Goal: Task Accomplishment & Management: Complete application form

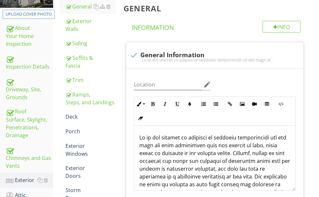
scroll to position [130, 0]
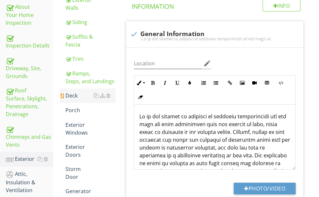
click at [95, 99] on div "Deck" at bounding box center [91, 95] width 50 height 8
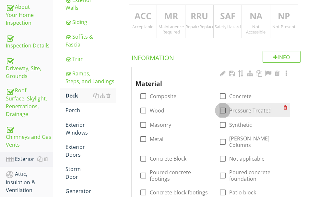
click at [217, 113] on div at bounding box center [222, 110] width 11 height 11
checkbox input "true"
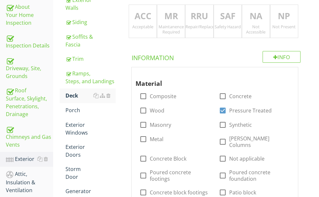
click at [180, 22] on p "MR" at bounding box center [171, 16] width 28 height 13
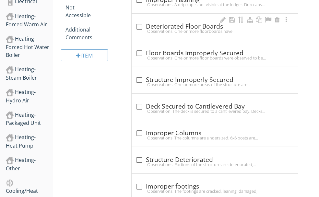
scroll to position [487, 0]
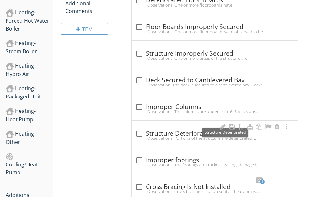
click at [182, 129] on div "check_box_outline_blank Structure Deteriorated" at bounding box center [215, 133] width 159 height 8
checkbox input "true"
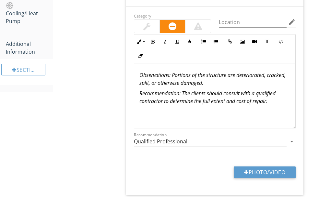
scroll to position [649, 0]
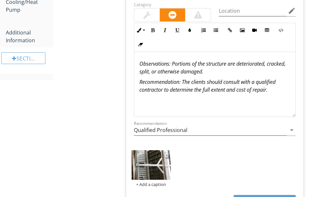
click at [169, 150] on img at bounding box center [151, 165] width 39 height 30
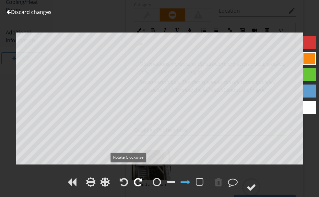
click at [134, 177] on div at bounding box center [138, 182] width 8 height 10
click at [256, 182] on div at bounding box center [252, 187] width 10 height 10
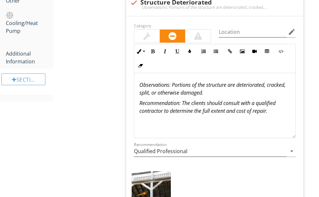
scroll to position [616, 0]
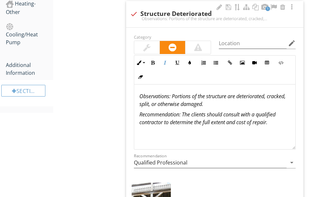
click at [190, 119] on em "Recommendation: The clients should consult with a qualified contractor to deter…" at bounding box center [207, 118] width 136 height 15
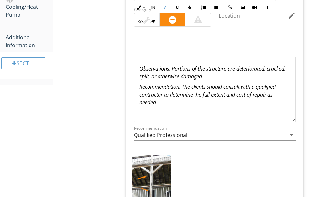
scroll to position [714, 0]
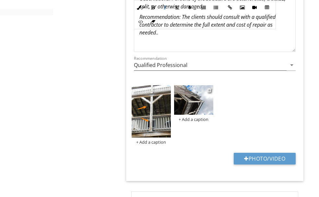
click at [197, 89] on img at bounding box center [193, 100] width 39 height 30
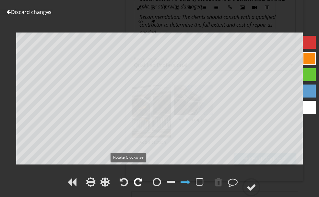
click at [134, 177] on div at bounding box center [138, 182] width 8 height 10
click at [256, 182] on div at bounding box center [252, 187] width 10 height 10
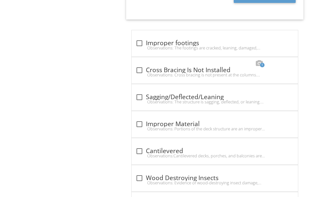
scroll to position [876, 0]
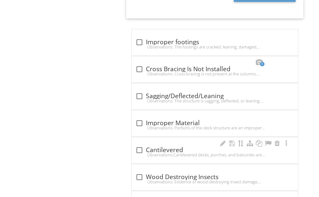
click at [190, 146] on div "check_box_outline_blank Cantilevered" at bounding box center [215, 150] width 159 height 8
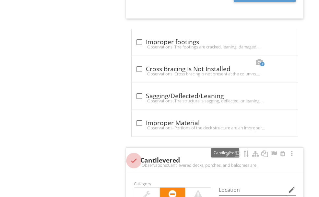
click at [139, 155] on div at bounding box center [133, 160] width 11 height 11
checkbox input "true"
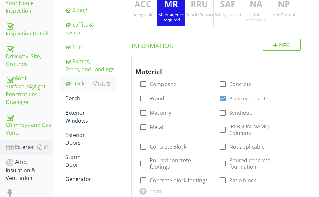
scroll to position [158, 0]
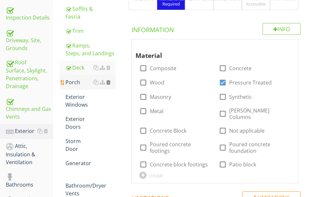
click at [111, 85] on div at bounding box center [108, 81] width 4 height 5
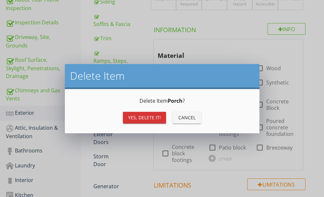
click at [134, 114] on div "Yes, Delete it!" at bounding box center [144, 117] width 33 height 7
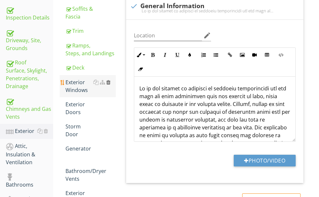
click at [111, 85] on div at bounding box center [108, 81] width 4 height 5
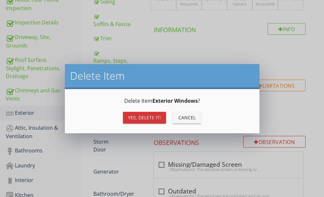
click at [129, 116] on div "Yes, Delete it!" at bounding box center [144, 117] width 33 height 7
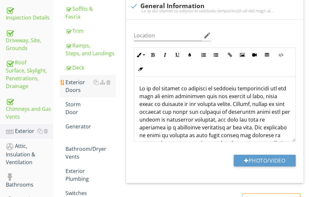
click at [98, 94] on div "Exterior Doors" at bounding box center [91, 86] width 50 height 16
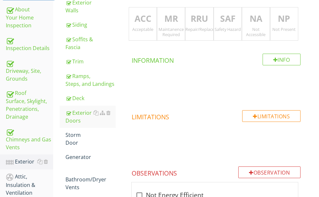
scroll to position [60, 0]
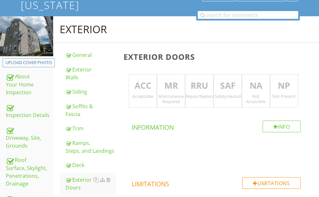
click at [210, 83] on p "RRU" at bounding box center [200, 85] width 28 height 13
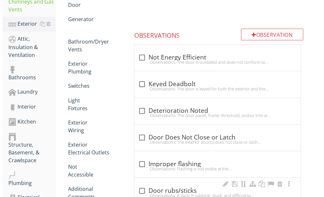
scroll to position [251, 0]
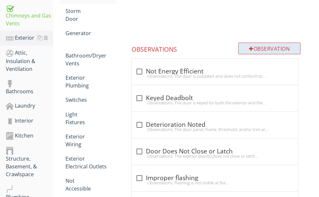
click at [265, 50] on div "Observation" at bounding box center [269, 48] width 62 height 12
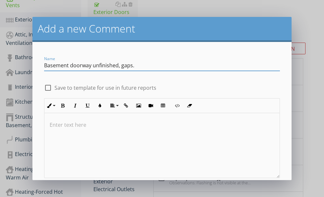
type input "Basement doorway unfinished, gaps."
click at [61, 129] on div at bounding box center [161, 145] width 235 height 65
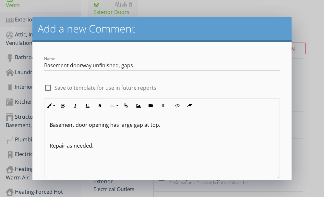
type textarea "<p>Basement door opening has large gap at top. &nbsp;</p><p><br></p><p>Repair a…"
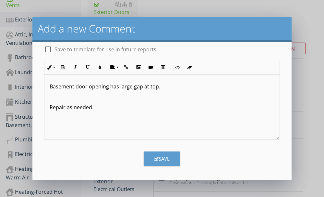
scroll to position [0, 0]
click at [147, 157] on button "Save" at bounding box center [162, 158] width 36 height 14
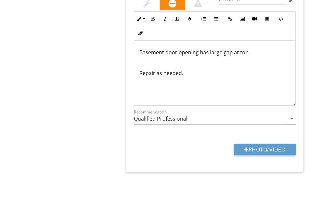
scroll to position [843, 0]
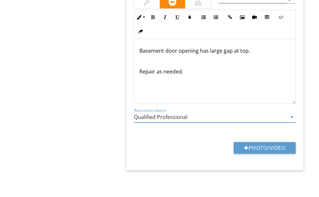
click at [216, 115] on input "Qualified Professional" at bounding box center [210, 117] width 153 height 11
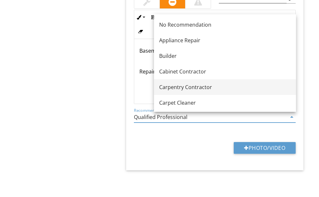
click at [199, 87] on div "Carpentry Contractor" at bounding box center [225, 87] width 132 height 8
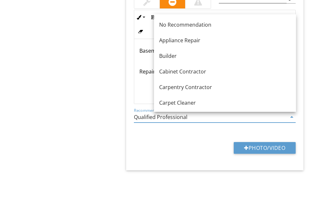
type input "Carpentry Contractor"
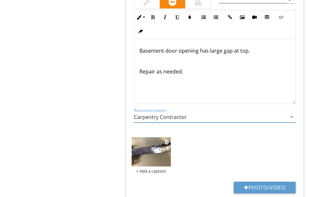
click at [166, 152] on img at bounding box center [151, 152] width 39 height 30
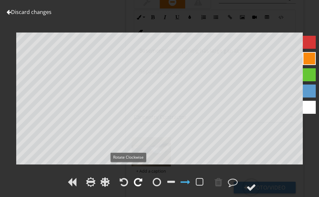
click at [134, 177] on div at bounding box center [138, 182] width 8 height 10
drag, startPoint x: 299, startPoint y: 177, endPoint x: 323, endPoint y: 153, distance: 34.4
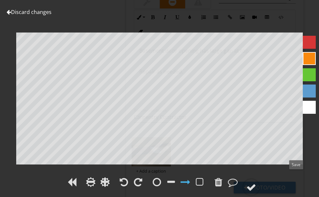
click at [260, 178] on div at bounding box center [251, 187] width 18 height 18
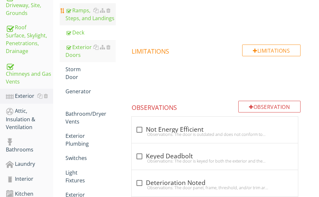
scroll to position [194, 0]
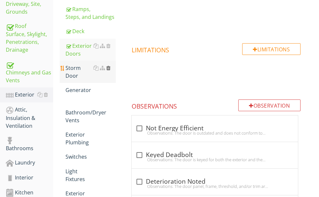
click at [111, 70] on div at bounding box center [108, 67] width 4 height 5
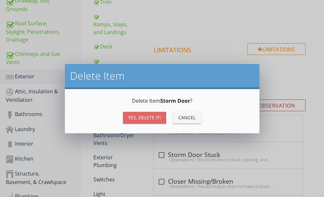
click at [139, 116] on div "Yes, Delete it!" at bounding box center [144, 117] width 33 height 7
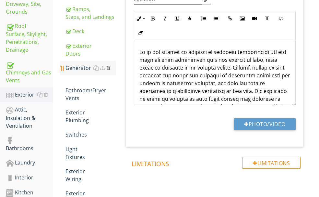
click at [111, 70] on div at bounding box center [108, 67] width 4 height 5
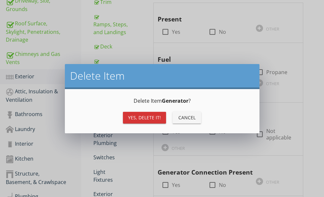
click at [142, 116] on div "Yes, Delete it!" at bounding box center [144, 117] width 33 height 7
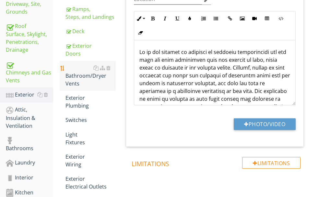
click at [107, 87] on div "Bathroom/Dryer Vents" at bounding box center [91, 75] width 50 height 23
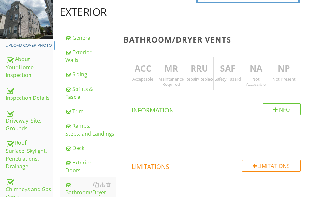
scroll to position [64, 0]
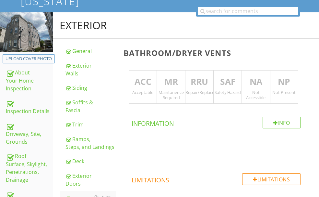
click at [156, 87] on p "ACC" at bounding box center [143, 81] width 28 height 13
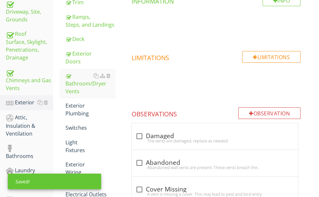
scroll to position [194, 0]
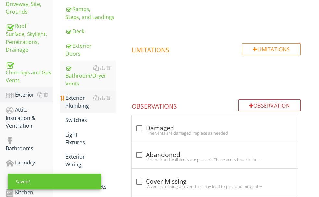
click at [98, 109] on div "Exterior Plumbing" at bounding box center [91, 102] width 50 height 16
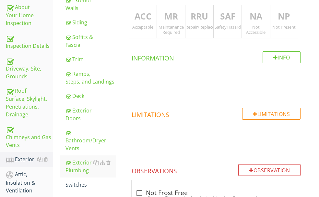
scroll to position [129, 0]
click at [183, 28] on div "Maintanence Required" at bounding box center [171, 30] width 28 height 10
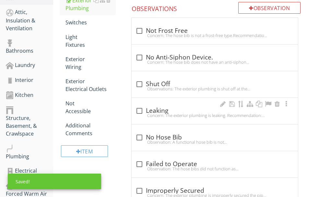
scroll to position [226, 0]
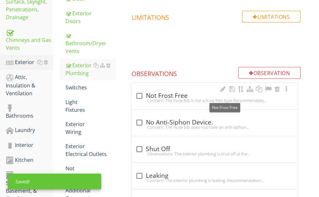
click at [182, 96] on div "check_box_outline_blank Not Frost Free" at bounding box center [215, 96] width 159 height 8
checkbox input "true"
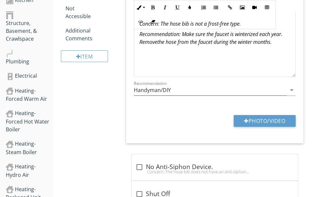
scroll to position [389, 0]
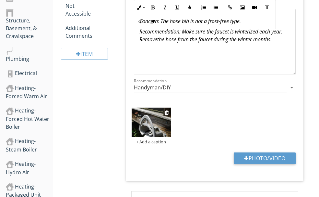
click at [168, 117] on img at bounding box center [151, 122] width 39 height 30
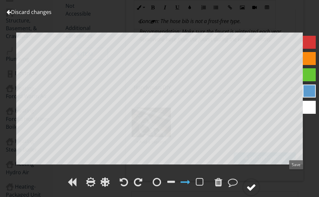
click at [260, 178] on div at bounding box center [251, 187] width 18 height 18
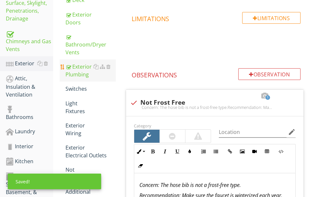
scroll to position [226, 0]
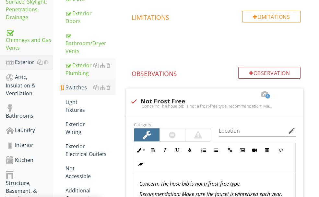
click at [106, 91] on div "Switches" at bounding box center [91, 87] width 50 height 8
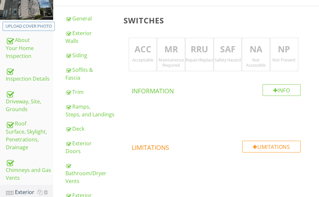
click at [157, 45] on p "ACC" at bounding box center [143, 49] width 28 height 13
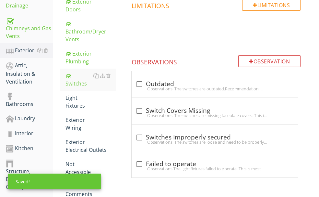
scroll to position [291, 0]
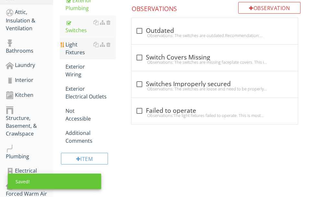
click at [102, 56] on div "Light Fixtures" at bounding box center [91, 49] width 50 height 16
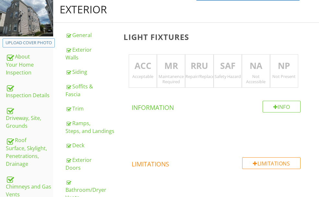
scroll to position [64, 0]
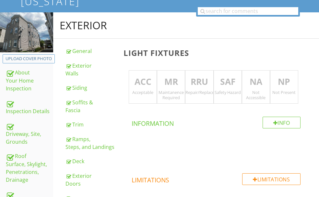
click at [157, 89] on div "ACC Acceptable" at bounding box center [143, 87] width 28 height 34
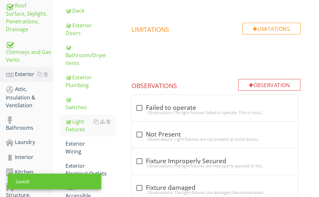
scroll to position [291, 0]
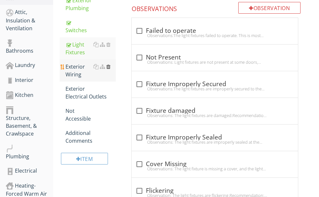
click at [111, 69] on div at bounding box center [108, 66] width 4 height 5
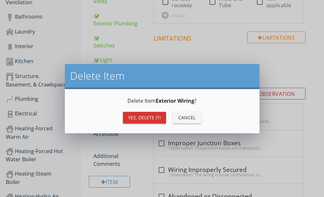
click at [133, 115] on div "Yes, Delete it!" at bounding box center [144, 117] width 33 height 7
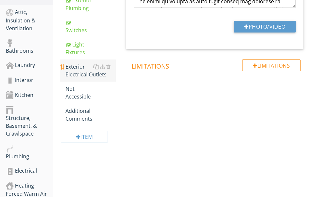
click at [104, 78] on div "Exterior Electrical Outlets" at bounding box center [91, 71] width 50 height 16
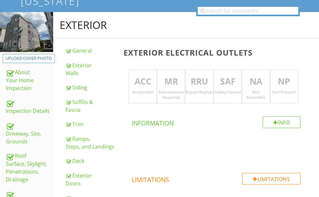
scroll to position [64, 0]
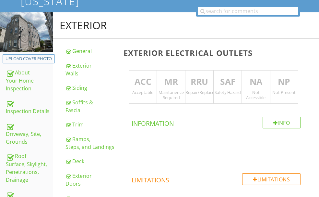
click at [203, 77] on p "RRU" at bounding box center [200, 81] width 28 height 13
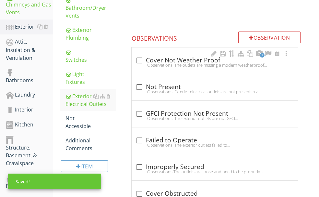
scroll to position [259, 0]
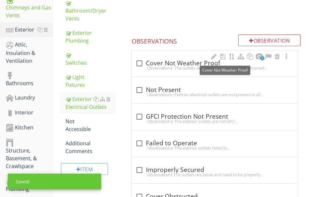
click at [199, 64] on div "check_box_outline_blank Cover Not Weather Proof" at bounding box center [215, 63] width 159 height 8
checkbox input "true"
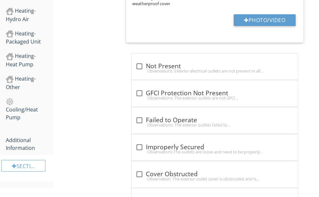
scroll to position [551, 0]
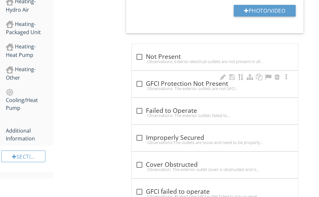
click at [183, 87] on div "Observations: The exterior outlets are not GFCI protected.Recommendation: Updat…" at bounding box center [215, 88] width 159 height 5
checkbox input "true"
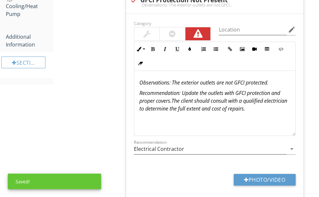
scroll to position [681, 0]
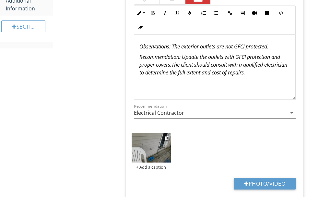
click at [171, 145] on img at bounding box center [151, 148] width 39 height 30
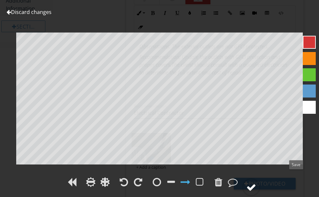
click at [256, 182] on div at bounding box center [252, 187] width 10 height 10
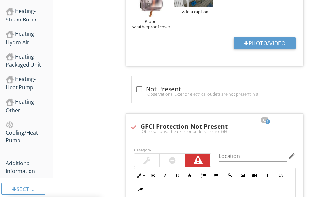
scroll to position [616, 0]
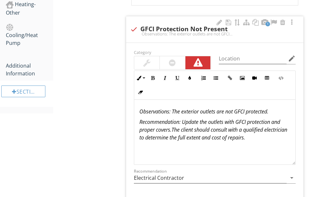
click at [182, 60] on div at bounding box center [172, 62] width 25 height 13
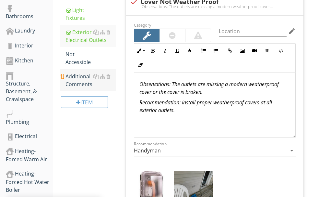
scroll to position [291, 0]
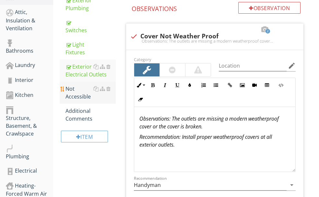
click at [101, 100] on div "Not Accessible" at bounding box center [91, 93] width 50 height 16
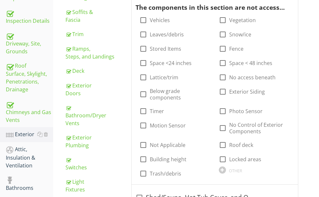
scroll to position [129, 0]
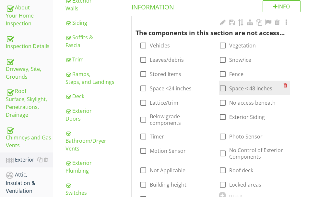
click at [217, 83] on div at bounding box center [222, 88] width 11 height 11
checkbox input "true"
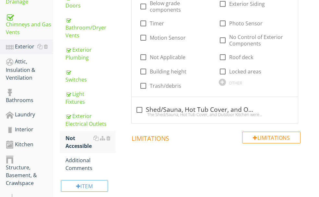
scroll to position [291, 0]
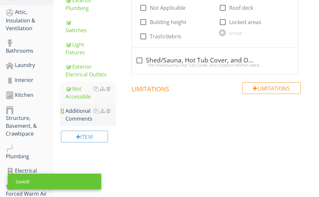
click at [109, 122] on div "Additional Comments" at bounding box center [91, 115] width 50 height 16
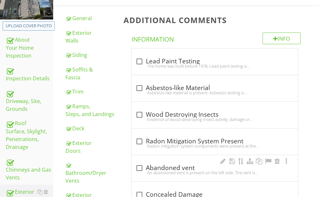
scroll to position [97, 0]
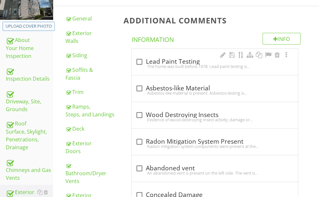
click at [188, 64] on div "The home was built before 1978. Lead paint testing is recommended on all homes …" at bounding box center [215, 66] width 159 height 5
checkbox input "true"
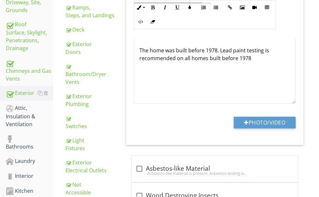
scroll to position [162, 0]
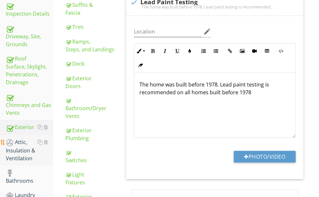
click at [31, 138] on div "Attic, Insulation & Ventilation" at bounding box center [29, 150] width 47 height 24
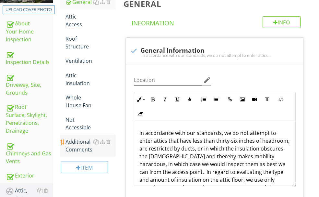
scroll to position [162, 0]
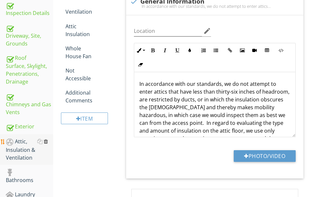
click at [48, 139] on div at bounding box center [46, 141] width 4 height 5
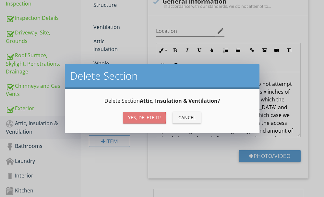
click at [142, 112] on button "Yes, Delete it!" at bounding box center [144, 118] width 43 height 12
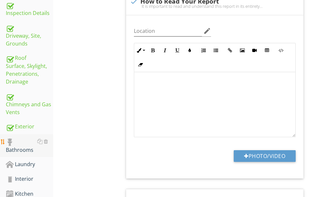
click at [24, 137] on div "Bathrooms" at bounding box center [29, 145] width 47 height 16
type textarea "<p><span class="fr-video fr-draggable" contenteditable="false" style="display: …"
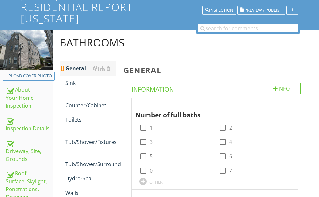
scroll to position [65, 0]
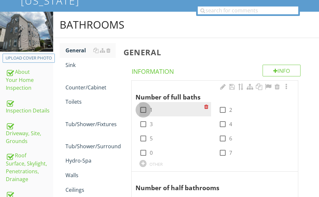
click at [149, 108] on div at bounding box center [143, 109] width 11 height 11
checkbox input "true"
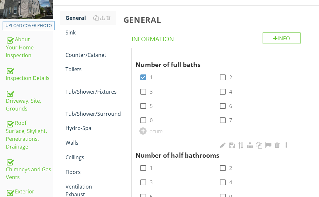
scroll to position [162, 0]
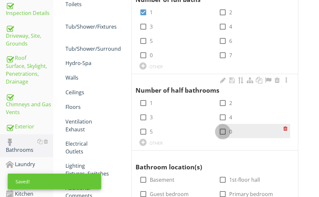
click at [228, 126] on div at bounding box center [222, 131] width 11 height 11
checkbox input "true"
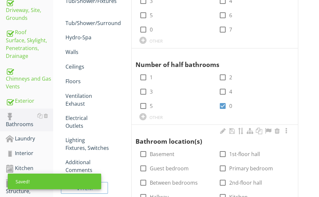
scroll to position [227, 0]
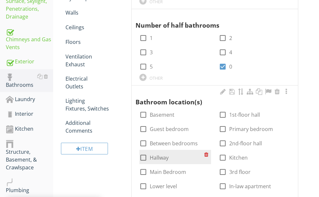
click at [149, 152] on div at bounding box center [143, 157] width 11 height 11
checkbox input "true"
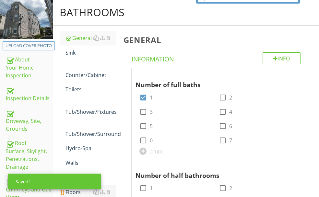
scroll to position [0, 0]
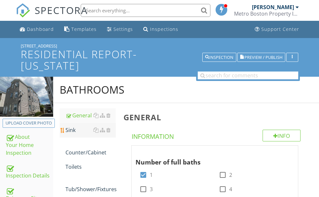
click at [95, 134] on div "Sink" at bounding box center [91, 130] width 50 height 8
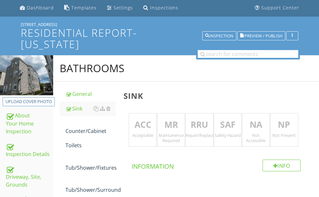
scroll to position [32, 0]
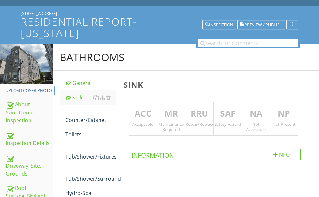
click at [157, 117] on p "ACC" at bounding box center [143, 113] width 28 height 13
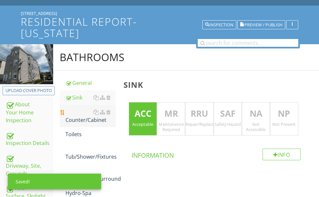
click at [110, 124] on div "Counter/Cabinet" at bounding box center [91, 116] width 50 height 16
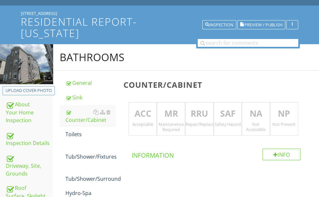
click at [157, 108] on p "ACC" at bounding box center [143, 113] width 28 height 13
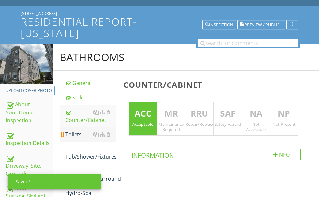
click at [98, 138] on div "Toilets" at bounding box center [91, 134] width 50 height 8
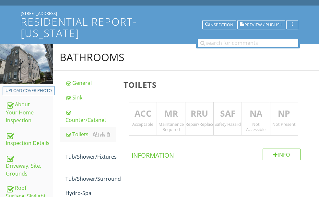
click at [204, 113] on p "RRU" at bounding box center [200, 113] width 28 height 13
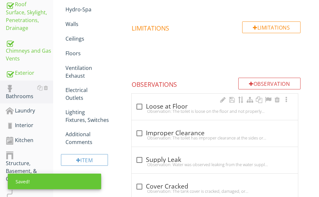
scroll to position [227, 0]
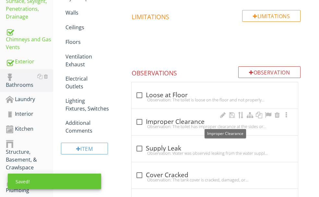
click at [200, 122] on div "check_box_outline_blank Improper Clearance" at bounding box center [215, 122] width 159 height 8
checkbox input "true"
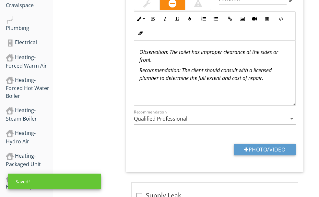
scroll to position [389, 0]
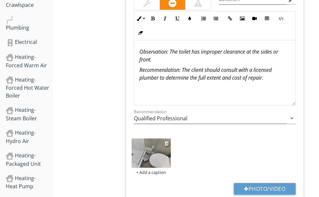
click at [171, 155] on img at bounding box center [151, 153] width 39 height 30
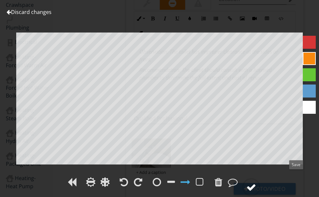
click at [256, 182] on div at bounding box center [252, 187] width 10 height 10
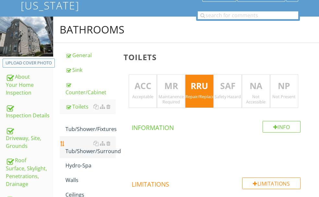
scroll to position [97, 0]
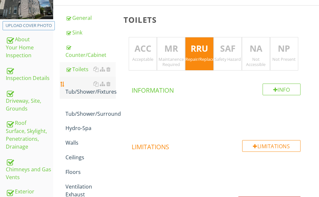
click at [111, 95] on div "Tub/Shower/Fixtures" at bounding box center [91, 88] width 50 height 16
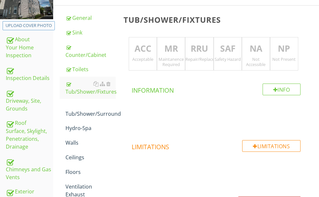
click at [157, 50] on p "ACC" at bounding box center [143, 48] width 28 height 13
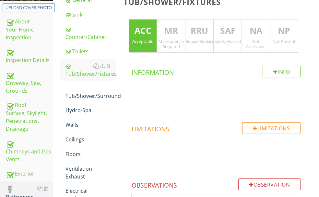
scroll to position [162, 0]
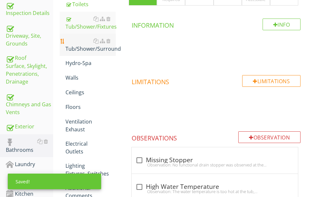
click at [116, 53] on div "Tub/Shower/Surround" at bounding box center [91, 45] width 50 height 16
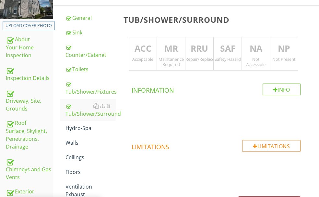
click at [157, 54] on p "ACC" at bounding box center [143, 48] width 28 height 13
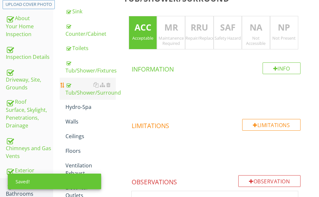
scroll to position [130, 0]
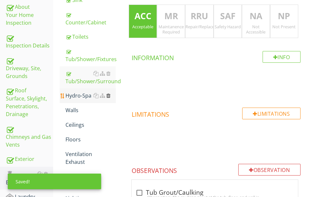
click at [111, 98] on div at bounding box center [108, 95] width 4 height 5
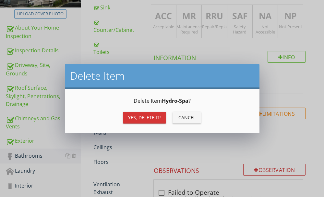
click at [148, 115] on div "Yes, Delete it!" at bounding box center [144, 117] width 33 height 7
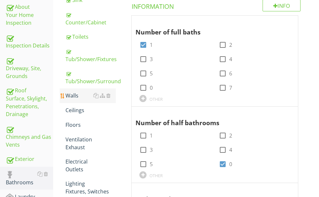
click at [100, 99] on div "Walls" at bounding box center [91, 95] width 50 height 8
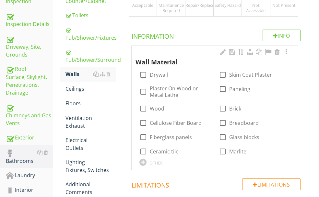
scroll to position [162, 0]
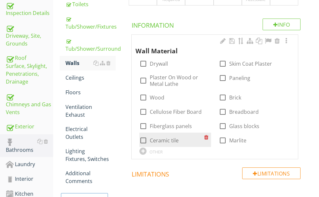
click at [149, 137] on div at bounding box center [143, 140] width 11 height 11
checkbox input "true"
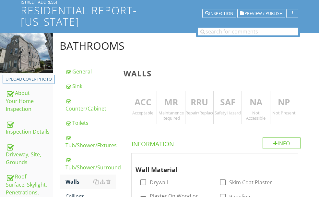
scroll to position [32, 0]
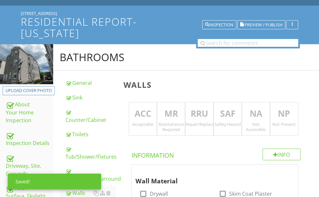
click at [157, 114] on p "ACC" at bounding box center [143, 113] width 28 height 13
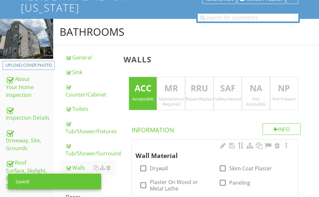
scroll to position [130, 0]
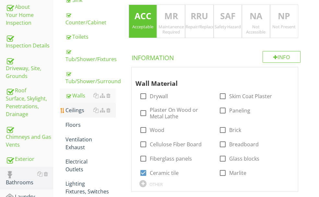
click at [106, 114] on div "Ceilings" at bounding box center [91, 110] width 50 height 8
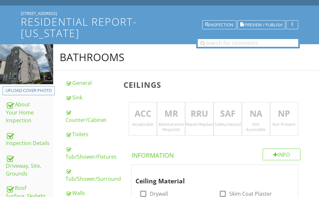
click at [157, 122] on div "Acceptable" at bounding box center [143, 123] width 28 height 5
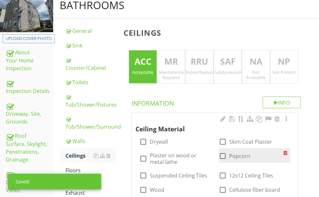
scroll to position [130, 0]
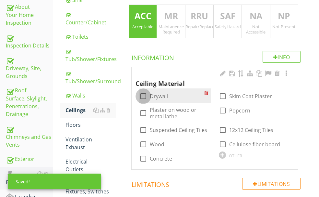
click at [149, 94] on div at bounding box center [143, 96] width 11 height 11
checkbox input "true"
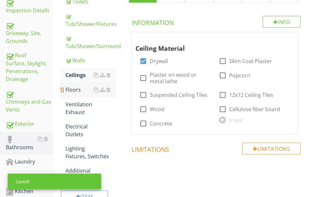
scroll to position [162, 0]
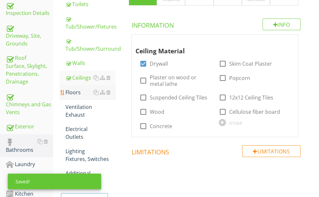
click at [102, 96] on div "Floors" at bounding box center [91, 92] width 50 height 8
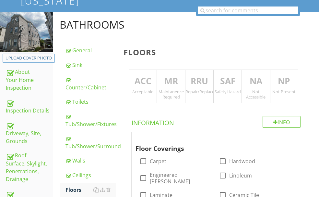
click at [157, 82] on p "ACC" at bounding box center [143, 81] width 28 height 13
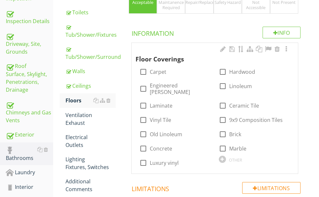
scroll to position [162, 0]
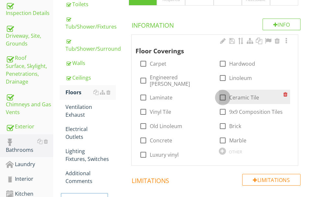
click at [228, 92] on div at bounding box center [222, 97] width 11 height 11
checkbox input "true"
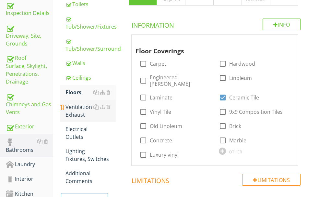
click at [104, 118] on div "Ventilation Exhaust" at bounding box center [91, 111] width 50 height 16
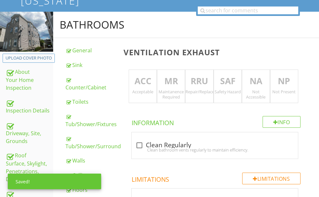
click at [157, 89] on div "Acceptable" at bounding box center [143, 91] width 28 height 5
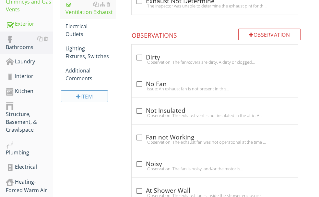
scroll to position [227, 0]
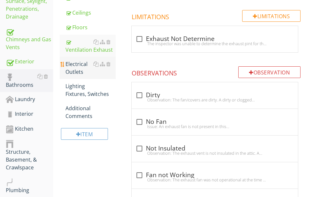
click at [111, 76] on div "Electrical Outlets" at bounding box center [91, 68] width 50 height 16
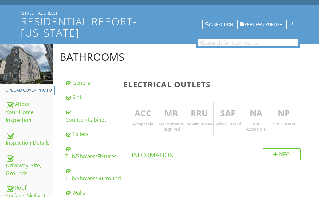
scroll to position [32, 0]
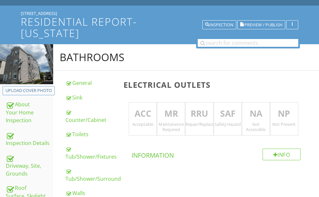
click at [207, 111] on p "RRU" at bounding box center [200, 113] width 28 height 13
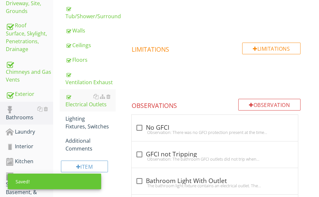
scroll to position [227, 0]
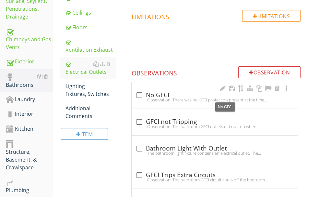
click at [217, 96] on div "check_box_outline_blank No GFCI" at bounding box center [215, 95] width 159 height 8
checkbox input "true"
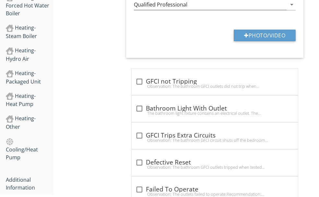
scroll to position [454, 0]
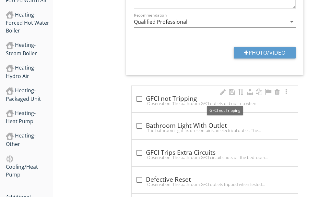
click at [216, 99] on div "check_box_outline_blank GFCI not Tripping" at bounding box center [215, 99] width 159 height 8
checkbox input "true"
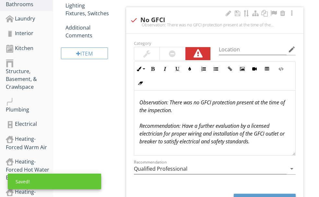
scroll to position [292, 0]
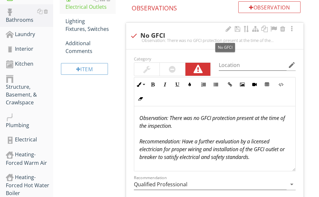
click at [139, 35] on div at bounding box center [133, 35] width 11 height 11
checkbox input "true"
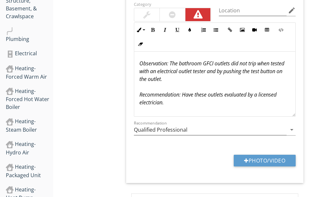
scroll to position [389, 0]
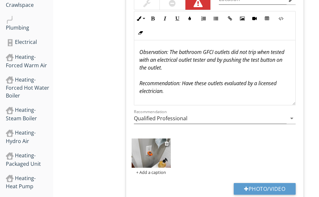
click at [170, 153] on img at bounding box center [151, 153] width 39 height 30
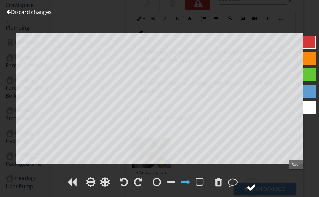
click at [260, 178] on div at bounding box center [251, 187] width 18 height 18
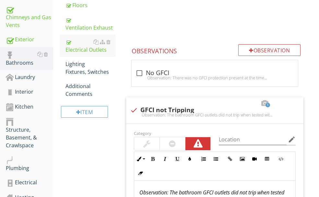
scroll to position [263, 0]
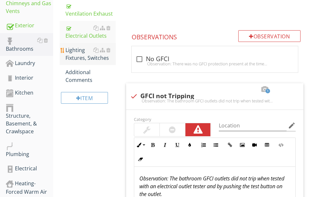
click at [108, 62] on div "Lighting Fixtures, Switches" at bounding box center [91, 54] width 50 height 16
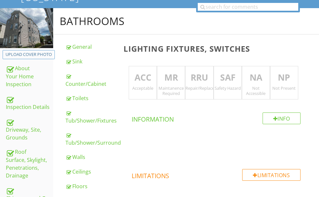
click at [157, 79] on p "ACC" at bounding box center [143, 77] width 28 height 13
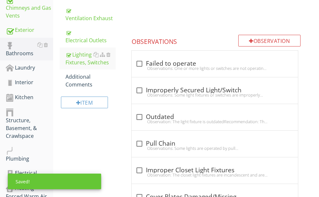
scroll to position [296, 0]
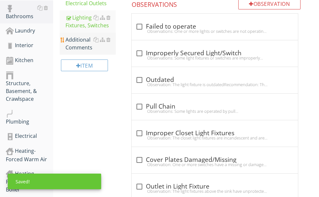
click at [102, 51] on div "Additional Comments" at bounding box center [91, 44] width 50 height 16
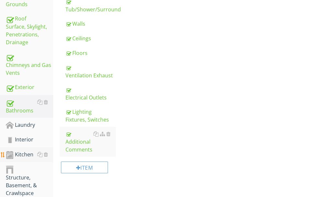
scroll to position [198, 0]
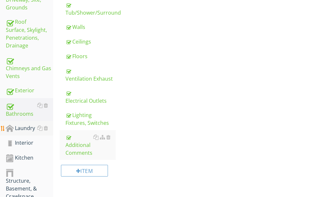
click at [28, 124] on div "Laundry" at bounding box center [29, 128] width 47 height 8
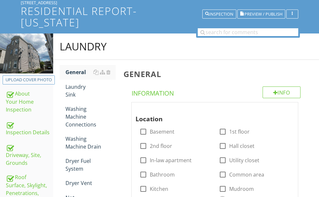
scroll to position [36, 0]
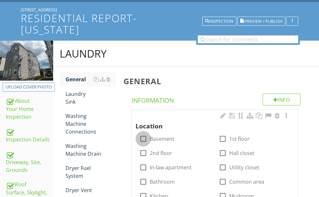
drag, startPoint x: 163, startPoint y: 139, endPoint x: 156, endPoint y: 135, distance: 8.7
click at [149, 138] on div at bounding box center [143, 138] width 11 height 11
checkbox input "true"
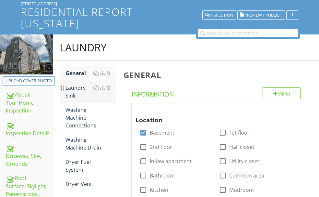
scroll to position [0, 0]
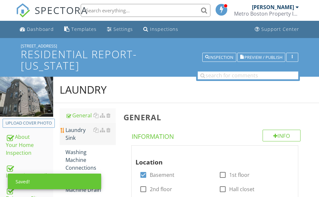
click at [105, 139] on div "Laundry Sink" at bounding box center [91, 134] width 50 height 16
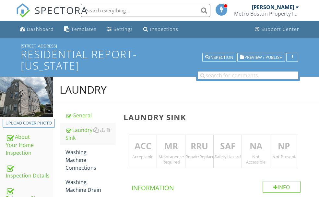
click at [157, 141] on p "ACC" at bounding box center [143, 145] width 28 height 13
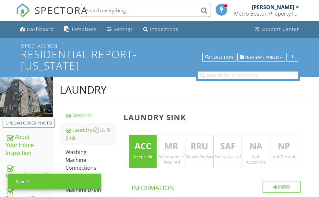
click at [258, 142] on p "NA" at bounding box center [256, 145] width 28 height 13
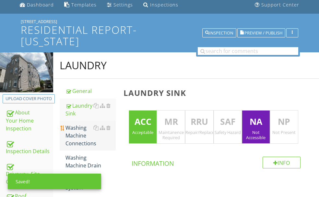
scroll to position [65, 0]
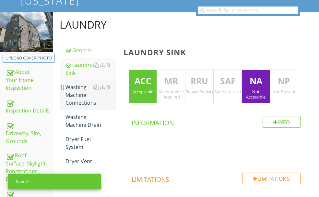
click at [101, 103] on div "Washing Machine Connections" at bounding box center [91, 94] width 50 height 23
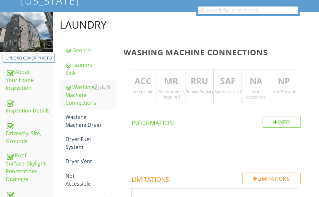
click at [210, 81] on p "RRU" at bounding box center [200, 81] width 28 height 13
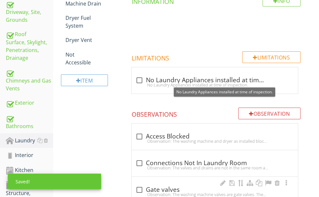
scroll to position [260, 0]
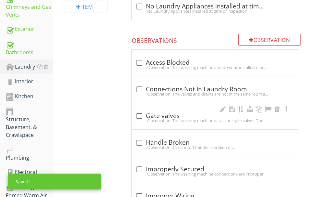
click at [193, 118] on div "Observation: The washing machine valves are gate valves. The valves may leak ov…" at bounding box center [215, 120] width 159 height 5
checkbox input "true"
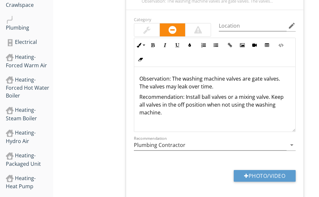
scroll to position [422, 0]
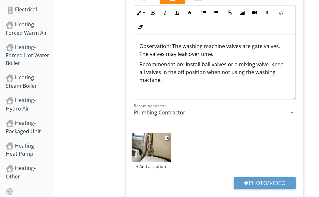
click at [171, 139] on img at bounding box center [151, 147] width 39 height 30
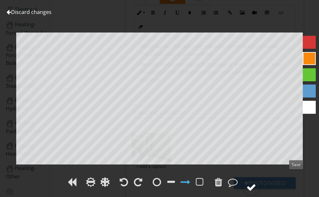
click at [256, 182] on div at bounding box center [252, 187] width 10 height 10
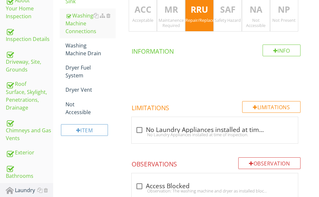
scroll to position [97, 0]
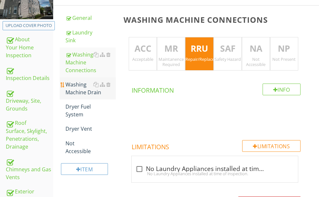
click at [104, 91] on div "Washing Machine Drain" at bounding box center [91, 88] width 50 height 16
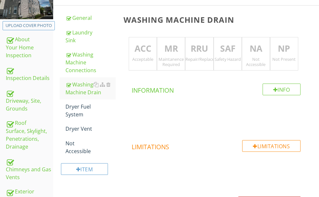
click at [210, 48] on p "RRU" at bounding box center [200, 48] width 28 height 13
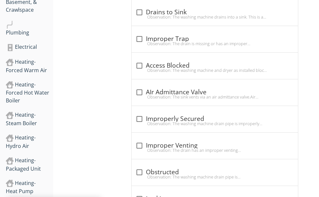
scroll to position [389, 0]
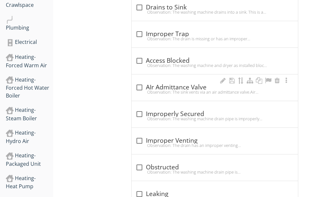
click at [197, 87] on div "check_box_outline_blank AIr Admittance Valve" at bounding box center [215, 87] width 159 height 8
checkbox input "true"
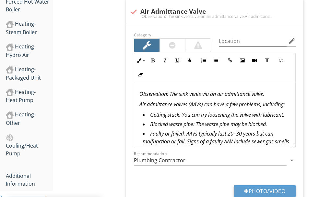
scroll to position [487, 0]
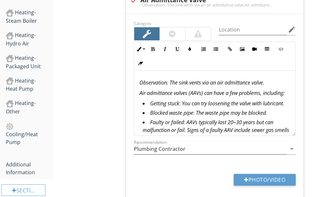
click at [209, 83] on em "Observation: The sink vents via an air admittance valve." at bounding box center [201, 82] width 125 height 7
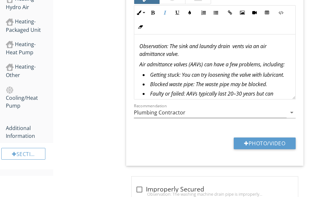
scroll to position [551, 0]
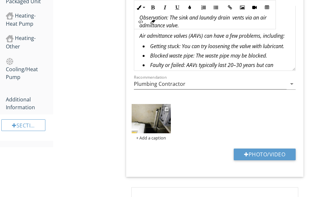
click at [171, 117] on img at bounding box center [151, 119] width 39 height 30
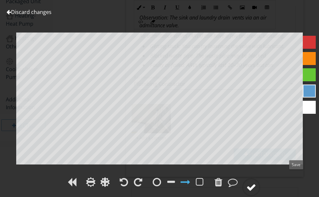
click at [256, 182] on div at bounding box center [252, 187] width 10 height 10
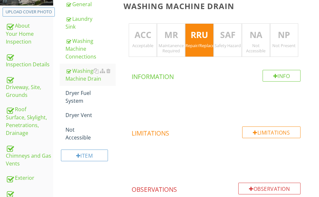
scroll to position [65, 0]
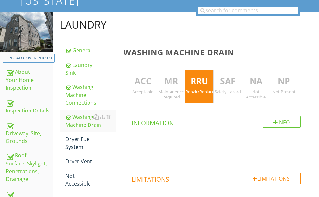
click at [184, 80] on p "MR" at bounding box center [171, 81] width 28 height 13
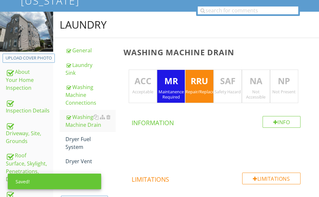
click at [208, 79] on p "RRU" at bounding box center [200, 81] width 28 height 13
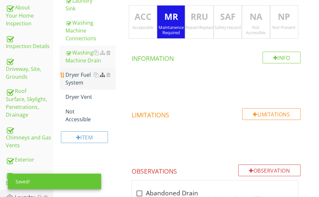
scroll to position [130, 0]
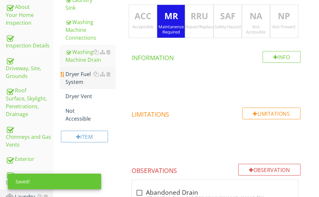
click at [103, 86] on div "Dryer Fuel System" at bounding box center [91, 78] width 50 height 16
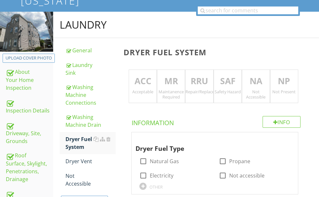
click at [212, 83] on p "RRU" at bounding box center [200, 81] width 28 height 13
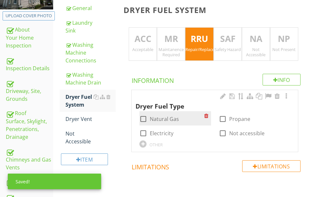
scroll to position [130, 0]
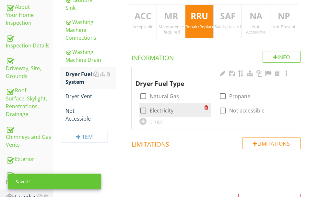
click at [149, 105] on div at bounding box center [143, 110] width 11 height 11
checkbox input "true"
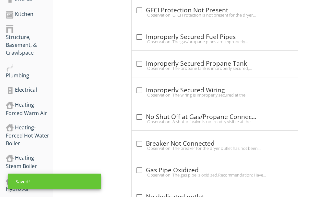
scroll to position [357, 0]
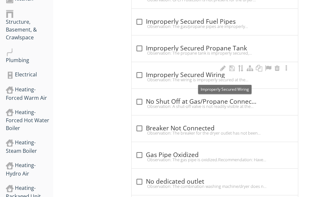
click at [200, 77] on div "check_box_outline_blank Improperly Secured Wiring" at bounding box center [215, 75] width 159 height 8
checkbox input "true"
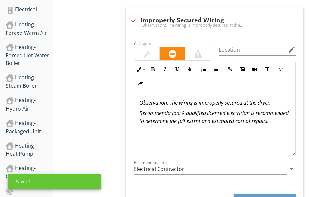
scroll to position [487, 0]
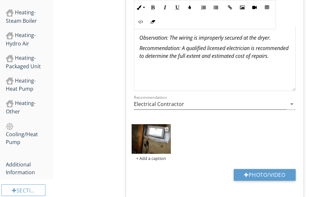
click at [171, 141] on img at bounding box center [151, 139] width 39 height 30
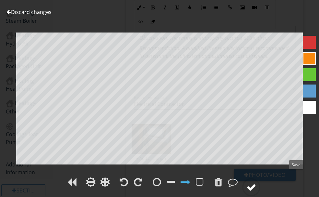
drag, startPoint x: 297, startPoint y: 178, endPoint x: 291, endPoint y: 173, distance: 7.9
click at [256, 182] on div at bounding box center [252, 187] width 10 height 10
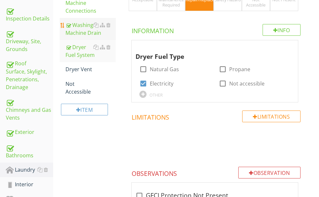
scroll to position [130, 0]
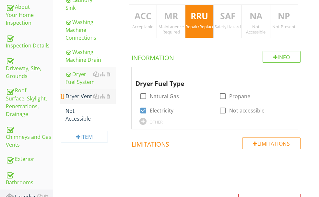
click at [95, 100] on div "Dryer Vent" at bounding box center [91, 96] width 50 height 8
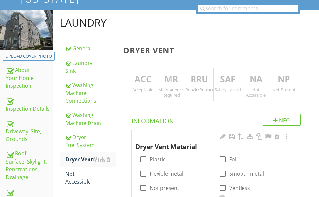
scroll to position [32, 0]
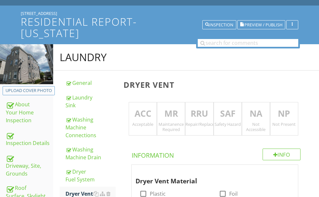
click at [205, 112] on p "RRU" at bounding box center [200, 113] width 28 height 13
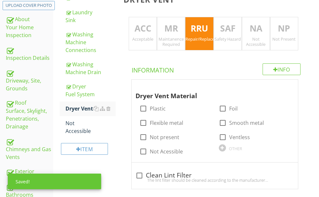
scroll to position [130, 0]
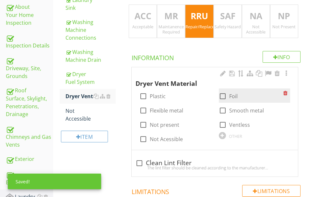
click at [217, 95] on div at bounding box center [222, 96] width 11 height 11
checkbox input "true"
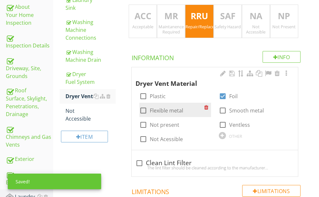
click at [149, 105] on div at bounding box center [143, 110] width 11 height 11
checkbox input "true"
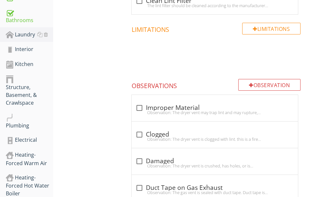
scroll to position [292, 0]
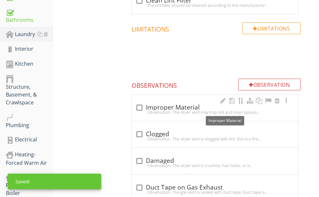
click at [186, 107] on div "check_box_outline_blank Improper Material" at bounding box center [215, 107] width 159 height 8
checkbox input "true"
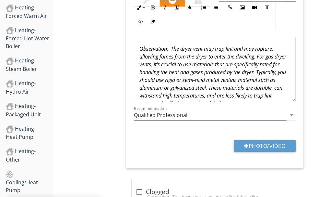
scroll to position [454, 0]
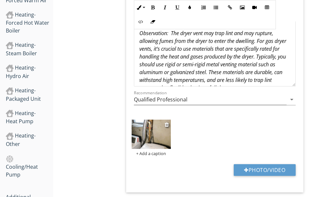
click at [171, 137] on img at bounding box center [151, 134] width 39 height 30
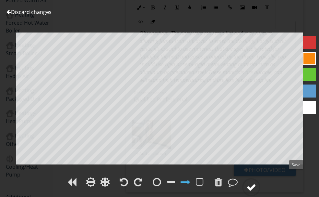
click at [256, 182] on div at bounding box center [252, 187] width 10 height 10
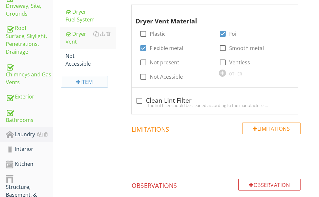
scroll to position [195, 0]
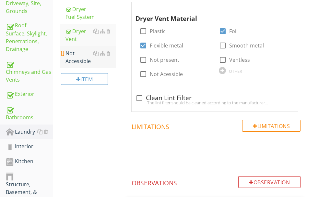
click at [104, 65] on div "Not Accessible" at bounding box center [91, 57] width 50 height 16
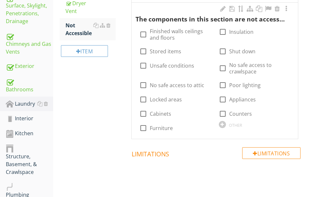
scroll to position [227, 0]
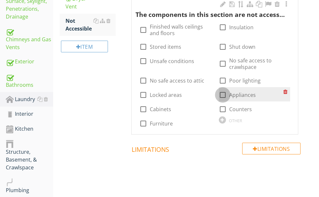
click at [217, 100] on div at bounding box center [222, 94] width 11 height 11
checkbox input "true"
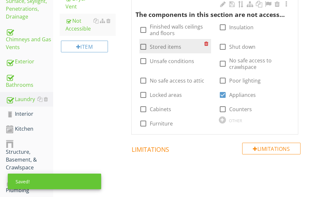
click at [149, 41] on div at bounding box center [143, 46] width 11 height 11
checkbox input "true"
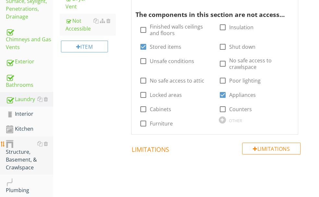
click at [24, 139] on div "Structure, Basement, & Crawlspace" at bounding box center [29, 155] width 47 height 32
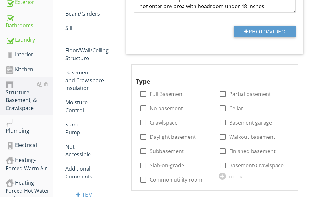
scroll to position [292, 0]
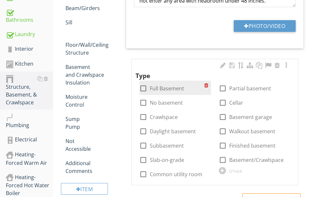
click at [149, 89] on div at bounding box center [143, 88] width 11 height 11
checkbox input "true"
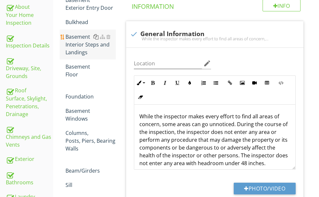
scroll to position [65, 0]
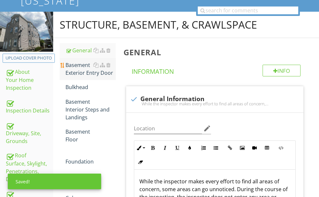
click at [106, 77] on div "Basement Exterior Entry Door" at bounding box center [91, 69] width 50 height 16
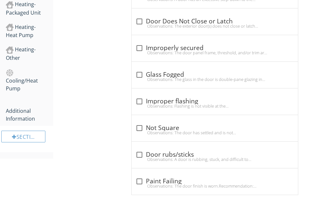
scroll to position [554, 0]
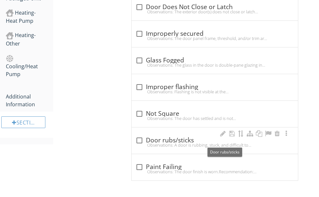
click at [177, 141] on div "check_box_outline_blank Door rubs/sticks" at bounding box center [215, 140] width 159 height 8
checkbox input "true"
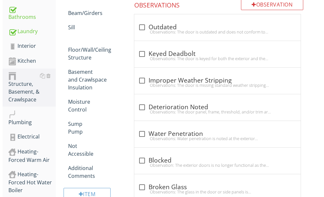
scroll to position [262, 0]
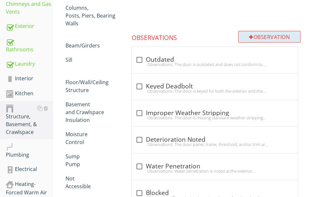
click at [254, 36] on div "Observation" at bounding box center [269, 37] width 62 height 12
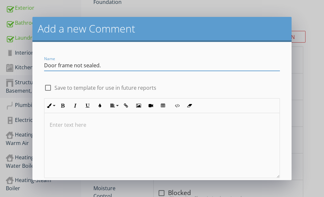
type input "Door frame not sealed."
click at [89, 128] on p at bounding box center [162, 125] width 225 height 8
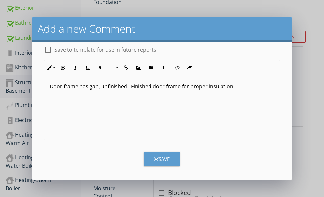
scroll to position [38, 0]
click at [154, 156] on icon "button" at bounding box center [156, 158] width 5 height 5
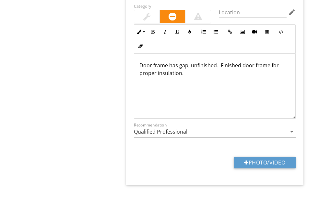
scroll to position [999, 0]
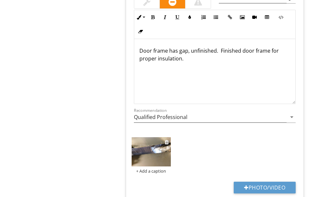
click at [171, 158] on img at bounding box center [151, 152] width 39 height 30
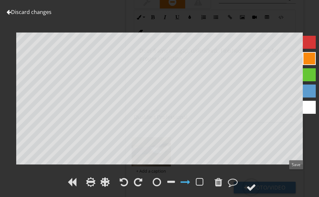
drag, startPoint x: 298, startPoint y: 179, endPoint x: 323, endPoint y: 144, distance: 43.7
click at [256, 182] on div at bounding box center [252, 187] width 10 height 10
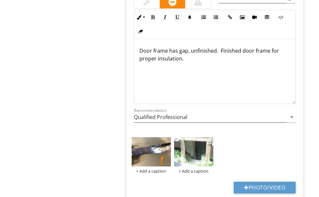
click at [206, 149] on img at bounding box center [193, 152] width 39 height 30
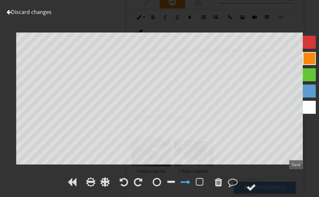
drag, startPoint x: 297, startPoint y: 179, endPoint x: 293, endPoint y: 163, distance: 17.2
click at [256, 182] on div at bounding box center [252, 187] width 10 height 10
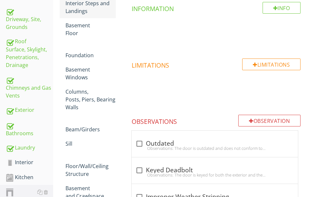
scroll to position [123, 0]
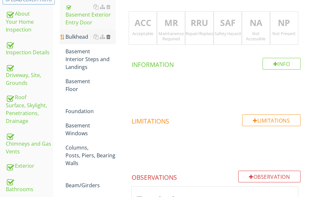
click at [111, 39] on div at bounding box center [108, 36] width 4 height 5
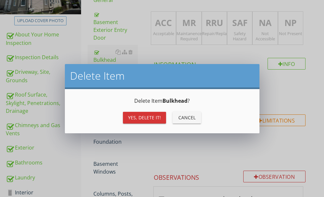
click at [141, 117] on div "Yes, Delete it!" at bounding box center [144, 117] width 33 height 7
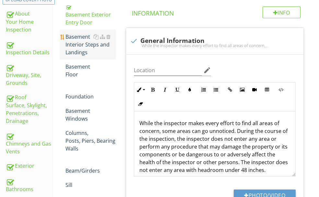
click at [111, 56] on div "Basement Interior Steps and Landings" at bounding box center [91, 44] width 50 height 23
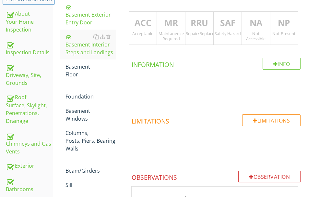
click at [203, 30] on p "RRU" at bounding box center [200, 23] width 28 height 13
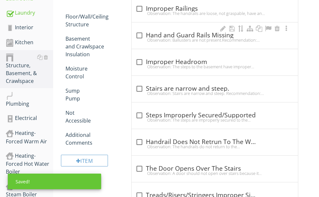
scroll to position [318, 0]
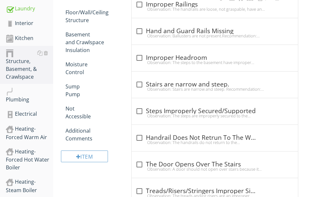
click at [207, 12] on div "Observation: The handrails are loose, not graspable, have an improper height, a…" at bounding box center [215, 8] width 159 height 5
checkbox input "true"
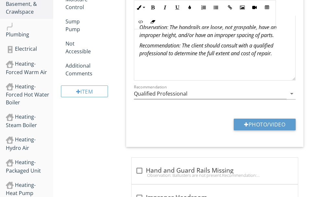
scroll to position [0, 0]
click at [196, 38] on em "Observation: The handrails are loose, not graspable, have an improper height, a…" at bounding box center [207, 30] width 137 height 15
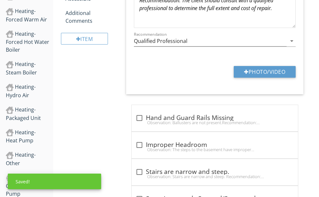
scroll to position [447, 0]
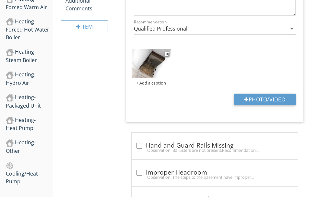
click at [171, 75] on img at bounding box center [151, 64] width 39 height 30
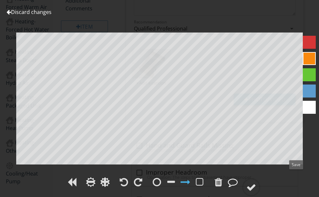
drag, startPoint x: 295, startPoint y: 177, endPoint x: 280, endPoint y: 165, distance: 18.9
click at [260, 178] on div at bounding box center [251, 187] width 18 height 18
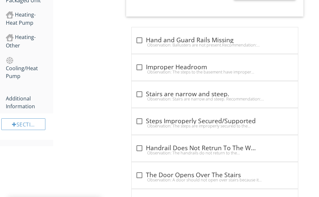
scroll to position [545, 0]
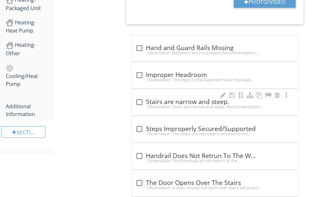
click at [194, 106] on div "check_box_outline_blank Stairs are narrow and steep." at bounding box center [215, 102] width 159 height 8
checkbox input "true"
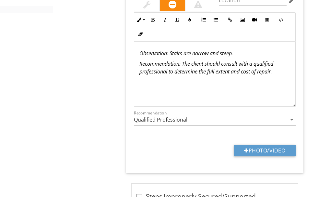
scroll to position [674, 0]
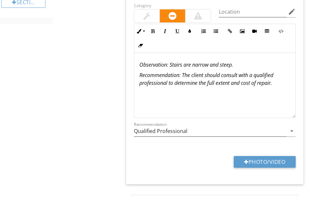
click at [233, 68] on em "Observation: Stairs are narrow and steep." at bounding box center [186, 64] width 94 height 7
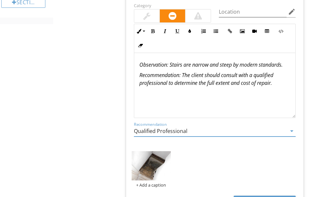
click at [216, 136] on input "Qualified Professional" at bounding box center [210, 131] width 153 height 11
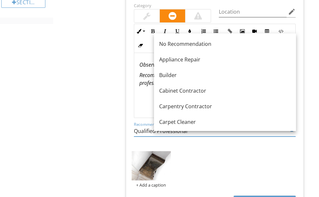
click at [209, 109] on div "Carpentry Contractor" at bounding box center [225, 106] width 132 height 8
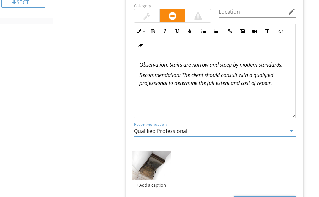
type input "Carpentry Contractor"
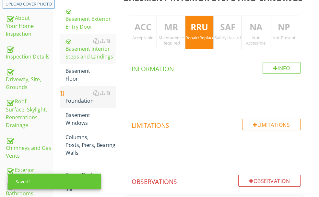
scroll to position [123, 0]
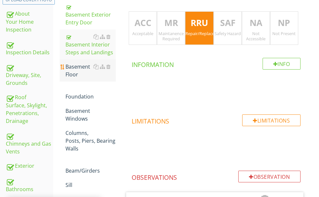
click at [106, 78] on div "Basement Floor" at bounding box center [91, 71] width 50 height 16
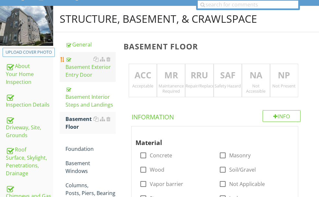
scroll to position [58, 0]
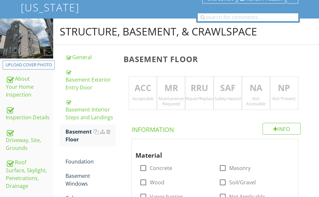
click at [157, 88] on p "ACC" at bounding box center [143, 87] width 28 height 13
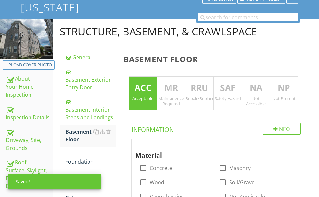
click at [255, 89] on p "NA" at bounding box center [256, 87] width 28 height 13
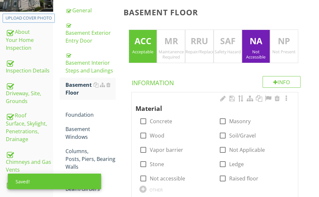
scroll to position [123, 0]
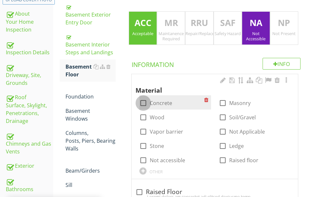
click at [149, 103] on div at bounding box center [143, 102] width 11 height 11
checkbox input "true"
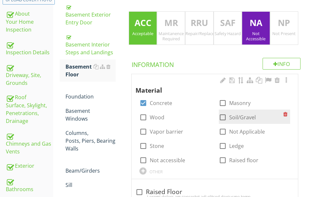
click at [217, 113] on div at bounding box center [222, 117] width 11 height 11
checkbox input "true"
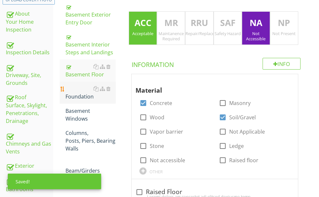
click at [113, 100] on div "Foundation" at bounding box center [91, 93] width 50 height 16
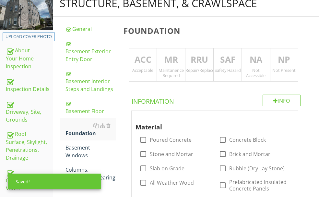
scroll to position [58, 0]
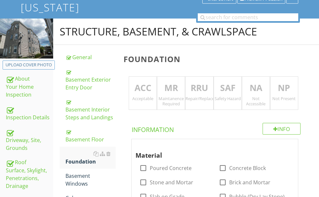
click at [157, 94] on div "ACC Acceptable" at bounding box center [143, 93] width 28 height 34
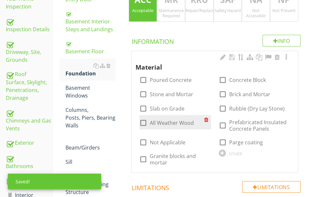
scroll to position [155, 0]
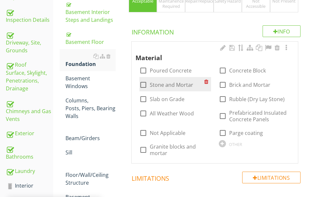
click at [193, 81] on div "check_box_outline_blank Stone and Mortar" at bounding box center [166, 85] width 54 height 8
click at [149, 79] on div at bounding box center [143, 84] width 11 height 11
checkbox input "true"
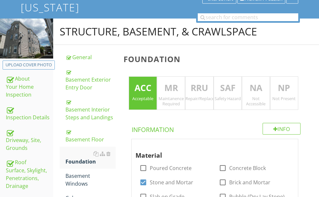
click at [258, 94] on div "NA Not Accessible" at bounding box center [256, 93] width 28 height 34
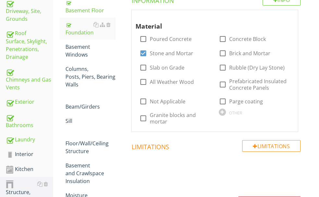
scroll to position [123, 0]
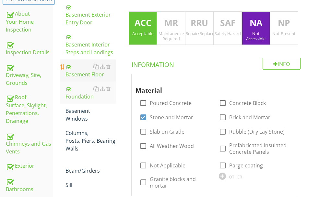
click at [116, 78] on div "Basement Floor" at bounding box center [91, 71] width 50 height 16
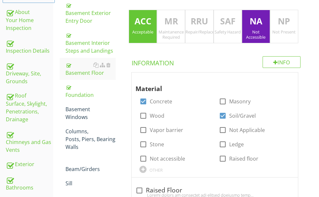
scroll to position [123, 0]
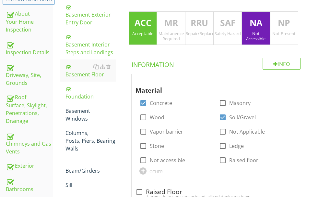
click at [182, 30] on div "MR [PERSON_NAME] Required" at bounding box center [171, 28] width 28 height 34
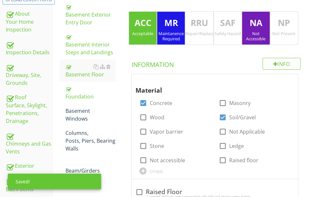
click at [157, 32] on div "Acceptable" at bounding box center [143, 33] width 28 height 5
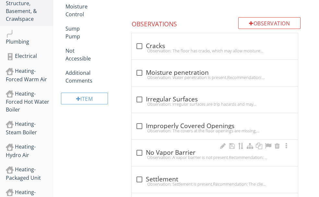
scroll to position [382, 0]
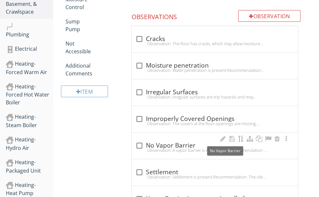
click at [190, 141] on div "check_box_outline_blank No Vapor Barrier" at bounding box center [215, 145] width 159 height 8
checkbox input "true"
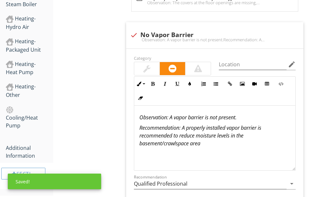
scroll to position [512, 0]
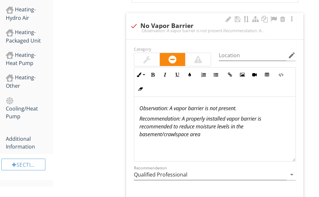
click at [237, 105] on em "Observation: A vapor barrier is not present." at bounding box center [187, 107] width 97 height 7
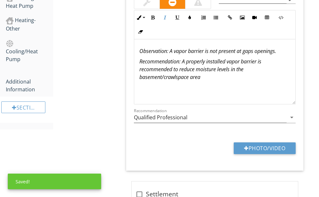
scroll to position [577, 0]
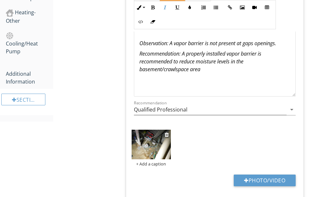
click at [171, 141] on img at bounding box center [151, 144] width 39 height 30
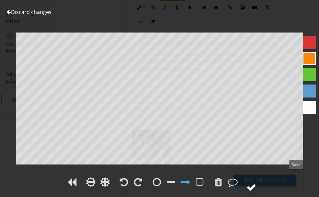
click at [256, 182] on div at bounding box center [252, 187] width 10 height 10
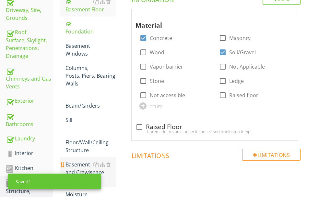
scroll to position [155, 0]
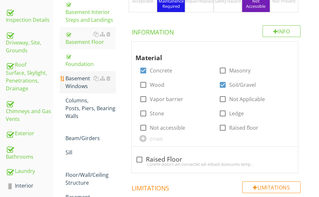
click at [104, 90] on div "Basement Windows" at bounding box center [91, 82] width 50 height 16
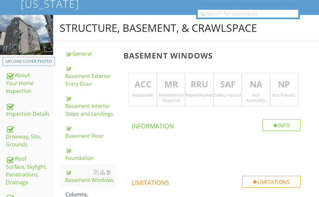
scroll to position [58, 0]
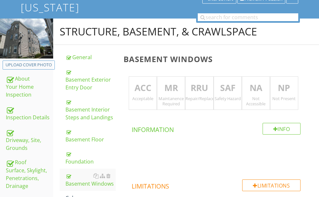
click at [205, 86] on p "RRU" at bounding box center [200, 87] width 28 height 13
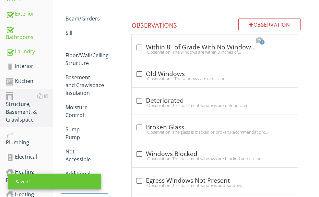
scroll to position [285, 0]
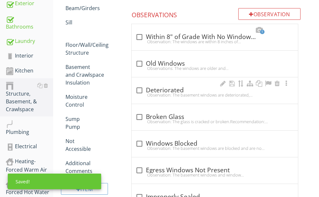
click at [200, 94] on div "Observation: The basement windows are deteriorated, damaged, and/or oxidized.Re…" at bounding box center [215, 94] width 159 height 5
checkbox input "true"
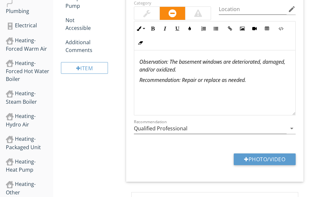
scroll to position [415, 0]
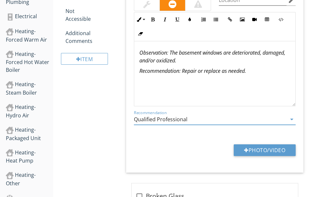
click at [223, 118] on input "Qualified Professional" at bounding box center [210, 119] width 153 height 11
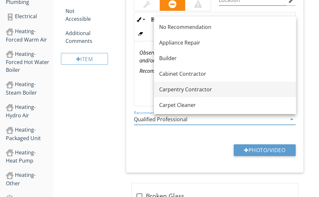
click at [194, 88] on div "Carpentry Contractor" at bounding box center [225, 89] width 132 height 8
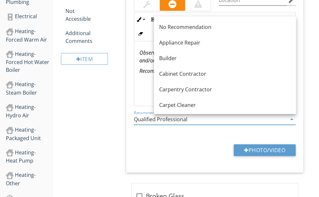
type input "Carpentry Contractor"
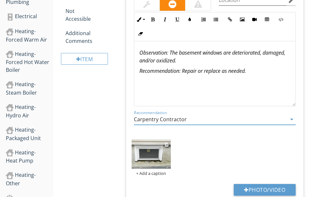
click at [171, 152] on img at bounding box center [151, 154] width 39 height 30
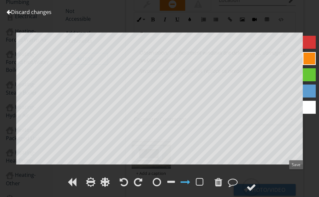
drag, startPoint x: 297, startPoint y: 177, endPoint x: 323, endPoint y: 147, distance: 40.3
click at [260, 178] on div at bounding box center [251, 187] width 18 height 18
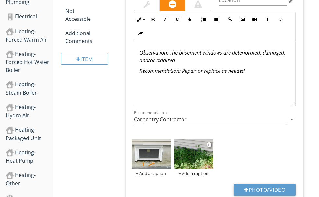
click at [202, 157] on img at bounding box center [193, 154] width 39 height 30
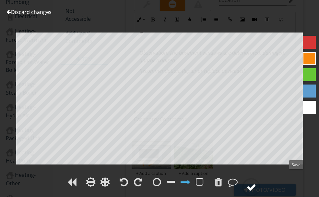
click at [256, 182] on div at bounding box center [252, 187] width 10 height 10
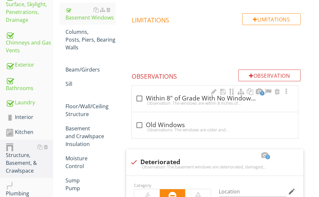
scroll to position [220, 0]
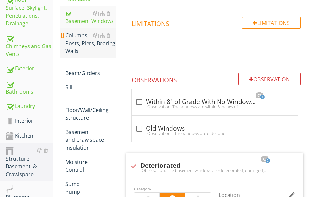
click at [115, 55] on div "Columns, Posts, Piers, Bearing Walls" at bounding box center [91, 42] width 50 height 23
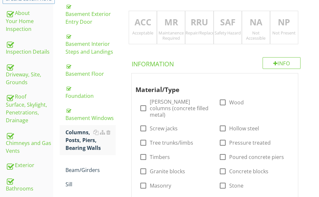
scroll to position [123, 0]
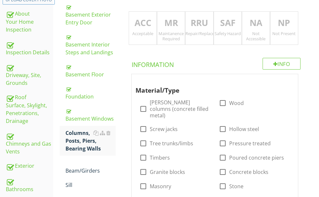
click at [157, 30] on p "ACC" at bounding box center [143, 23] width 28 height 13
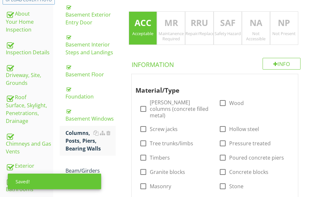
click at [260, 30] on p "NA" at bounding box center [256, 23] width 28 height 13
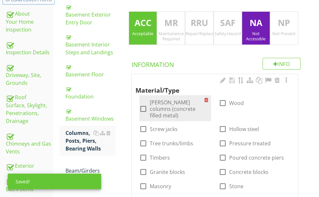
click at [149, 114] on div at bounding box center [143, 108] width 11 height 11
checkbox input "true"
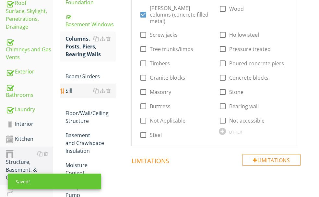
scroll to position [220, 0]
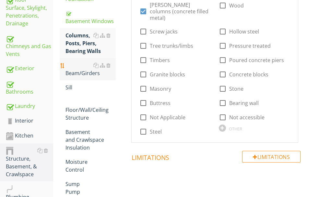
click at [107, 77] on div "Beam/Girders" at bounding box center [91, 69] width 50 height 16
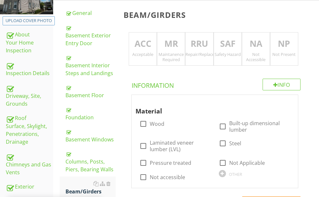
scroll to position [91, 0]
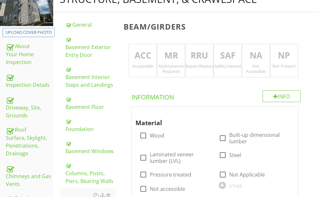
click at [184, 58] on p "MR" at bounding box center [171, 55] width 28 height 13
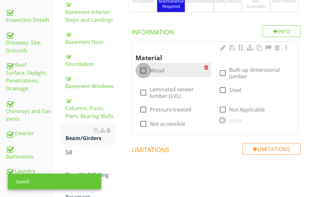
click at [149, 70] on div at bounding box center [143, 70] width 11 height 11
checkbox input "true"
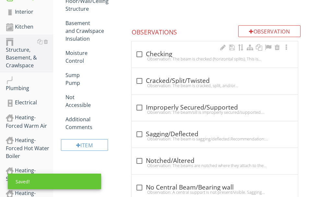
scroll to position [318, 0]
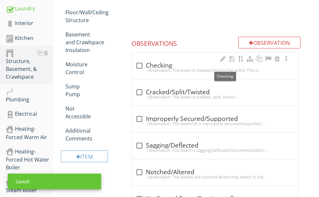
click at [185, 69] on div "check_box_outline_blank Checking" at bounding box center [215, 66] width 159 height 8
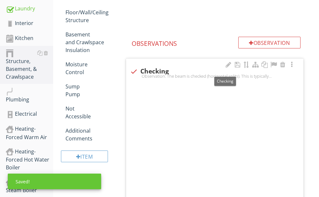
checkbox input "true"
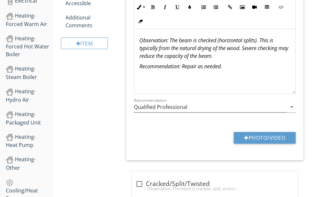
scroll to position [447, 0]
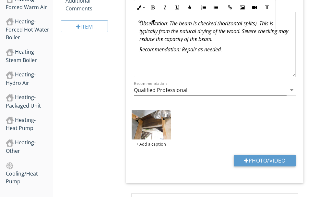
click at [171, 126] on img at bounding box center [151, 125] width 39 height 30
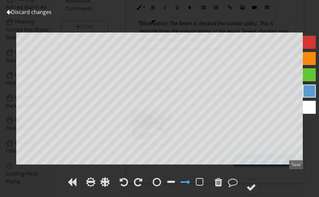
drag, startPoint x: 293, startPoint y: 180, endPoint x: 323, endPoint y: 152, distance: 40.7
click at [256, 182] on div at bounding box center [252, 187] width 10 height 10
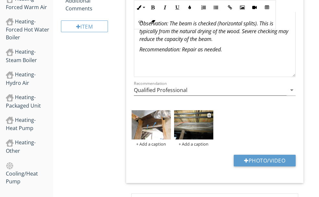
click at [212, 131] on img at bounding box center [193, 125] width 39 height 30
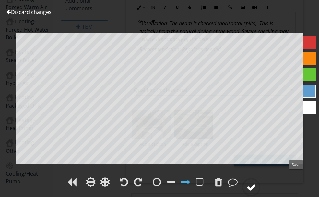
drag, startPoint x: 297, startPoint y: 180, endPoint x: 294, endPoint y: 176, distance: 4.4
click at [256, 182] on div at bounding box center [252, 187] width 10 height 10
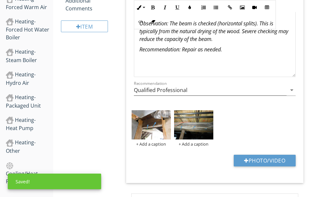
click at [169, 117] on div at bounding box center [167, 114] width 4 height 5
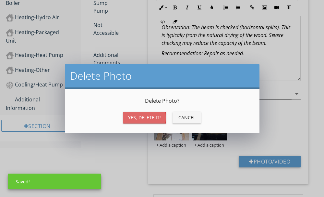
click at [141, 116] on div "Yes, Delete it!" at bounding box center [144, 117] width 33 height 7
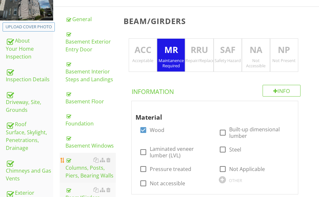
scroll to position [188, 0]
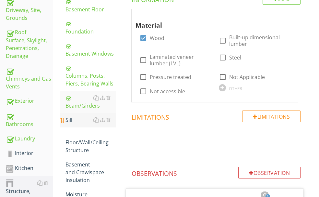
click at [98, 124] on div "Sill" at bounding box center [91, 120] width 50 height 8
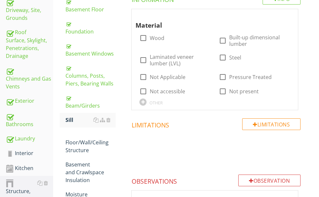
scroll to position [91, 0]
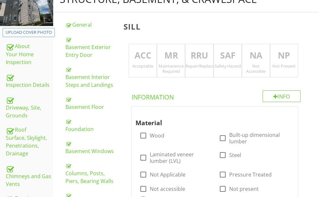
click at [259, 57] on p "NA" at bounding box center [256, 55] width 28 height 13
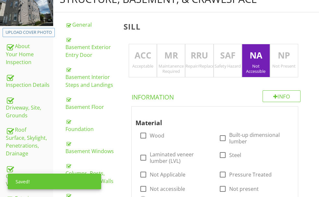
click at [157, 61] on p "ACC" at bounding box center [143, 55] width 28 height 13
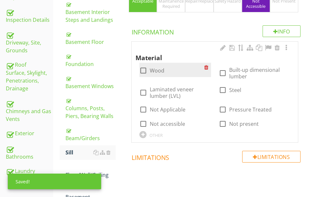
click at [149, 69] on div at bounding box center [143, 70] width 11 height 11
checkbox input "true"
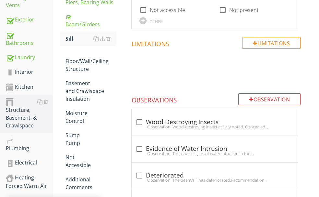
scroll to position [285, 0]
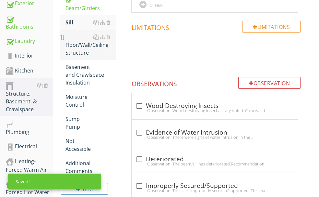
click at [98, 56] on div "Floor/Wall/Ceiling Structure" at bounding box center [91, 44] width 50 height 23
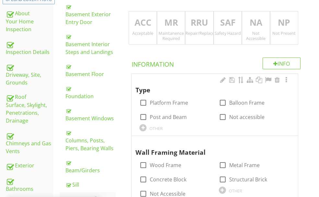
scroll to position [123, 0]
click at [255, 20] on p "NA" at bounding box center [256, 23] width 28 height 13
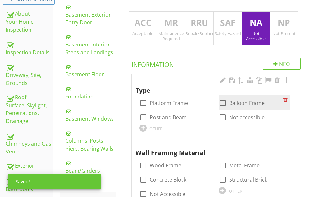
click at [217, 103] on div at bounding box center [222, 102] width 11 height 11
checkbox input "true"
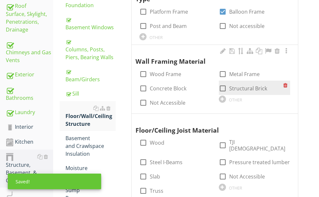
scroll to position [220, 0]
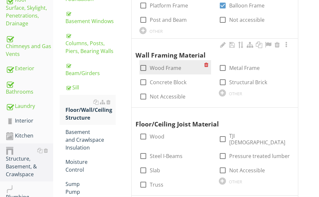
click at [149, 73] on div at bounding box center [143, 67] width 11 height 11
checkbox input "true"
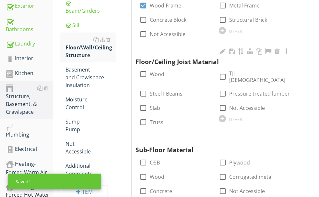
scroll to position [285, 0]
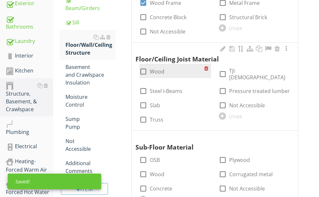
click at [149, 71] on div at bounding box center [143, 71] width 11 height 11
checkbox input "true"
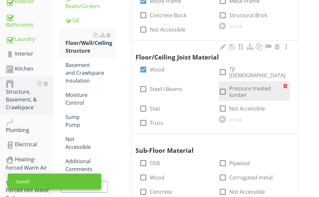
scroll to position [350, 0]
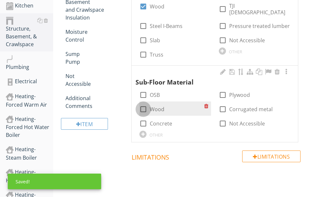
click at [149, 103] on div at bounding box center [143, 108] width 11 height 11
checkbox input "true"
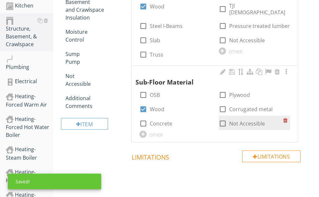
click at [228, 118] on div at bounding box center [222, 123] width 11 height 11
checkbox input "true"
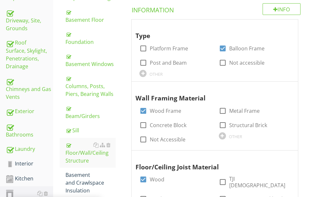
scroll to position [123, 0]
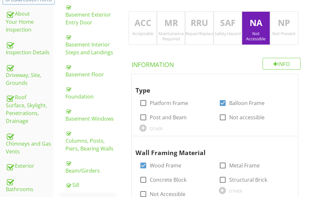
click at [157, 24] on p "ACC" at bounding box center [143, 23] width 28 height 13
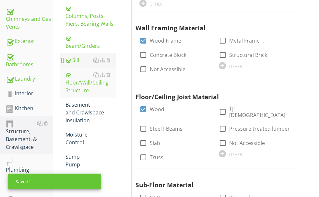
scroll to position [253, 0]
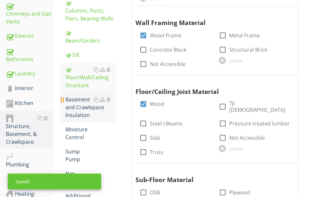
click at [106, 119] on div "Basement and Crawlspace Insulation" at bounding box center [91, 106] width 50 height 23
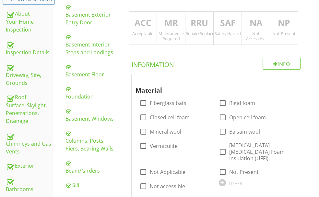
scroll to position [58, 0]
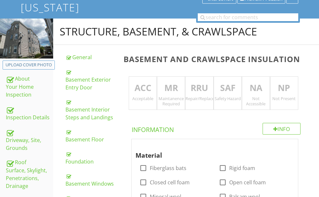
click at [204, 94] on p "RRU" at bounding box center [200, 87] width 28 height 13
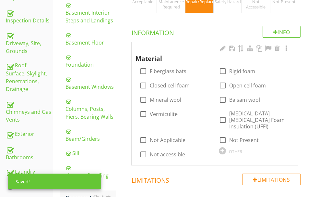
scroll to position [155, 0]
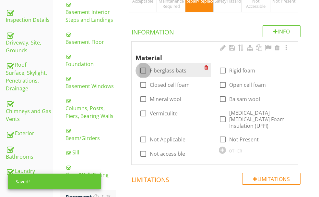
click at [149, 76] on div at bounding box center [143, 70] width 11 height 11
checkbox input "true"
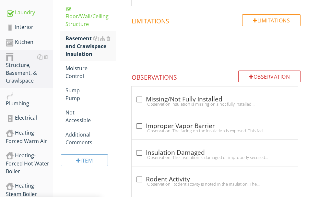
scroll to position [350, 0]
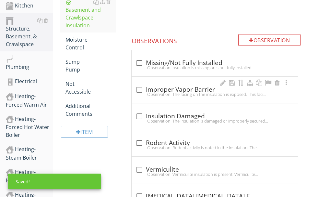
click at [180, 93] on div "check_box_outline_blank Improper Vapor Barrier" at bounding box center [215, 90] width 159 height 8
checkbox input "true"
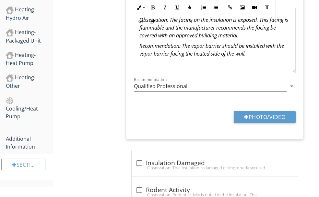
scroll to position [545, 0]
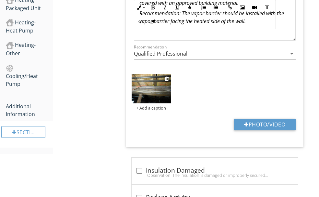
click at [171, 98] on img at bounding box center [151, 89] width 39 height 30
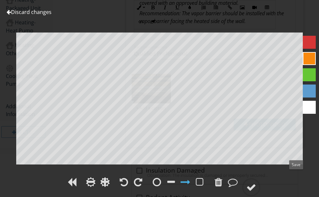
drag, startPoint x: 296, startPoint y: 179, endPoint x: 322, endPoint y: 148, distance: 40.7
click at [260, 178] on div at bounding box center [251, 187] width 18 height 18
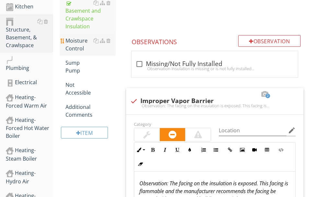
scroll to position [318, 0]
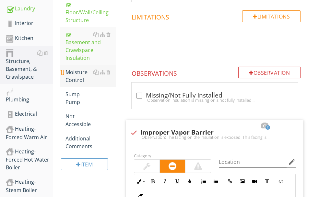
click at [103, 84] on div "Moisture Control" at bounding box center [91, 76] width 50 height 16
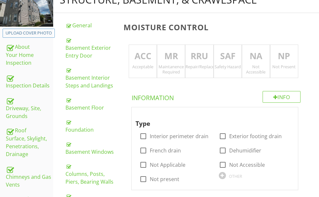
scroll to position [91, 0]
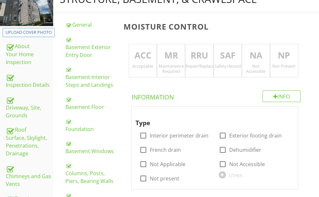
click at [283, 54] on p "NP" at bounding box center [285, 55] width 28 height 13
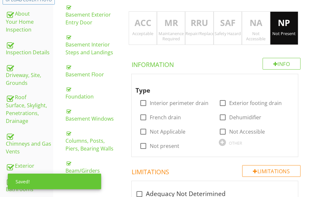
click at [260, 30] on div "NA Not Accessible" at bounding box center [256, 28] width 28 height 34
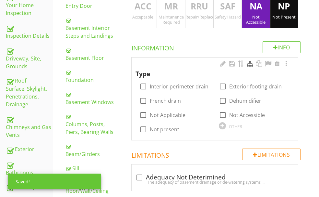
scroll to position [155, 0]
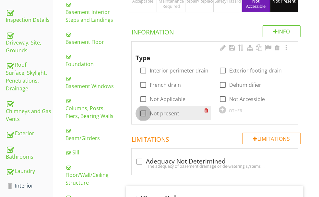
click at [149, 118] on div at bounding box center [143, 113] width 11 height 11
checkbox input "true"
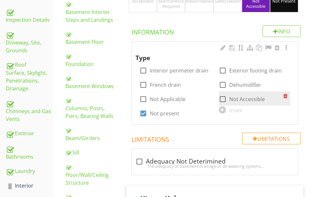
click at [228, 96] on div at bounding box center [222, 98] width 11 height 11
checkbox input "true"
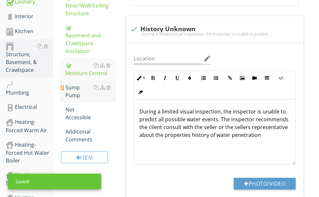
scroll to position [350, 0]
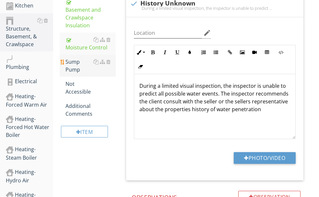
click at [106, 73] on div "Sump Pump" at bounding box center [91, 66] width 50 height 16
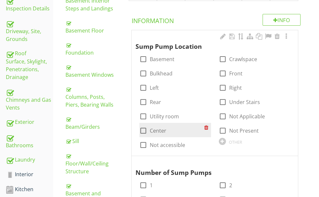
scroll to position [155, 0]
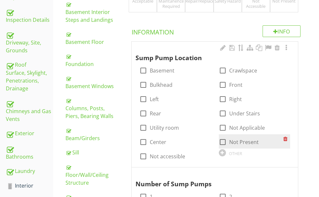
click at [228, 136] on div at bounding box center [222, 141] width 11 height 11
checkbox input "true"
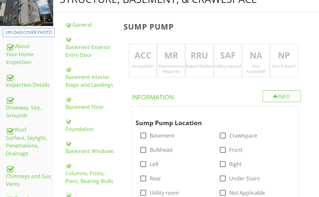
click at [279, 60] on p "NP" at bounding box center [285, 55] width 28 height 13
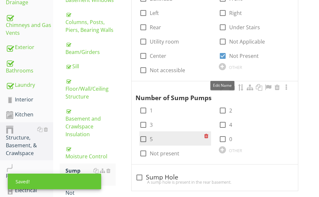
scroll to position [253, 0]
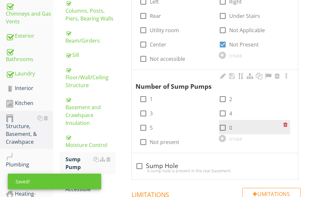
click at [228, 122] on div at bounding box center [222, 127] width 11 height 11
checkbox input "true"
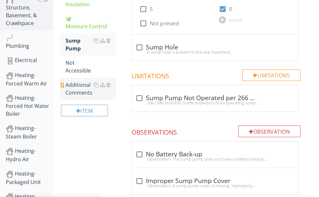
scroll to position [382, 0]
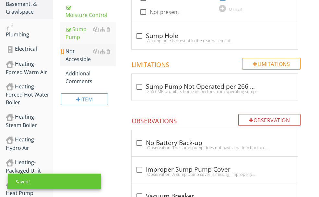
click at [104, 63] on div "Not Accessible" at bounding box center [91, 55] width 50 height 16
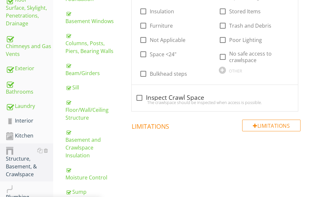
scroll to position [155, 0]
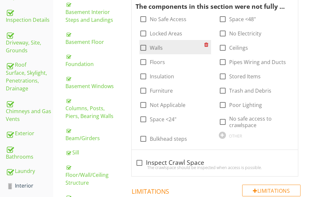
click at [149, 42] on div at bounding box center [143, 47] width 11 height 11
checkbox input "true"
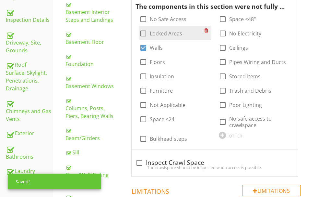
click at [149, 28] on div at bounding box center [143, 33] width 11 height 11
checkbox input "true"
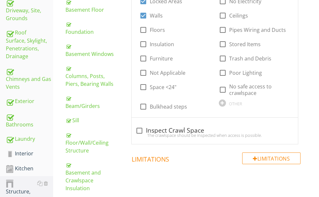
scroll to position [188, 0]
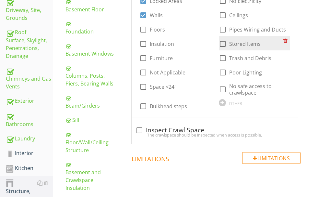
click at [217, 49] on div at bounding box center [222, 43] width 11 height 11
checkbox input "true"
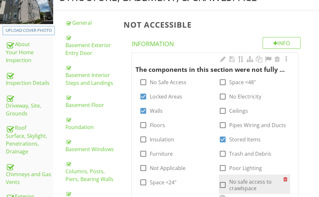
scroll to position [73, 0]
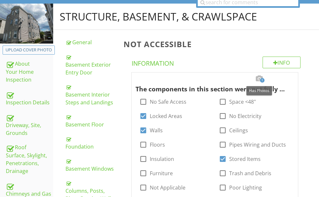
click at [260, 77] on div at bounding box center [259, 78] width 8 height 6
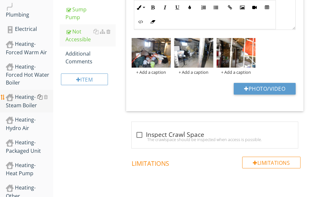
scroll to position [407, 0]
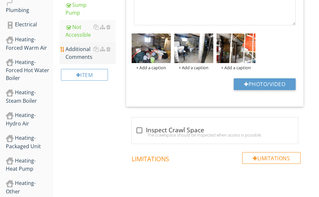
click at [104, 61] on div "Additional Comments" at bounding box center [91, 53] width 50 height 16
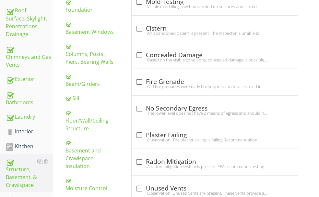
scroll to position [170, 0]
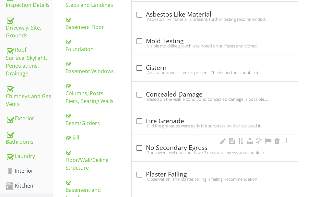
click at [177, 149] on div "check_box_outline_blank No Secondary Egress" at bounding box center [215, 148] width 159 height 8
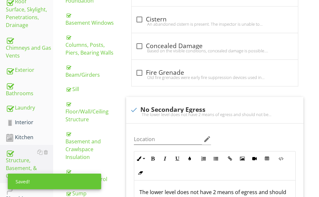
scroll to position [203, 0]
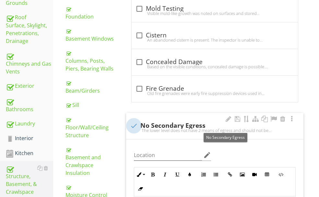
click at [139, 124] on div at bounding box center [133, 125] width 11 height 11
checkbox input "true"
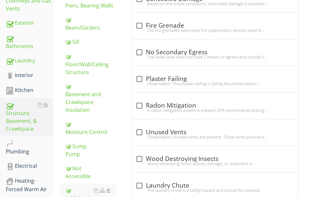
scroll to position [235, 0]
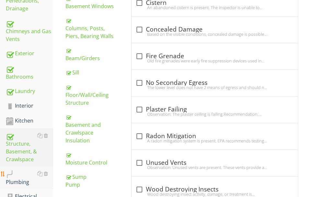
click at [28, 169] on div "Plumbing" at bounding box center [29, 177] width 47 height 16
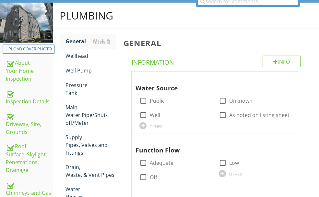
scroll to position [73, 0]
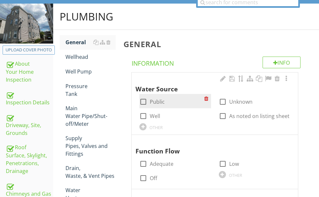
click at [149, 101] on div at bounding box center [143, 101] width 11 height 11
checkbox input "true"
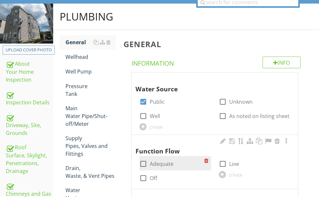
click at [149, 166] on div at bounding box center [143, 163] width 11 height 11
checkbox input "true"
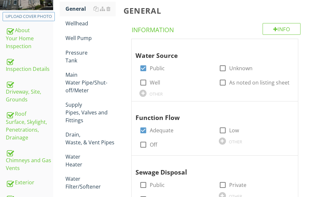
scroll to position [203, 0]
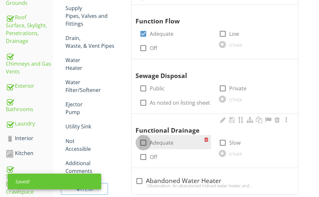
click at [149, 142] on div at bounding box center [143, 142] width 11 height 11
checkbox input "true"
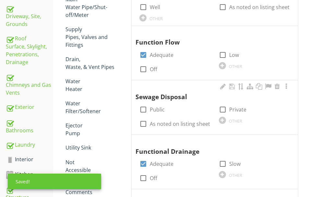
scroll to position [170, 0]
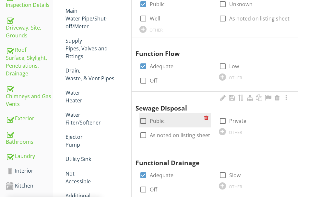
click at [149, 119] on div at bounding box center [143, 120] width 11 height 11
checkbox input "true"
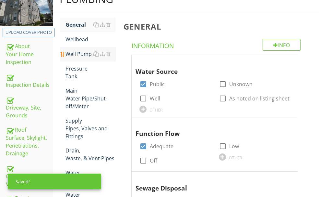
scroll to position [41, 0]
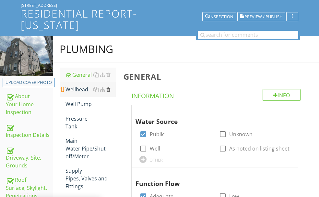
click at [111, 92] on div at bounding box center [108, 89] width 4 height 5
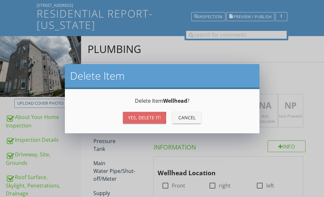
click at [140, 115] on div "Yes, Delete it!" at bounding box center [144, 117] width 33 height 7
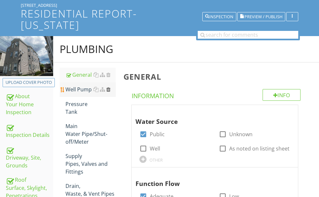
click at [111, 92] on div at bounding box center [108, 89] width 4 height 5
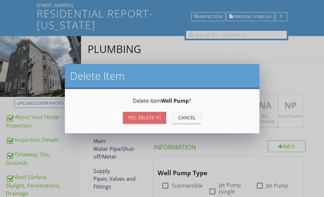
click at [138, 114] on div "Yes, Delete it!" at bounding box center [144, 117] width 33 height 7
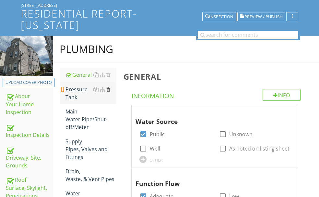
click at [111, 92] on div at bounding box center [108, 89] width 4 height 5
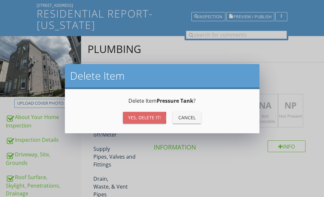
click at [139, 116] on div "Yes, Delete it!" at bounding box center [144, 117] width 33 height 7
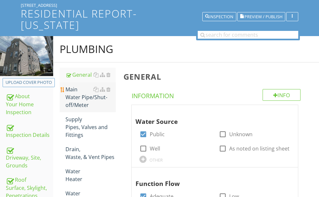
click at [106, 105] on div "Main Water Pipe/Shut-off/Meter" at bounding box center [91, 96] width 50 height 23
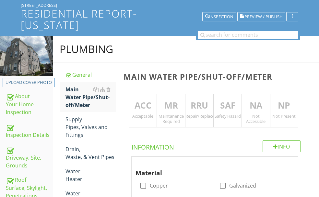
click at [209, 105] on p "RRU" at bounding box center [200, 105] width 28 height 13
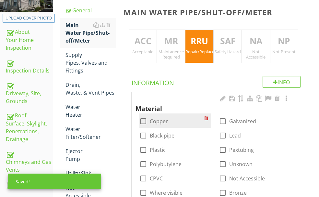
scroll to position [105, 0]
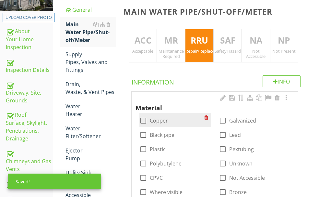
click at [149, 119] on div at bounding box center [143, 120] width 11 height 11
checkbox input "true"
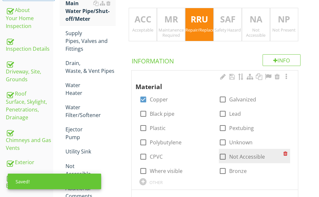
scroll to position [138, 0]
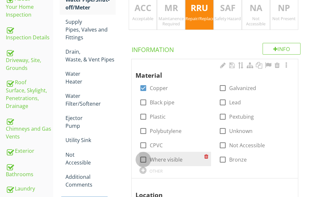
click at [149, 154] on div at bounding box center [143, 159] width 11 height 11
checkbox input "true"
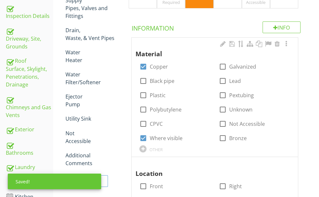
scroll to position [170, 0]
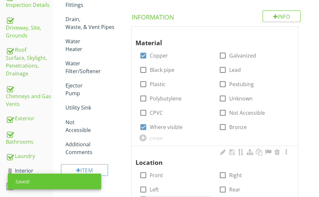
checkbox input "true"
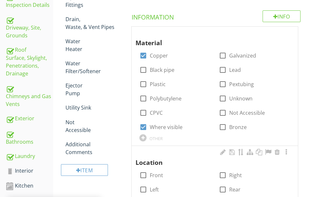
click at [149, 169] on div at bounding box center [143, 174] width 11 height 11
checkbox input "true"
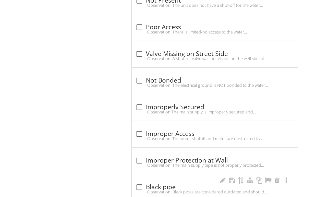
scroll to position [722, 0]
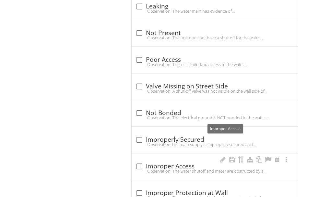
click at [193, 162] on div "check_box_outline_blank Improper Access" at bounding box center [215, 166] width 159 height 8
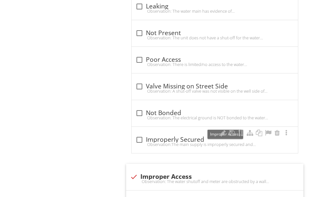
drag, startPoint x: 151, startPoint y: 127, endPoint x: 192, endPoint y: 93, distance: 53.4
click at [139, 171] on div at bounding box center [133, 176] width 11 height 11
checkbox input "true"
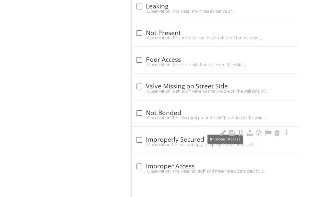
click at [192, 141] on div "Observation:The main supply is improperly secured and supported. Recommendation…" at bounding box center [215, 143] width 159 height 5
checkbox input "true"
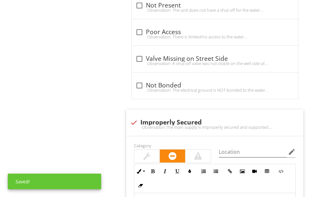
scroll to position [787, 0]
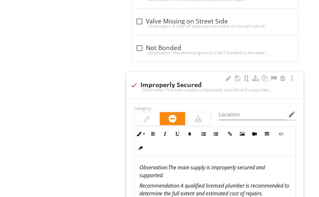
click at [193, 163] on em "Observation: The main supply is improperly secured and supported." at bounding box center [202, 170] width 126 height 15
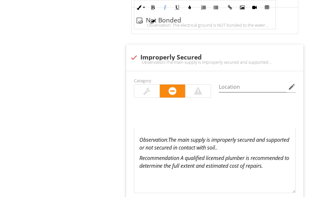
scroll to position [884, 0]
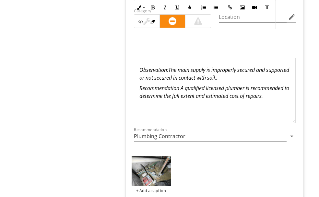
click at [171, 156] on img at bounding box center [151, 171] width 39 height 30
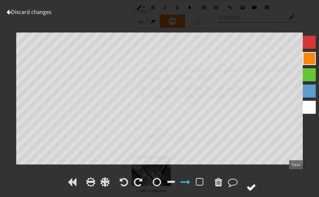
click at [256, 182] on div at bounding box center [252, 187] width 10 height 10
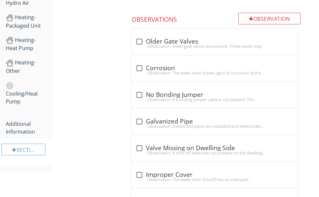
scroll to position [462, 0]
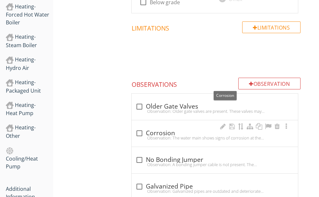
click at [178, 129] on div "check_box_outline_blank Corrosion" at bounding box center [215, 133] width 159 height 8
checkbox input "true"
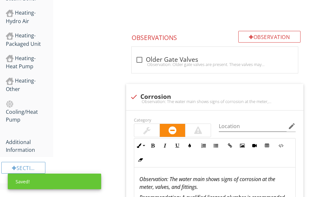
scroll to position [527, 0]
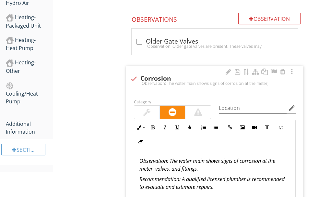
click at [275, 157] on em ": The water main shows signs of corrosion at the meter, valves, and fittings." at bounding box center [207, 164] width 136 height 15
click at [279, 157] on em ": The water main shows signs of corrosion/oxidation at the meter, valves, and f…" at bounding box center [214, 164] width 151 height 15
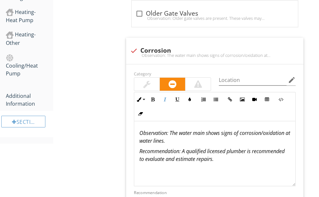
scroll to position [592, 0]
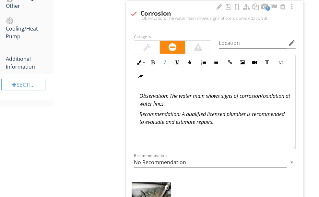
click at [171, 182] on img at bounding box center [151, 197] width 39 height 30
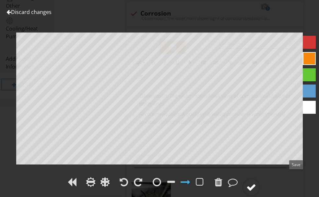
click at [260, 178] on div at bounding box center [251, 187] width 18 height 18
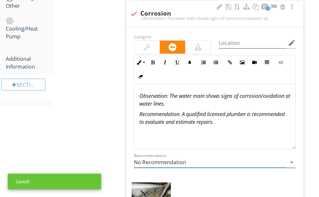
click at [210, 157] on input "No Recommendation" at bounding box center [210, 162] width 153 height 11
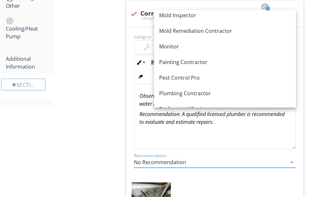
scroll to position [660, 0]
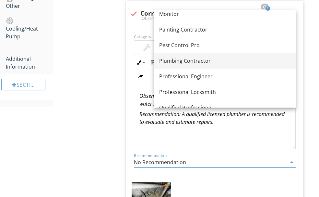
click at [195, 62] on div "Plumbing Contractor" at bounding box center [225, 61] width 132 height 8
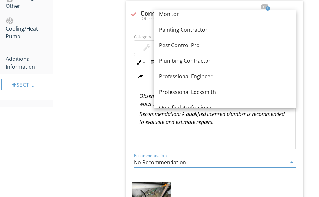
type input "Plumbing Contractor"
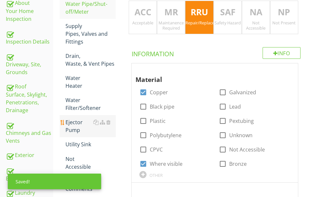
scroll to position [41, 0]
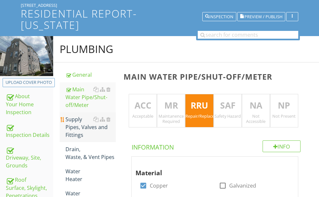
click at [99, 130] on div "Supply Pipes, Valves and Fittings" at bounding box center [91, 126] width 50 height 23
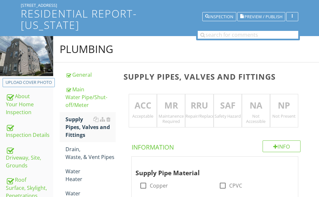
click at [259, 105] on p "NA" at bounding box center [256, 105] width 28 height 13
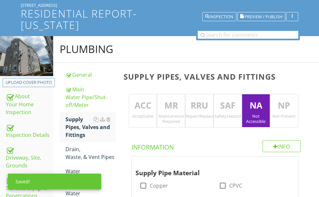
click at [157, 105] on p "ACC" at bounding box center [143, 105] width 28 height 13
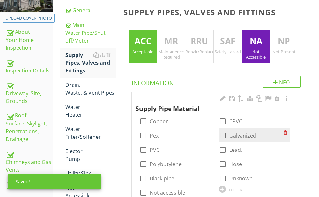
scroll to position [138, 0]
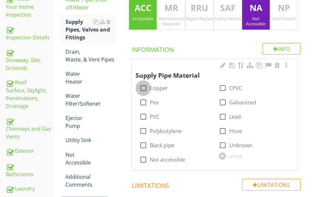
drag, startPoint x: 162, startPoint y: 89, endPoint x: 203, endPoint y: 89, distance: 40.9
click at [149, 89] on div at bounding box center [143, 87] width 11 height 11
checkbox input "true"
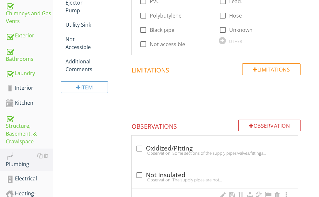
scroll to position [268, 0]
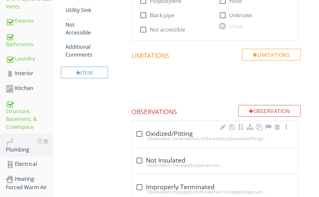
click at [198, 136] on div "Observation: Some sections of the supply pipes/valves/fittings are oxidized and…" at bounding box center [215, 138] width 159 height 5
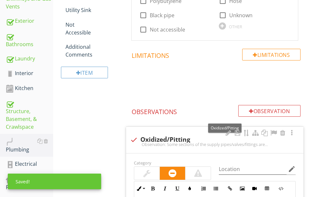
click at [139, 134] on div at bounding box center [133, 139] width 11 height 11
checkbox input "true"
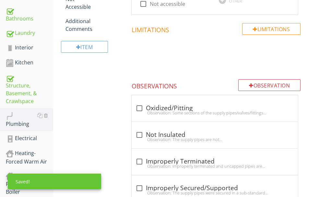
scroll to position [332, 0]
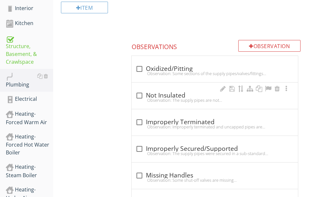
click at [181, 91] on div "check_box_outline_blank Not Insulated" at bounding box center [215, 95] width 159 height 8
checkbox input "true"
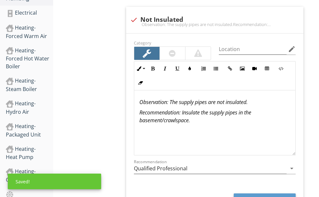
scroll to position [430, 0]
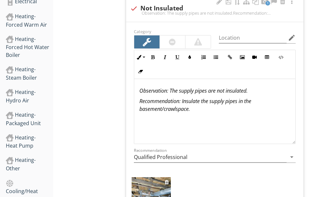
click at [171, 177] on img at bounding box center [151, 192] width 39 height 30
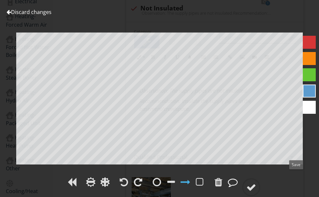
drag, startPoint x: 297, startPoint y: 179, endPoint x: 267, endPoint y: 166, distance: 32.2
click at [256, 182] on div at bounding box center [252, 187] width 10 height 10
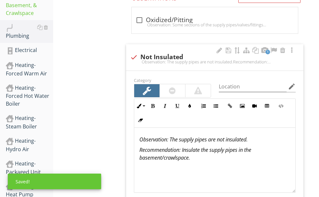
scroll to position [235, 0]
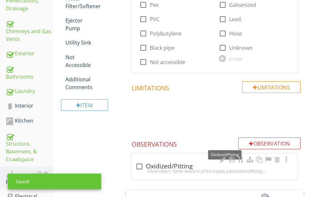
click at [197, 162] on div "check_box_outline_blank Oxidized/Pitting" at bounding box center [215, 166] width 159 height 8
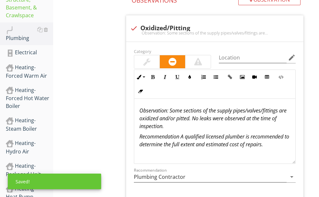
scroll to position [397, 0]
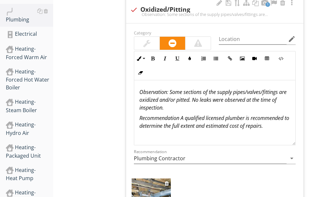
click at [167, 178] on img at bounding box center [151, 193] width 39 height 30
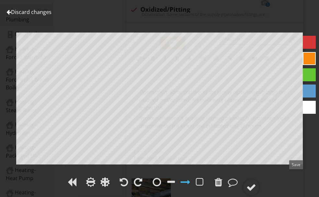
drag, startPoint x: 294, startPoint y: 178, endPoint x: 314, endPoint y: 159, distance: 27.5
click at [256, 182] on div at bounding box center [252, 187] width 10 height 10
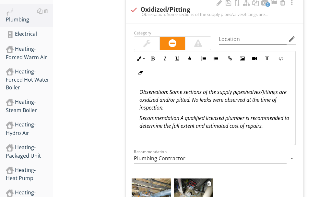
click at [208, 178] on img at bounding box center [193, 193] width 39 height 30
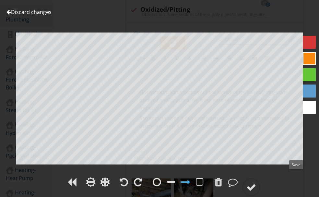
drag, startPoint x: 297, startPoint y: 178, endPoint x: 323, endPoint y: 153, distance: 35.6
click at [256, 182] on div at bounding box center [252, 187] width 10 height 10
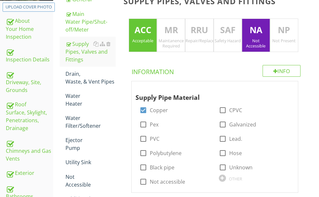
scroll to position [105, 0]
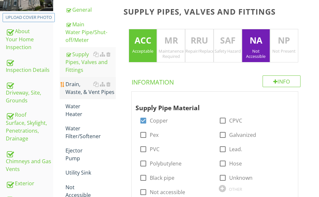
click at [99, 96] on div "Drain, Waste, & Vent Pipes" at bounding box center [91, 88] width 50 height 16
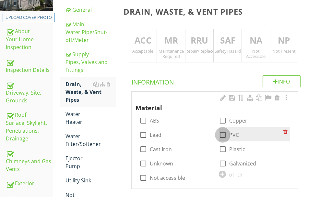
click at [217, 134] on div at bounding box center [222, 134] width 11 height 11
checkbox input "true"
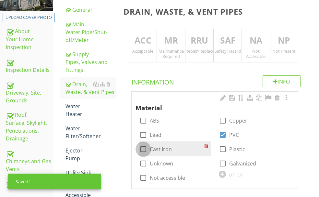
click at [149, 143] on div at bounding box center [143, 148] width 11 height 11
checkbox input "true"
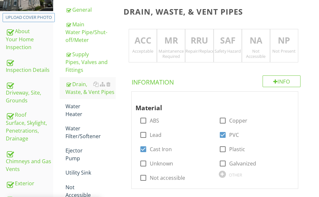
click at [157, 42] on p "ACC" at bounding box center [143, 40] width 28 height 13
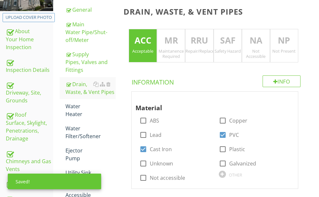
click at [259, 40] on p "NA" at bounding box center [256, 40] width 28 height 13
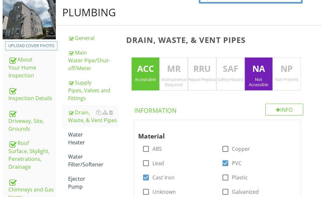
scroll to position [73, 0]
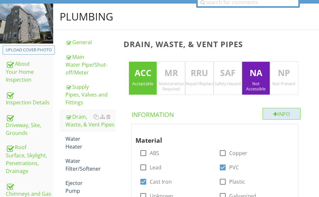
click at [280, 112] on div "Info" at bounding box center [282, 114] width 38 height 12
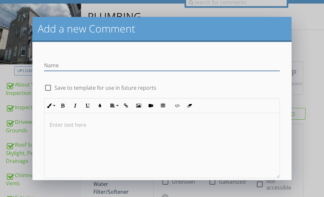
scroll to position [0, 0]
type input "Plumbing access limited."
click at [88, 127] on p at bounding box center [162, 124] width 225 height 8
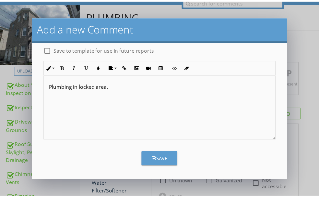
scroll to position [38, 0]
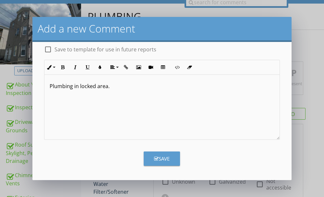
click at [155, 153] on button "Save" at bounding box center [162, 158] width 36 height 14
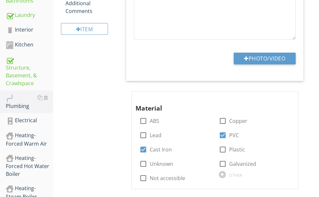
scroll to position [220, 0]
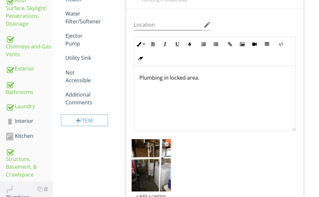
click at [167, 164] on img at bounding box center [151, 165] width 39 height 52
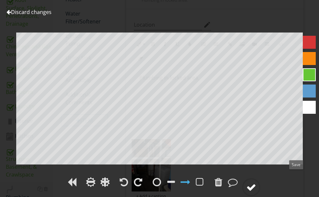
click at [256, 182] on div at bounding box center [252, 187] width 10 height 10
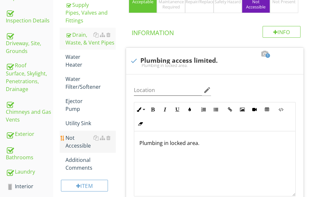
scroll to position [155, 0]
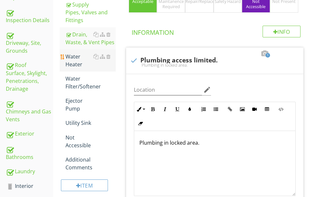
click at [98, 68] on div "Water Heater" at bounding box center [91, 61] width 50 height 16
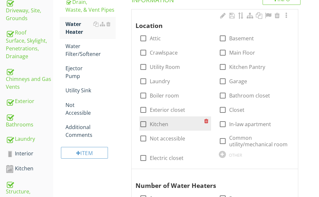
scroll to position [123, 0]
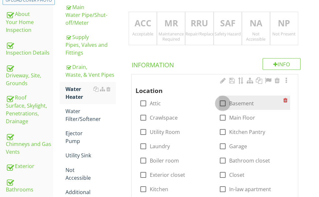
click at [217, 102] on div at bounding box center [222, 103] width 11 height 11
checkbox input "true"
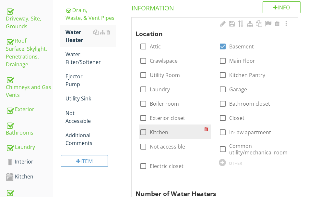
scroll to position [252, 0]
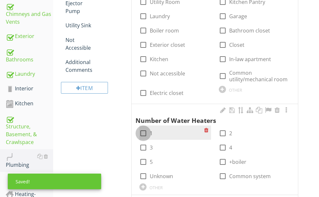
click at [149, 127] on div at bounding box center [143, 132] width 11 height 11
checkbox input "true"
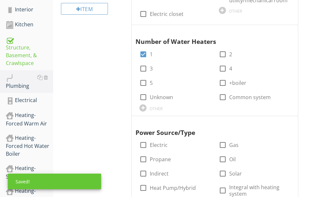
scroll to position [350, 0]
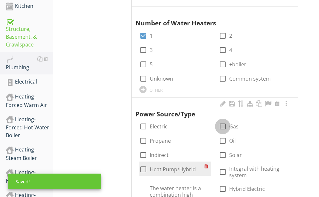
drag, startPoint x: 210, startPoint y: 94, endPoint x: 165, endPoint y: 123, distance: 52.5
click at [217, 121] on div at bounding box center [222, 126] width 11 height 11
checkbox input "true"
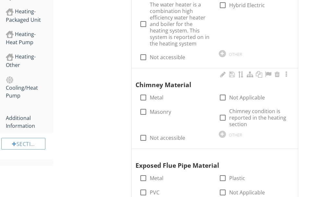
scroll to position [544, 0]
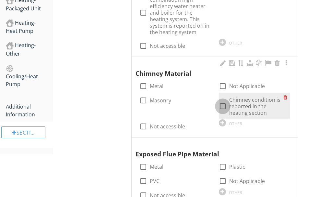
click at [217, 112] on div at bounding box center [222, 106] width 11 height 11
checkbox input "true"
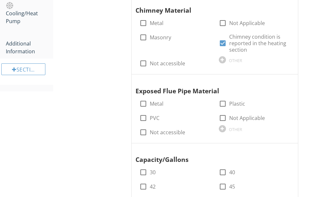
scroll to position [609, 0]
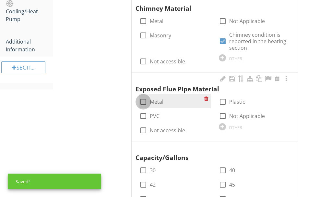
click at [149, 97] on div at bounding box center [143, 101] width 11 height 11
checkbox input "true"
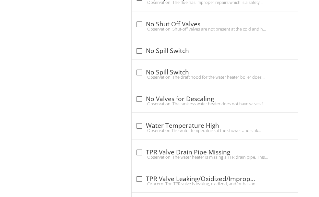
scroll to position [1517, 0]
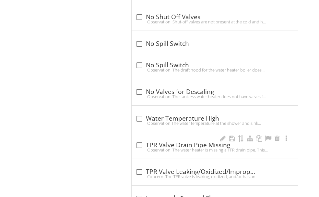
click at [181, 147] on div "Observation: The water heater is missing a TPR drain pipe. This is a safety haz…" at bounding box center [215, 149] width 159 height 5
checkbox input "true"
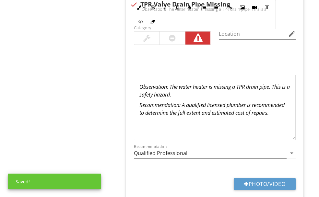
scroll to position [1680, 0]
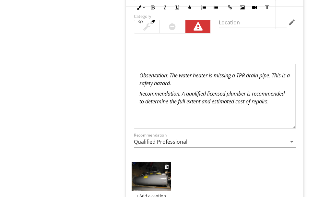
click at [171, 162] on img at bounding box center [151, 177] width 39 height 30
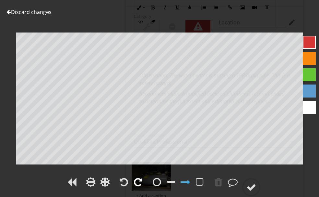
click at [134, 177] on div at bounding box center [138, 182] width 8 height 10
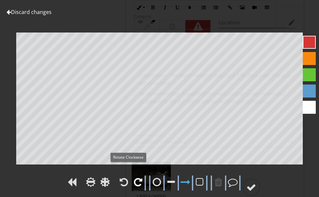
click at [134, 177] on div at bounding box center [138, 182] width 8 height 10
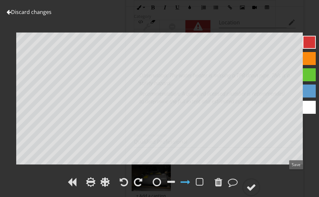
drag, startPoint x: 298, startPoint y: 180, endPoint x: 313, endPoint y: 165, distance: 21.8
click at [256, 182] on div at bounding box center [252, 187] width 10 height 10
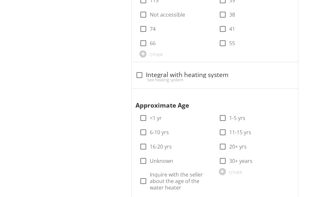
scroll to position [836, 0]
click at [219, 167] on div at bounding box center [222, 170] width 7 height 7
type input "2 Years"
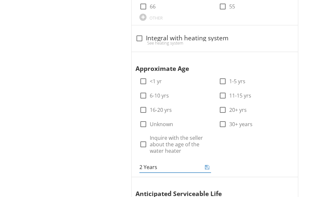
scroll to position [934, 0]
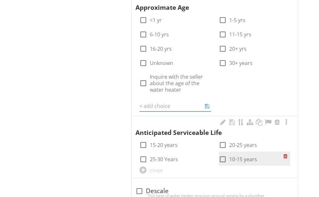
click at [217, 153] on div at bounding box center [222, 158] width 11 height 11
checkbox input "true"
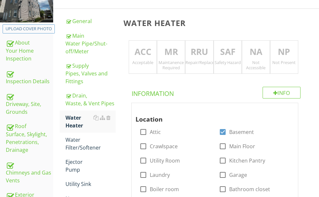
scroll to position [90, 0]
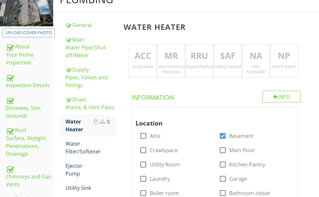
click at [232, 56] on p "SAF" at bounding box center [228, 55] width 28 height 13
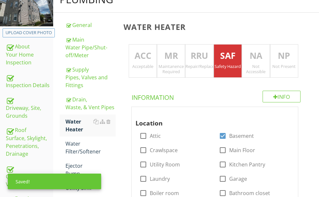
click at [210, 60] on p "RRU" at bounding box center [200, 55] width 28 height 13
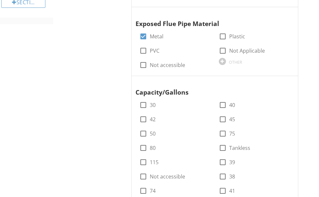
scroll to position [674, 0]
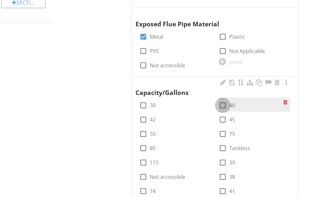
click at [217, 100] on div at bounding box center [222, 105] width 11 height 11
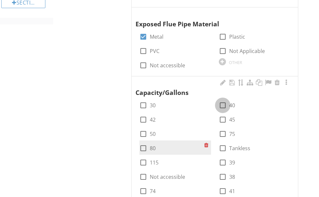
checkbox input "true"
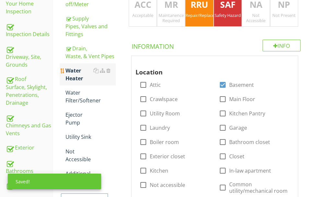
scroll to position [123, 0]
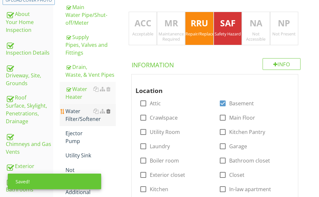
click at [111, 114] on div at bounding box center [108, 110] width 4 height 5
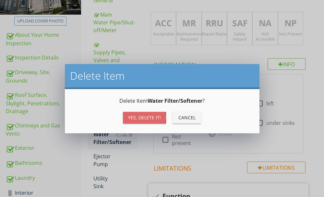
click at [138, 116] on div "Yes, Delete it!" at bounding box center [144, 117] width 33 height 7
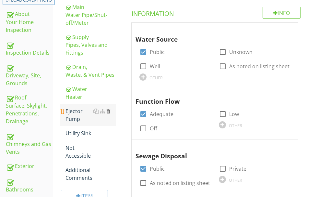
click at [111, 114] on div at bounding box center [108, 110] width 4 height 5
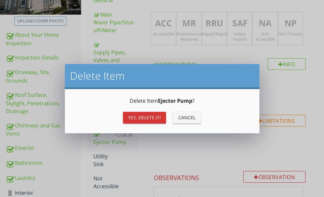
click at [144, 115] on div "Yes, Delete it!" at bounding box center [144, 117] width 33 height 7
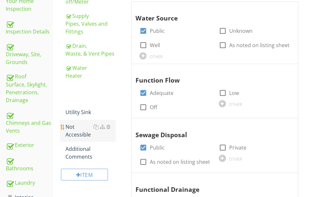
scroll to position [155, 0]
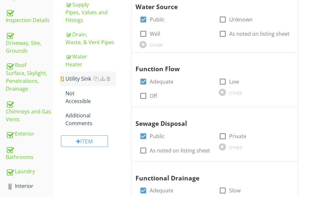
click at [111, 82] on div at bounding box center [101, 79] width 17 height 8
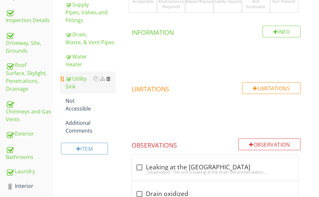
click at [111, 81] on div at bounding box center [108, 78] width 4 height 5
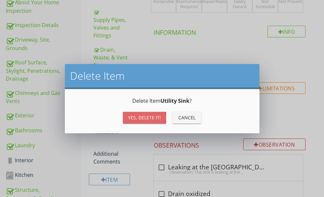
click at [130, 113] on button "Yes, Delete it!" at bounding box center [144, 118] width 43 height 12
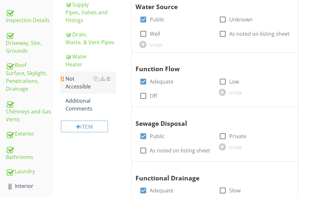
click at [101, 90] on div "Not Accessible" at bounding box center [91, 83] width 50 height 16
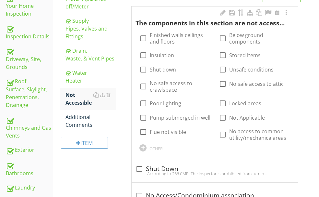
scroll to position [123, 0]
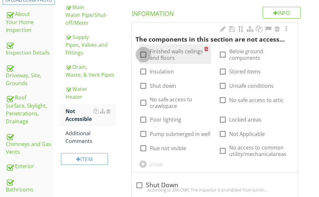
click at [149, 60] on div at bounding box center [143, 54] width 11 height 11
checkbox input "true"
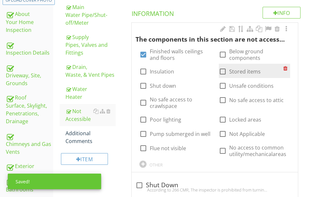
click at [217, 77] on div at bounding box center [222, 71] width 11 height 11
checkbox input "true"
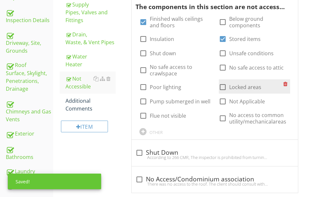
click at [217, 92] on div at bounding box center [222, 86] width 11 height 11
checkbox input "true"
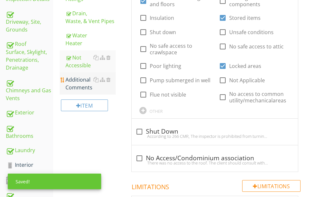
scroll to position [187, 0]
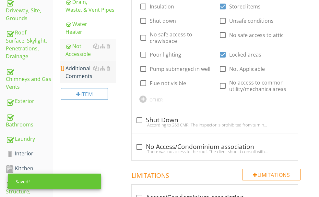
click at [106, 80] on div "Additional Comments" at bounding box center [91, 72] width 50 height 16
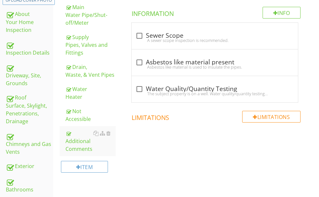
scroll to position [90, 0]
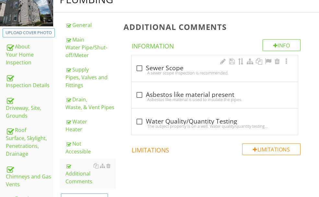
click at [158, 71] on div "A sewer scope inspection is recommended." at bounding box center [215, 72] width 159 height 5
checkbox input "true"
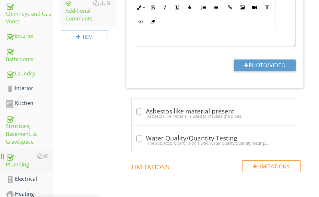
scroll to position [252, 0]
click at [30, 175] on div "Electrical" at bounding box center [29, 179] width 47 height 8
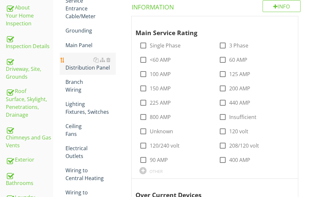
scroll to position [90, 0]
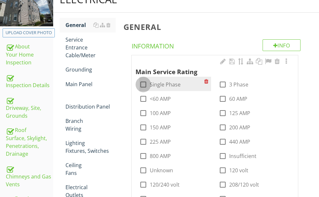
click at [149, 87] on div at bounding box center [143, 84] width 11 height 11
checkbox input "true"
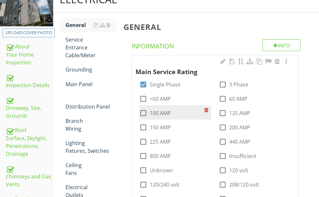
click at [149, 107] on div at bounding box center [143, 112] width 11 height 11
checkbox input "true"
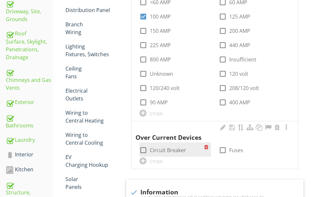
scroll to position [187, 0]
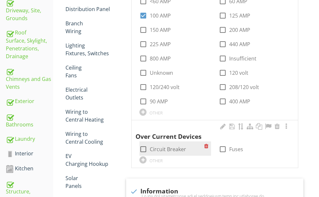
click at [149, 143] on div at bounding box center [143, 148] width 11 height 11
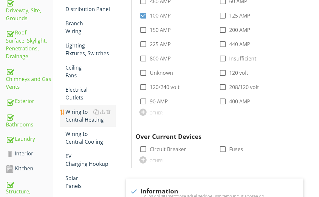
checkbox input "true"
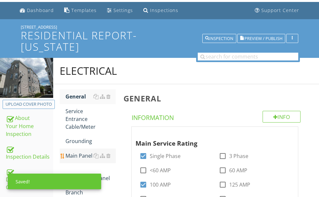
scroll to position [65, 0]
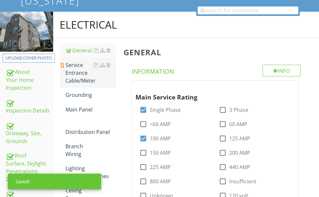
click at [102, 80] on div "Service Entrance Cable/Meter" at bounding box center [91, 72] width 50 height 23
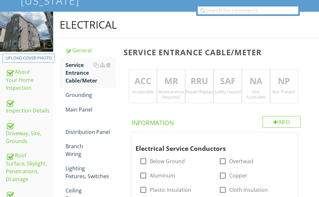
click at [157, 81] on p "ACC" at bounding box center [143, 81] width 28 height 13
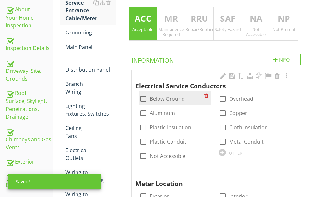
scroll to position [130, 0]
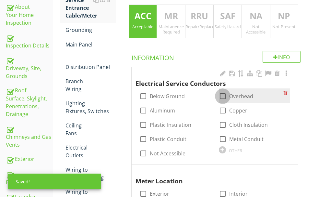
click at [217, 95] on div at bounding box center [222, 96] width 11 height 11
checkbox input "true"
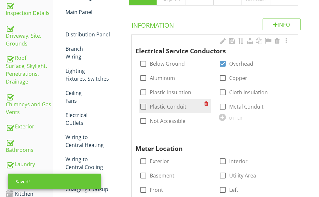
click at [149, 105] on div at bounding box center [143, 106] width 11 height 11
checkbox input "true"
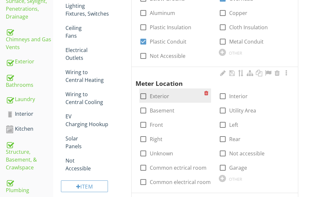
click at [149, 91] on div at bounding box center [143, 96] width 11 height 11
checkbox input "true"
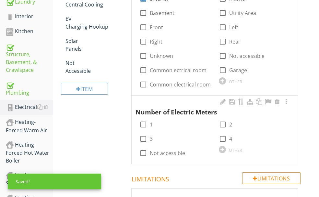
drag, startPoint x: 162, startPoint y: 113, endPoint x: 151, endPoint y: 116, distance: 10.5
click at [149, 119] on div at bounding box center [143, 124] width 11 height 11
checkbox input "true"
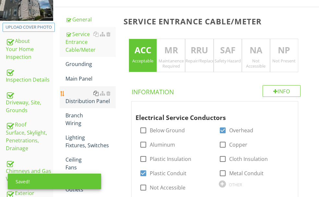
scroll to position [97, 0]
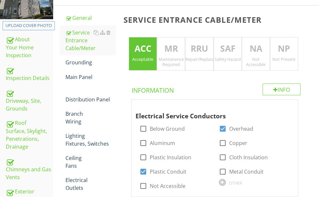
click at [185, 51] on p "MR" at bounding box center [171, 48] width 28 height 13
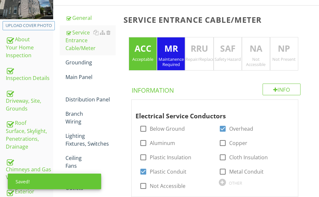
click at [157, 52] on p "ACC" at bounding box center [143, 48] width 28 height 13
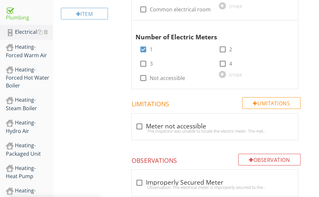
scroll to position [357, 0]
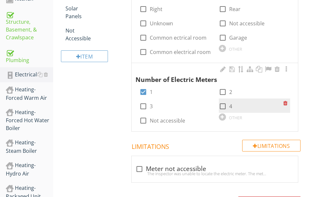
click at [217, 101] on div at bounding box center [222, 106] width 11 height 11
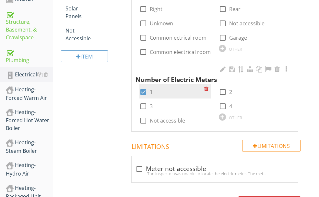
checkbox input "true"
click at [149, 86] on div at bounding box center [143, 91] width 11 height 11
checkbox input "false"
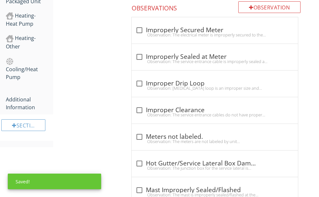
scroll to position [584, 0]
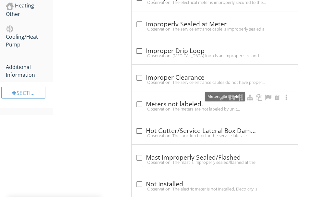
click at [187, 100] on div "check_box_outline_blank Meters not labeled." at bounding box center [215, 104] width 159 height 8
checkbox input "true"
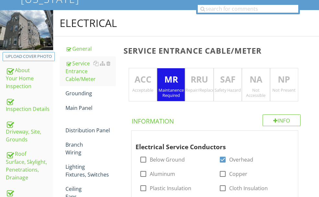
scroll to position [65, 0]
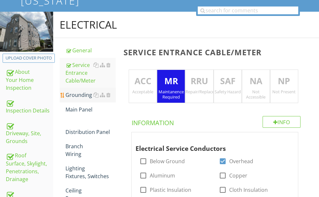
click at [102, 99] on div "Grounding" at bounding box center [91, 95] width 50 height 8
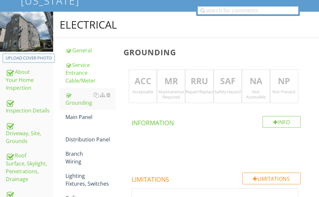
drag, startPoint x: 163, startPoint y: 83, endPoint x: 173, endPoint y: 80, distance: 9.8
click at [157, 82] on p "ACC" at bounding box center [143, 81] width 28 height 13
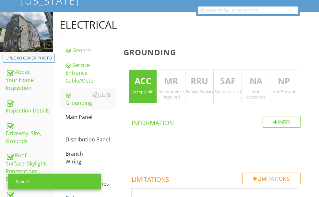
click at [263, 78] on p "NA" at bounding box center [256, 81] width 28 height 13
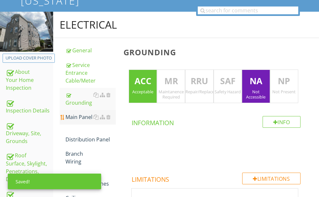
click at [99, 121] on div "Main Panel" at bounding box center [91, 117] width 50 height 8
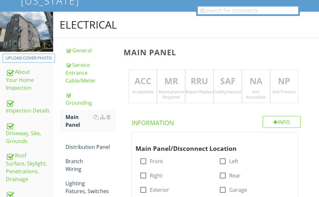
click at [211, 83] on p "RRU" at bounding box center [200, 81] width 28 height 13
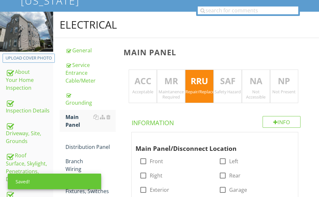
scroll to position [130, 0]
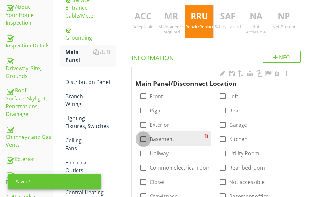
click at [149, 133] on div at bounding box center [143, 138] width 11 height 11
checkbox input "true"
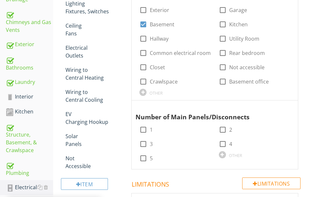
scroll to position [260, 0]
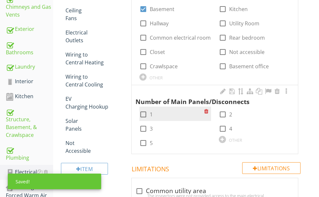
click at [149, 109] on div at bounding box center [143, 114] width 11 height 11
checkbox input "true"
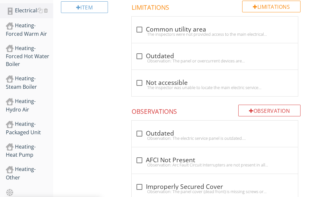
scroll to position [422, 0]
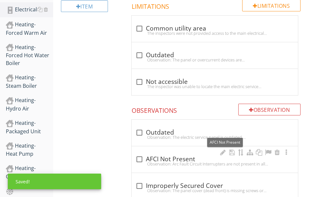
click at [187, 155] on div "check_box_outline_blank AFCI Not Present" at bounding box center [215, 159] width 159 height 8
checkbox input "true"
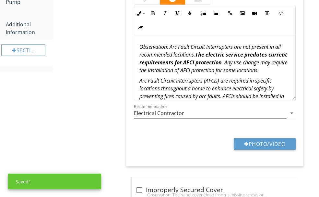
scroll to position [649, 0]
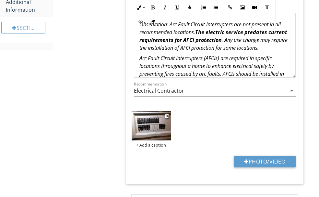
click at [165, 111] on img at bounding box center [151, 126] width 39 height 30
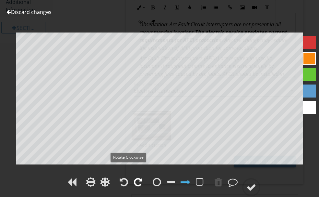
click at [134, 177] on div at bounding box center [138, 182] width 8 height 10
click at [256, 182] on div at bounding box center [252, 187] width 10 height 10
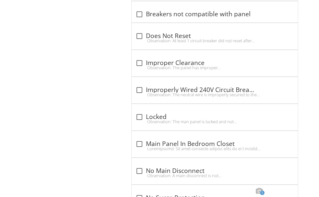
scroll to position [1038, 0]
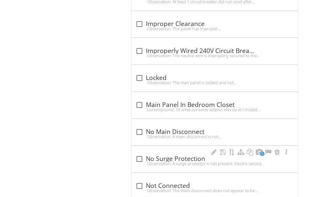
click at [182, 161] on div "Observation: A surge protector is not present. Electric service panels need sur…" at bounding box center [215, 163] width 159 height 5
checkbox input "true"
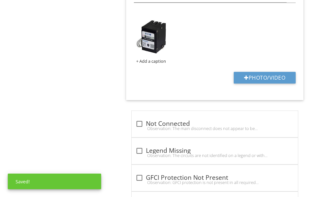
scroll to position [1330, 0]
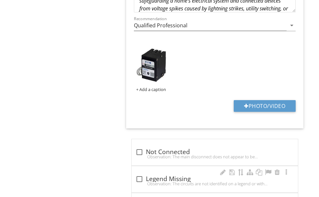
click at [190, 175] on div "check_box_outline_blank Legend Missing" at bounding box center [215, 179] width 159 height 8
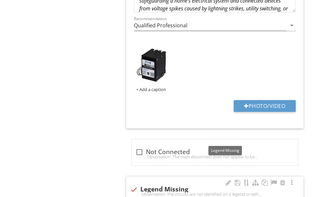
checkbox input "true"
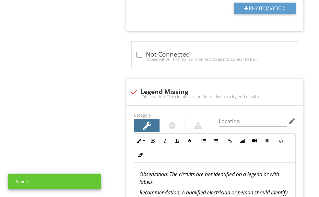
scroll to position [1492, 0]
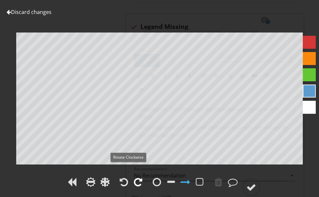
click at [134, 177] on div at bounding box center [138, 182] width 8 height 10
drag, startPoint x: 298, startPoint y: 179, endPoint x: 283, endPoint y: 165, distance: 20.7
click at [256, 182] on div at bounding box center [252, 187] width 10 height 10
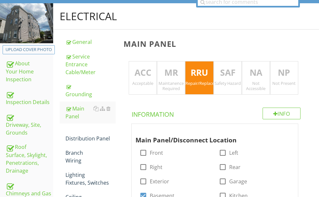
scroll to position [65, 0]
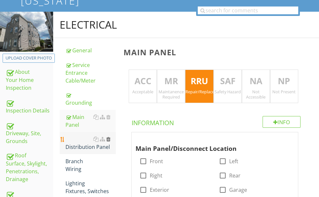
click at [111, 141] on div at bounding box center [108, 138] width 4 height 5
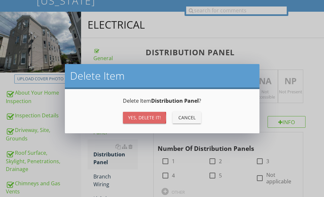
click at [137, 116] on div "Yes, Delete it!" at bounding box center [144, 117] width 33 height 7
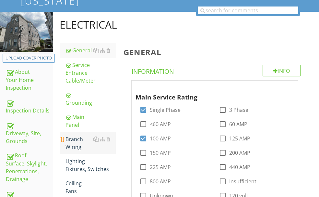
click at [102, 150] on div "Branch Wiring" at bounding box center [91, 143] width 50 height 16
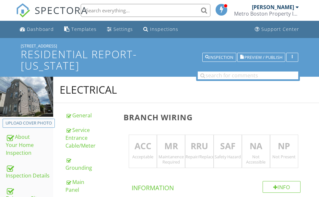
click at [157, 147] on p "ACC" at bounding box center [143, 145] width 28 height 13
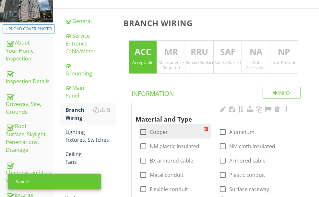
scroll to position [97, 0]
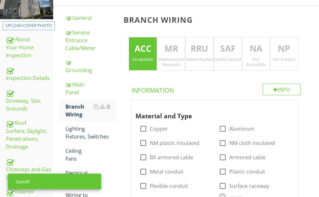
click at [255, 49] on p "NA" at bounding box center [256, 48] width 28 height 13
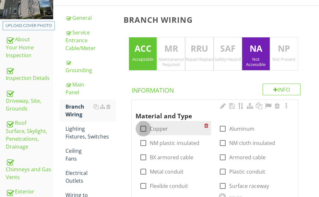
click at [149, 126] on div at bounding box center [143, 128] width 11 height 11
checkbox input "true"
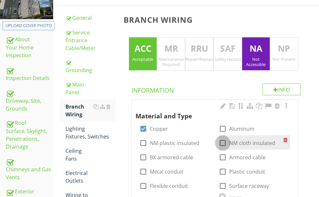
click at [217, 148] on div at bounding box center [222, 142] width 11 height 11
checkbox input "true"
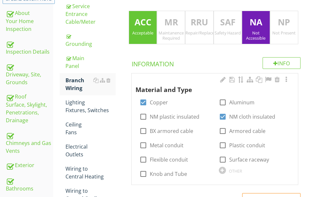
scroll to position [162, 0]
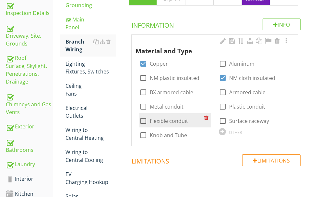
click at [149, 115] on div at bounding box center [143, 120] width 11 height 11
checkbox input "true"
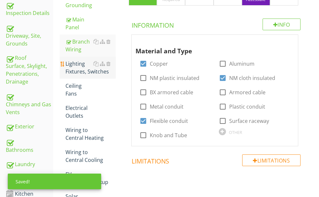
click at [104, 75] on div "Lighting Fixtures, Switches" at bounding box center [91, 68] width 50 height 16
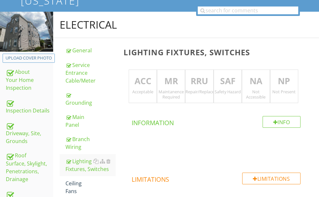
click at [157, 87] on p "ACC" at bounding box center [143, 81] width 28 height 13
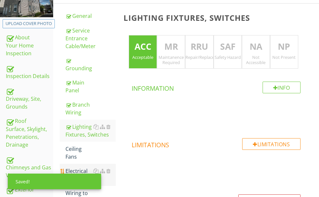
scroll to position [195, 0]
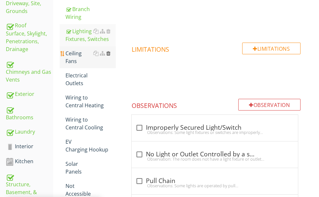
click at [111, 56] on div at bounding box center [108, 53] width 4 height 5
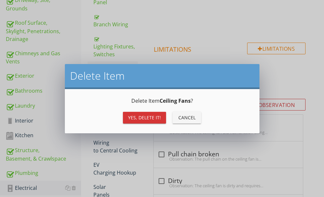
click at [135, 113] on button "Yes, Delete it!" at bounding box center [144, 118] width 43 height 12
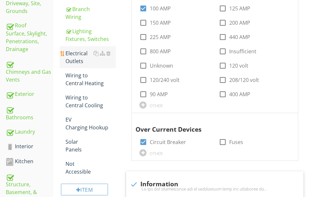
click at [103, 65] on div "Electrical Outlets" at bounding box center [91, 57] width 50 height 16
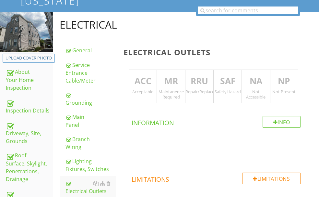
click at [210, 84] on p "RRU" at bounding box center [200, 81] width 28 height 13
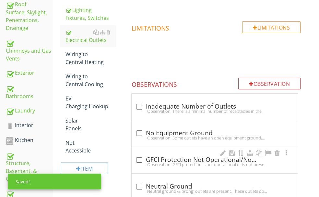
scroll to position [227, 0]
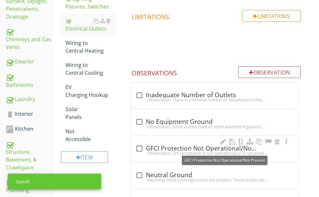
click at [185, 149] on div "check_box_outline_blank GFCI Protection Not Operational/Not Present" at bounding box center [215, 148] width 159 height 8
checkbox input "true"
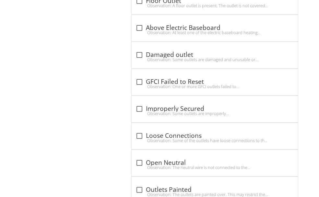
scroll to position [830, 0]
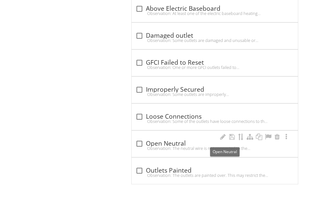
click at [178, 139] on div "check_box_outline_blank Open Neutral" at bounding box center [215, 143] width 159 height 8
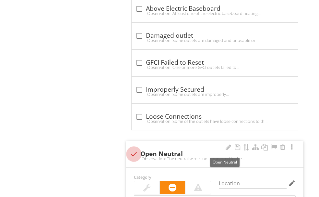
click at [139, 149] on div at bounding box center [133, 153] width 11 height 11
checkbox input "true"
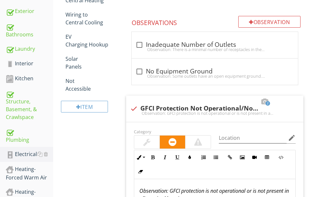
scroll to position [214, 0]
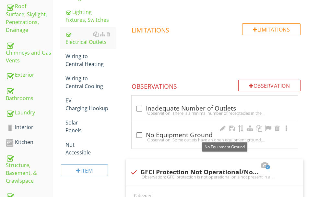
click at [183, 134] on div "check_box_outline_blank No Equipment Ground" at bounding box center [215, 135] width 159 height 8
checkbox input "true"
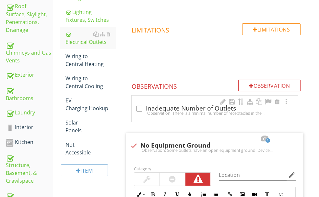
click at [184, 107] on div "check_box_outline_blank Inadequate Number of Outlets" at bounding box center [215, 108] width 159 height 8
checkbox input "true"
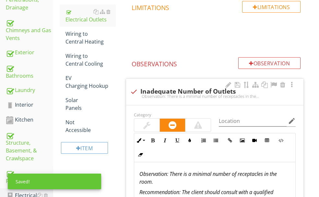
scroll to position [279, 0]
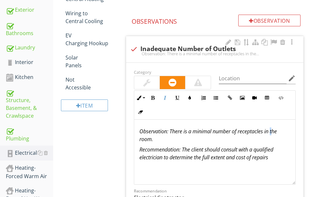
click at [167, 139] on em "Observation: There is a minimal number of receptacles in the room." at bounding box center [208, 134] width 138 height 15
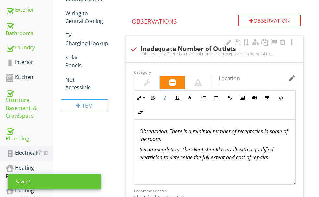
click at [205, 141] on em "Observation: There is a minimal number of receptacles in some of the room." at bounding box center [213, 134] width 149 height 15
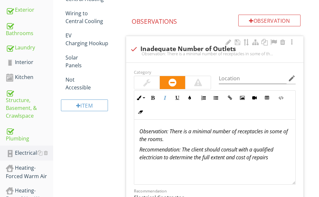
click at [223, 138] on p "Observation: There is a minimal number of receptacles in some of the rooms." at bounding box center [214, 135] width 151 height 16
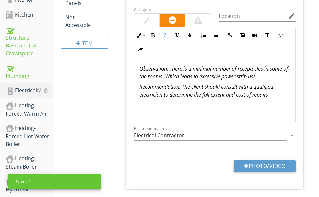
scroll to position [344, 0]
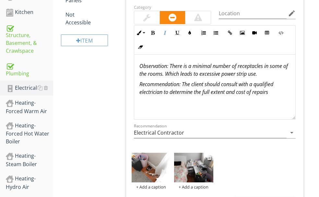
click at [199, 168] on img at bounding box center [193, 167] width 39 height 30
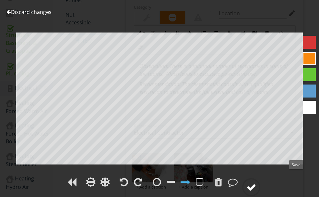
click at [256, 182] on div at bounding box center [252, 187] width 10 height 10
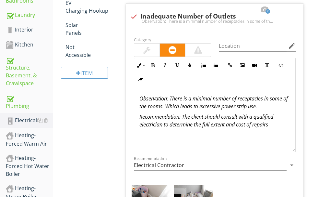
scroll to position [214, 0]
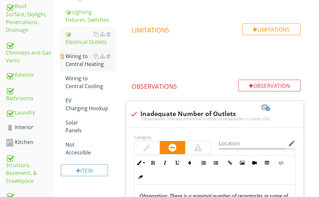
click at [98, 68] on div "Wiring to Central Heating" at bounding box center [91, 60] width 50 height 16
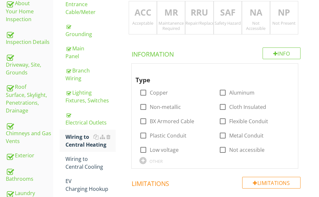
scroll to position [84, 0]
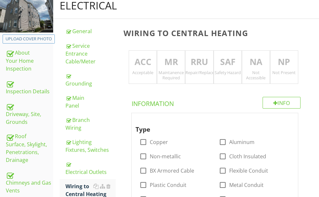
click at [157, 65] on p "ACC" at bounding box center [143, 61] width 28 height 13
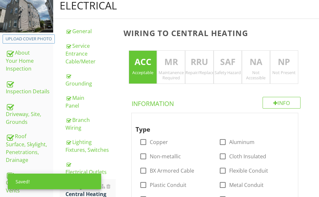
click at [259, 59] on p "NA" at bounding box center [256, 61] width 28 height 13
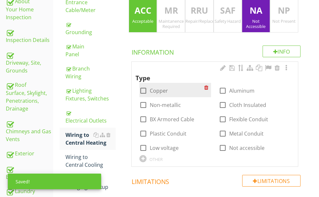
scroll to position [149, 0]
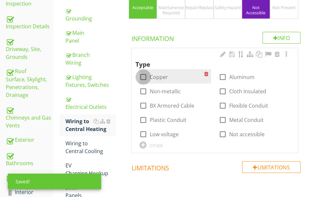
click at [149, 77] on div at bounding box center [143, 76] width 11 height 11
checkbox input "true"
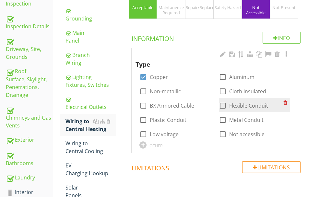
click at [228, 100] on div at bounding box center [222, 105] width 11 height 11
checkbox input "true"
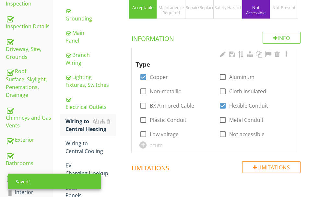
scroll to position [214, 0]
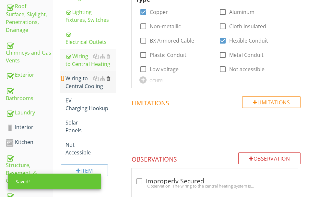
click at [111, 81] on div at bounding box center [108, 78] width 4 height 5
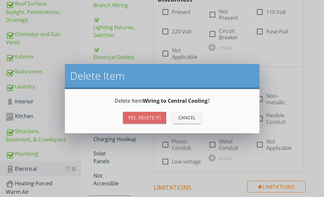
click at [137, 113] on button "Yes, Delete it!" at bounding box center [144, 118] width 43 height 12
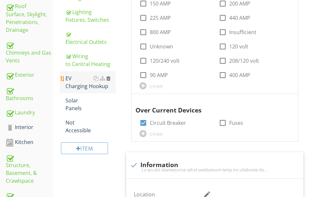
click at [111, 81] on div at bounding box center [108, 78] width 4 height 5
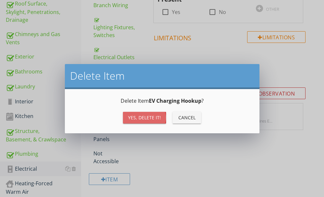
click at [139, 115] on div "Yes, Delete it!" at bounding box center [144, 117] width 33 height 7
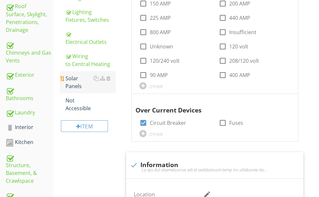
click at [111, 82] on div at bounding box center [101, 78] width 17 height 8
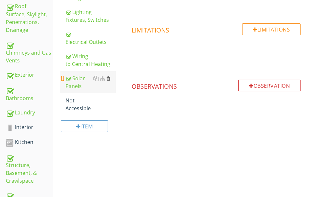
click at [111, 81] on div at bounding box center [108, 78] width 4 height 5
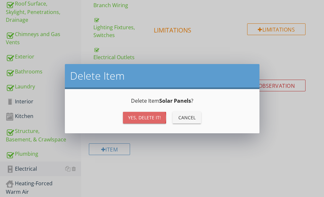
click at [135, 114] on div "Yes, Delete it!" at bounding box center [144, 117] width 33 height 7
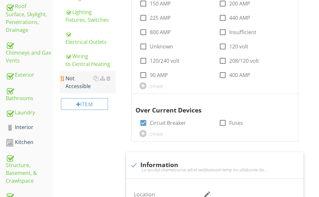
click at [100, 90] on div "Not Accessible" at bounding box center [91, 82] width 50 height 16
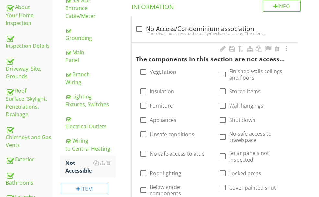
scroll to position [116, 0]
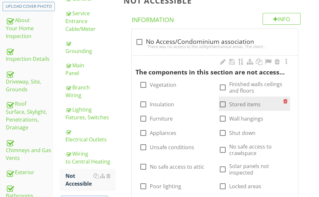
click at [217, 110] on div at bounding box center [222, 104] width 11 height 11
checkbox input "true"
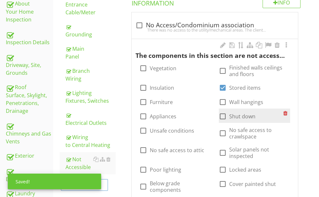
scroll to position [149, 0]
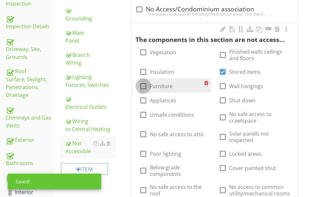
click at [149, 86] on div at bounding box center [143, 85] width 11 height 11
checkbox input "true"
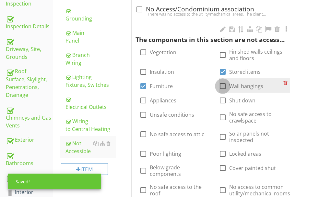
click at [228, 89] on div at bounding box center [222, 85] width 11 height 11
checkbox input "true"
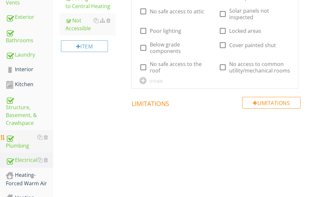
scroll to position [268, 0]
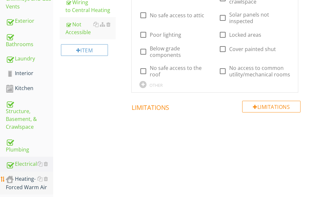
click at [26, 175] on div "Heating-Forced Warm Air" at bounding box center [29, 183] width 47 height 16
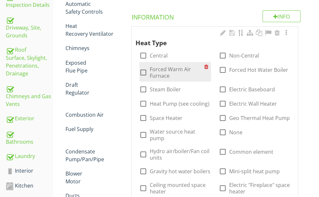
click at [149, 67] on div at bounding box center [143, 72] width 11 height 11
checkbox input "true"
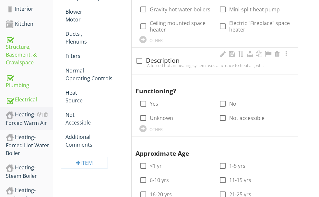
scroll to position [332, 0]
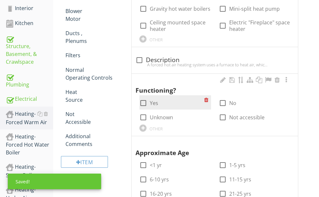
click at [149, 108] on div at bounding box center [143, 102] width 11 height 11
checkbox input "true"
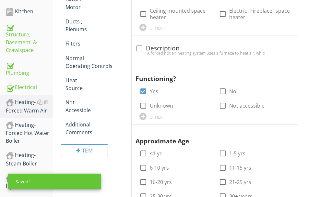
scroll to position [397, 0]
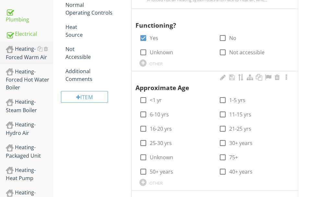
click at [147, 178] on div at bounding box center [142, 181] width 7 height 7
type input "7 Years old"
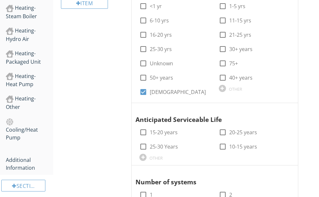
scroll to position [495, 0]
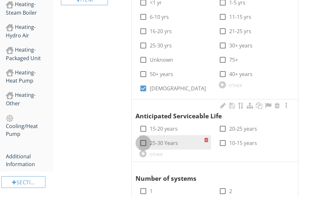
click at [149, 137] on div at bounding box center [143, 142] width 11 height 11
checkbox input "true"
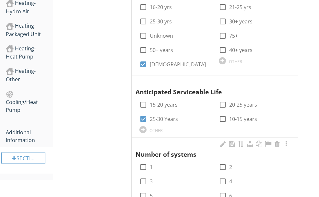
scroll to position [592, 0]
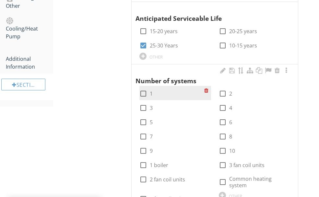
click at [149, 88] on div at bounding box center [143, 93] width 11 height 11
checkbox input "true"
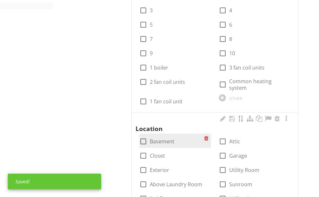
click at [149, 136] on div at bounding box center [143, 141] width 11 height 11
checkbox input "true"
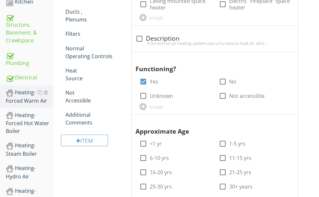
scroll to position [268, 0]
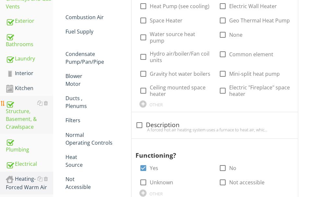
click at [25, 99] on div "Structure, Basement, & Crawlspace" at bounding box center [29, 115] width 47 height 32
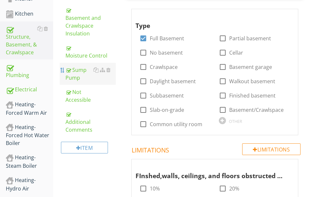
scroll to position [365, 0]
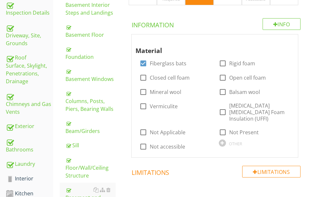
scroll to position [105, 0]
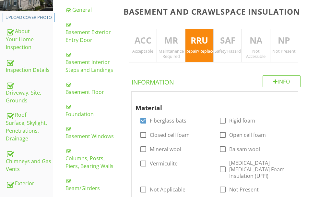
click at [239, 54] on div "Safety Hazard" at bounding box center [228, 50] width 28 height 5
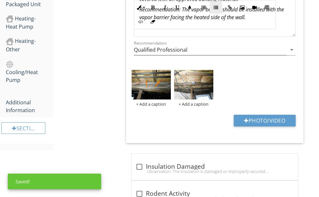
scroll to position [560, 0]
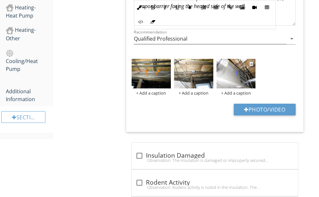
click at [241, 81] on img at bounding box center [236, 74] width 39 height 30
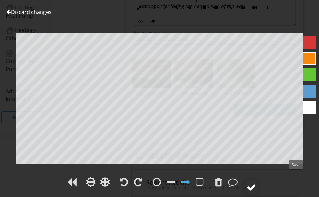
click at [256, 182] on div at bounding box center [252, 187] width 10 height 10
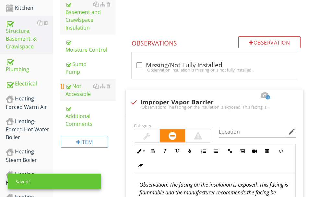
scroll to position [332, 0]
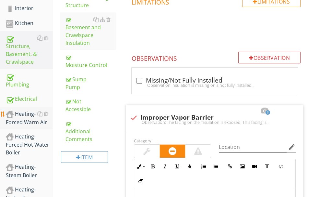
click at [34, 110] on div "Heating-Forced Warm Air" at bounding box center [29, 118] width 47 height 16
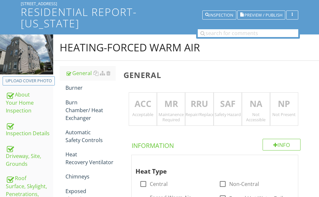
scroll to position [41, 0]
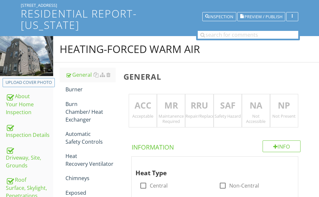
click at [157, 107] on p "ACC" at bounding box center [143, 105] width 28 height 13
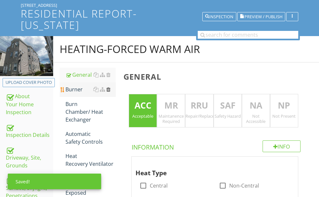
click at [111, 92] on div at bounding box center [108, 89] width 4 height 5
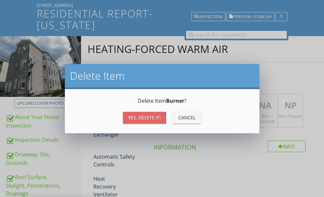
click at [149, 114] on div "Yes, Delete it!" at bounding box center [144, 117] width 33 height 7
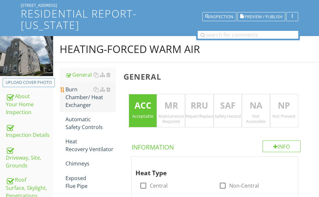
click at [102, 105] on div "Burn Chamber/ Heat Exchanger" at bounding box center [91, 96] width 50 height 23
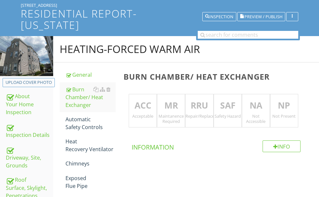
click at [157, 105] on p "ACC" at bounding box center [143, 105] width 28 height 13
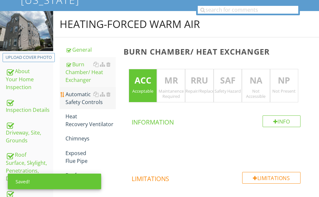
scroll to position [73, 0]
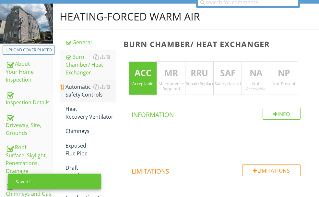
click at [115, 98] on div "Automatic Safety Controls" at bounding box center [91, 91] width 50 height 16
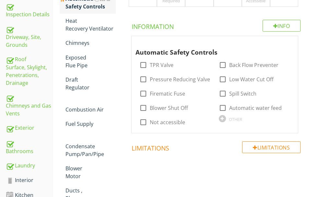
scroll to position [170, 0]
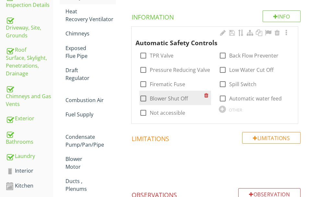
click at [149, 102] on div at bounding box center [143, 98] width 11 height 11
checkbox input "true"
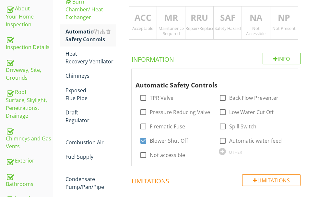
scroll to position [73, 0]
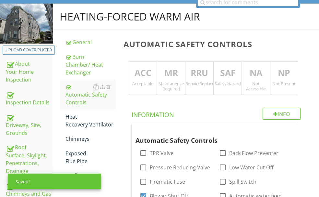
click at [185, 74] on p "MR" at bounding box center [171, 72] width 28 height 13
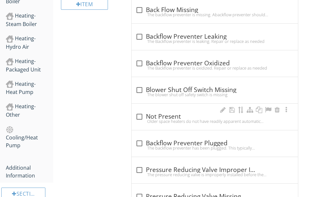
scroll to position [467, 0]
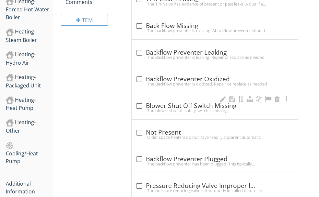
click at [185, 108] on div "check_box_outline_blank Blower Shut Off Switch Missing" at bounding box center [215, 106] width 159 height 8
checkbox input "true"
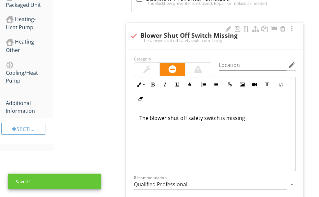
scroll to position [565, 0]
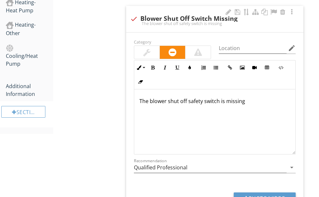
click at [265, 105] on p "The blower shut off safety switch is missing" at bounding box center [214, 101] width 151 height 8
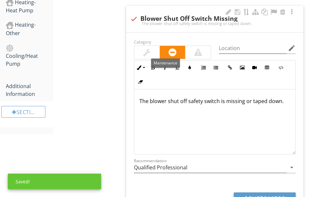
click at [160, 47] on div at bounding box center [146, 52] width 25 height 13
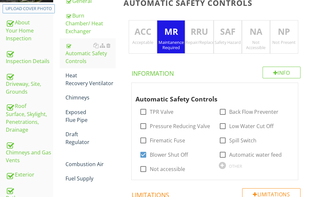
scroll to position [111, 0]
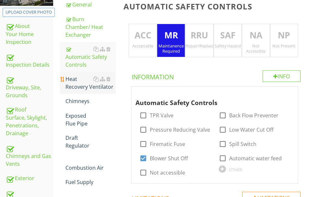
click at [106, 91] on div "Heat Recovery Ventilator" at bounding box center [91, 83] width 50 height 16
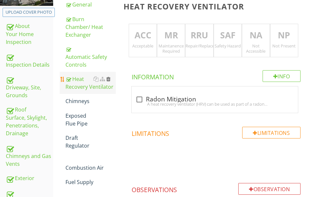
click at [111, 81] on div at bounding box center [108, 78] width 4 height 5
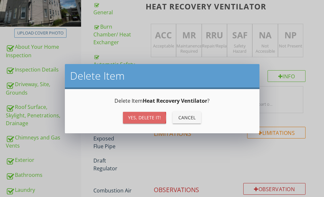
click at [140, 115] on div "Yes, Delete it!" at bounding box center [144, 117] width 33 height 7
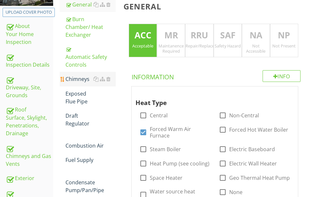
click at [103, 83] on div "Chimneys" at bounding box center [91, 79] width 50 height 8
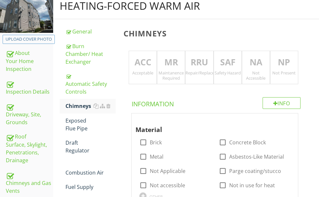
scroll to position [78, 0]
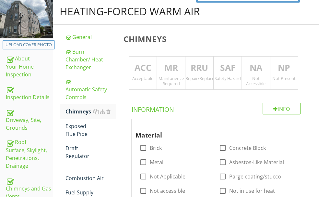
click at [262, 69] on p "NA" at bounding box center [256, 67] width 28 height 13
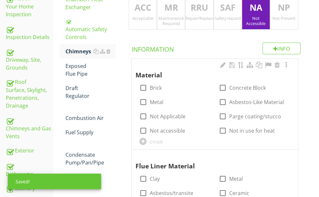
scroll to position [175, 0]
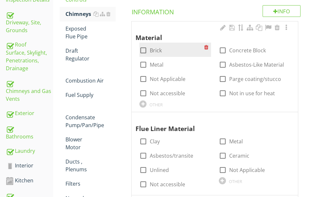
click at [149, 51] on div at bounding box center [143, 50] width 11 height 11
checkbox input "true"
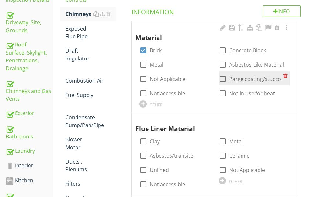
click at [228, 73] on div at bounding box center [222, 78] width 11 height 11
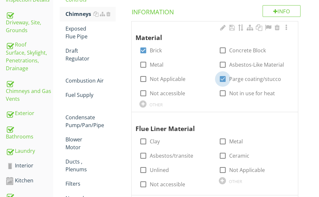
checkbox input "true"
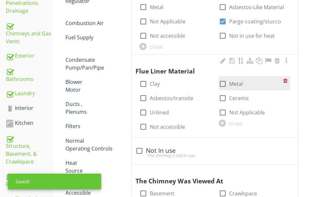
scroll to position [240, 0]
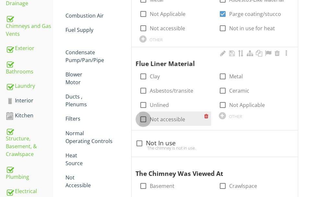
click at [149, 114] on div at bounding box center [143, 119] width 11 height 11
checkbox input "true"
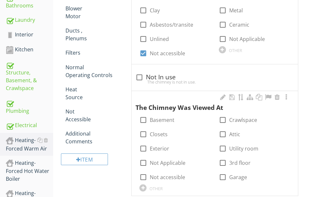
scroll to position [338, 0]
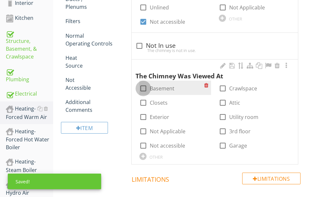
click at [149, 85] on div at bounding box center [143, 88] width 11 height 11
checkbox input "true"
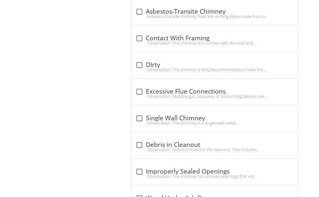
scroll to position [727, 0]
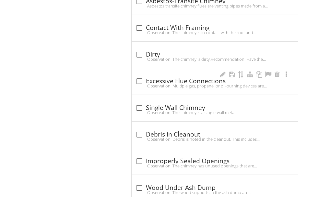
click at [190, 83] on div "Observation: Multiple gas, propane, or oil-burning devices are connected to the…" at bounding box center [215, 85] width 159 height 5
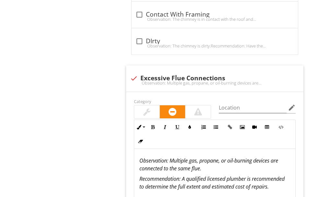
scroll to position [720, 0]
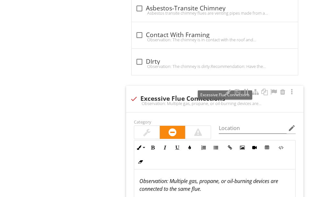
click at [139, 93] on div at bounding box center [133, 98] width 11 height 11
checkbox input "true"
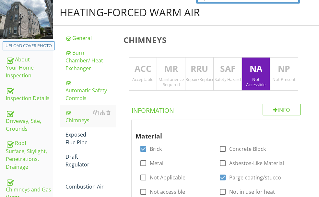
scroll to position [71, 0]
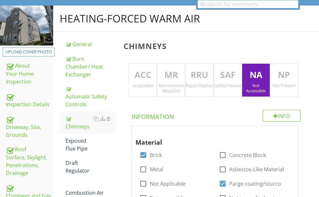
click at [185, 73] on p "MR" at bounding box center [171, 74] width 28 height 13
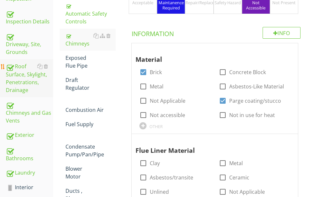
scroll to position [151, 0]
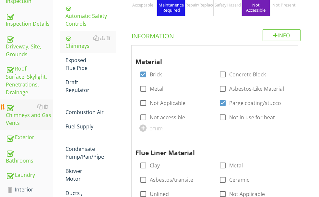
click at [31, 103] on div "Chimneys and Gas Vents" at bounding box center [29, 115] width 47 height 24
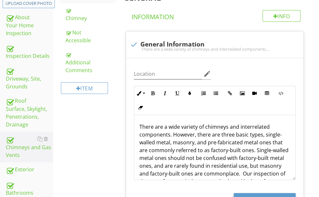
scroll to position [54, 0]
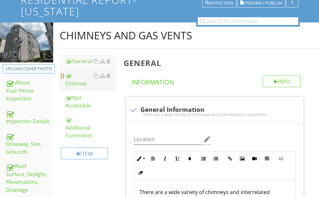
click at [97, 87] on div "Chimney" at bounding box center [91, 80] width 50 height 16
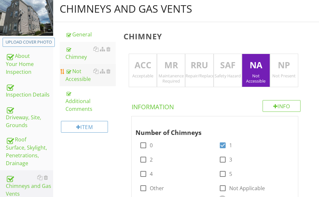
scroll to position [85, 0]
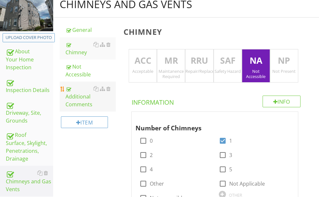
click at [98, 104] on div "Additional Comments" at bounding box center [91, 96] width 50 height 23
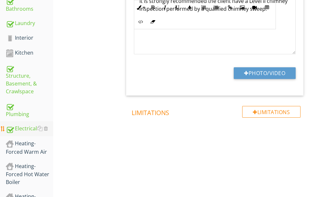
scroll to position [280, 0]
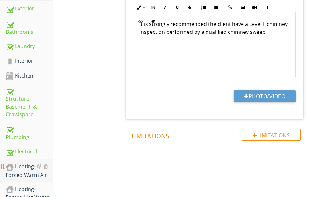
click at [27, 162] on div "Heating-Forced Warm Air" at bounding box center [29, 170] width 47 height 16
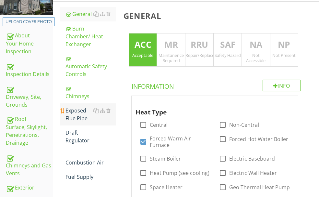
scroll to position [85, 0]
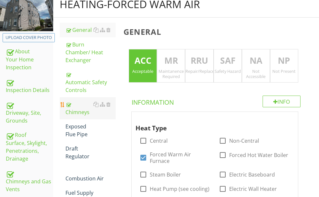
click at [99, 116] on div "Chimneys" at bounding box center [91, 108] width 50 height 16
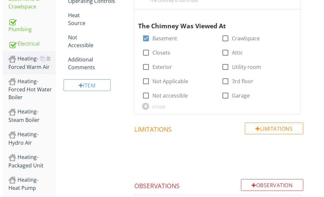
scroll to position [410, 0]
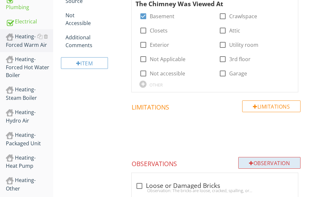
click at [242, 157] on div "Observation" at bounding box center [269, 163] width 62 height 12
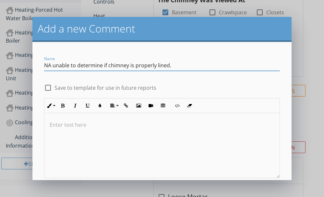
type input "NA unable to determine if chimney is properly lined."
click at [67, 126] on p at bounding box center [162, 125] width 225 height 8
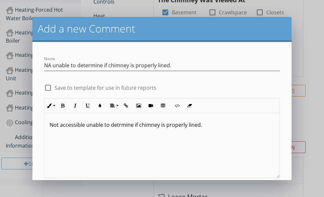
click at [118, 125] on p "Not accessible unable to detrmine if chimney is properly lined." at bounding box center [162, 125] width 225 height 8
click at [85, 127] on p "Not accessible unable to determine if chimney is properly lined." at bounding box center [162, 125] width 225 height 8
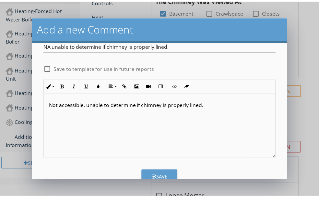
scroll to position [38, 0]
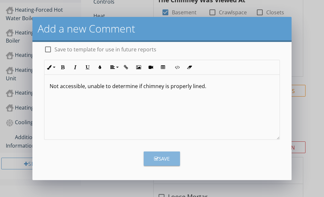
click at [154, 156] on icon "button" at bounding box center [156, 158] width 5 height 5
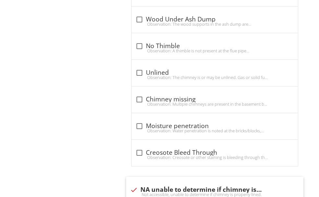
scroll to position [1027, 0]
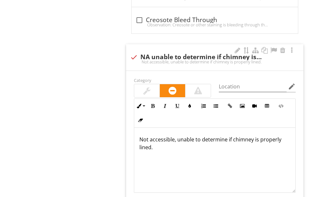
click at [151, 87] on div at bounding box center [146, 91] width 7 height 8
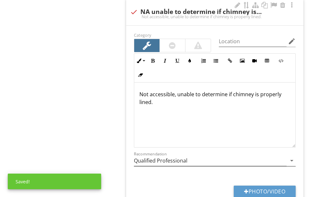
scroll to position [1092, 0]
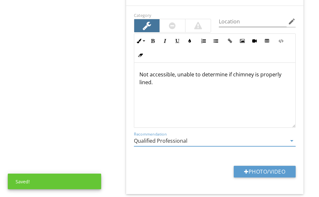
click at [214, 135] on input "Qualified Professional" at bounding box center [210, 140] width 153 height 11
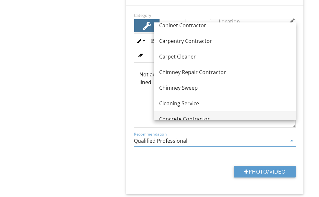
scroll to position [65, 0]
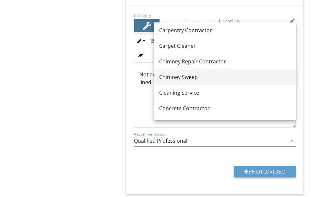
click at [184, 77] on div "Chimney Sweep" at bounding box center [225, 77] width 132 height 8
type input "Chimney Sweep"
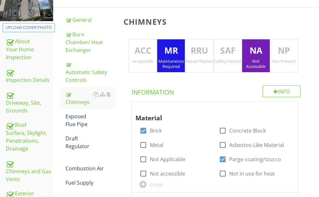
scroll to position [95, 0]
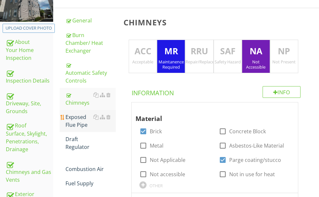
click at [104, 128] on div "Exposed Flue Pipe" at bounding box center [91, 121] width 50 height 16
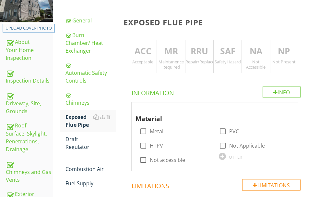
click at [157, 60] on div "Acceptable" at bounding box center [143, 61] width 28 height 5
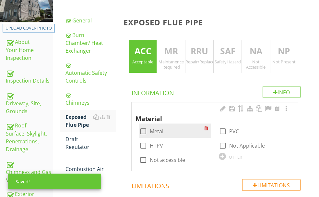
click at [149, 129] on div at bounding box center [143, 131] width 11 height 11
checkbox input "true"
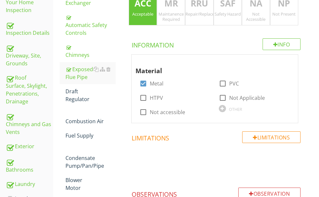
scroll to position [145, 0]
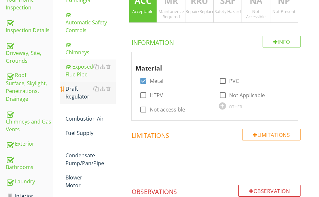
click at [102, 100] on div "Draft Regulator" at bounding box center [91, 93] width 50 height 16
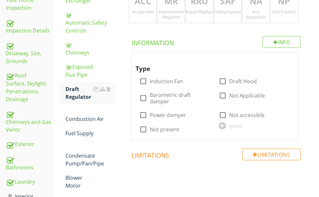
scroll to position [113, 0]
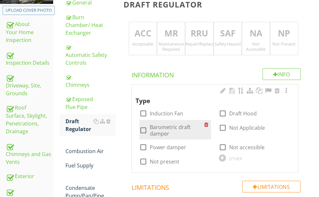
click at [149, 125] on div at bounding box center [143, 130] width 11 height 11
checkbox input "true"
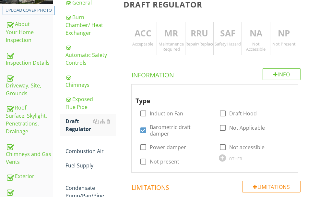
click at [157, 41] on div "Acceptable" at bounding box center [143, 43] width 28 height 5
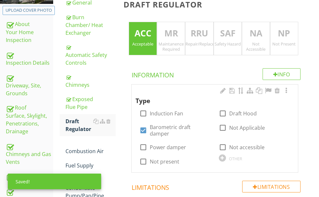
scroll to position [210, 0]
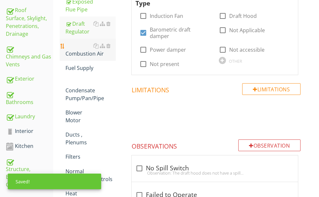
click at [115, 57] on div "Combustion Air" at bounding box center [91, 50] width 50 height 16
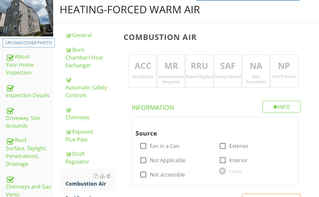
click at [213, 70] on p "RRU" at bounding box center [200, 65] width 28 height 13
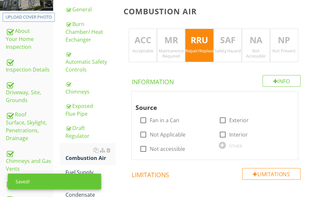
scroll to position [145, 0]
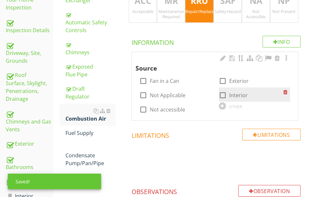
click at [217, 100] on div at bounding box center [222, 95] width 11 height 11
checkbox input "true"
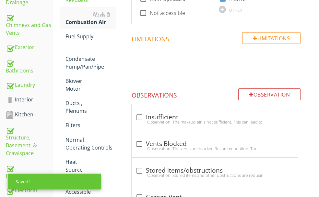
scroll to position [275, 0]
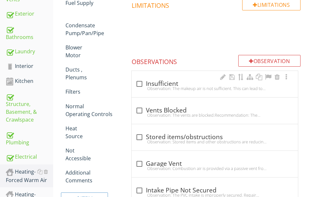
click at [194, 86] on div "Observation: The makeup air is not sufficient. This can lead to incomplete comb…" at bounding box center [215, 88] width 159 height 5
checkbox input "true"
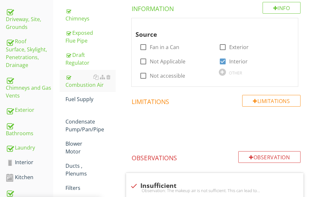
scroll to position [177, 0]
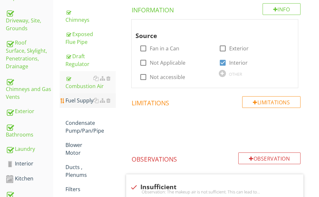
click at [100, 104] on div "Fuel Supply" at bounding box center [91, 100] width 50 height 8
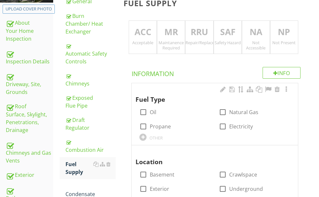
scroll to position [113, 0]
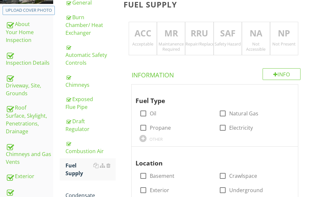
click at [157, 42] on div "Acceptable" at bounding box center [143, 43] width 28 height 5
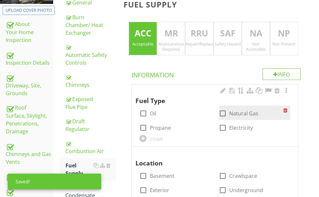
click at [217, 112] on div at bounding box center [222, 113] width 11 height 11
checkbox input "true"
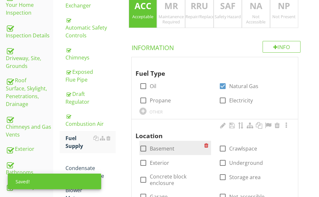
scroll to position [177, 0]
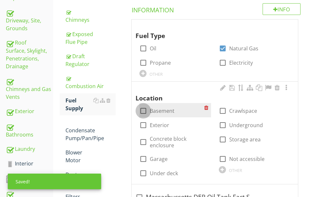
click at [149, 106] on div at bounding box center [143, 110] width 11 height 11
checkbox input "true"
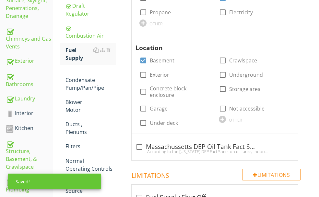
scroll to position [242, 0]
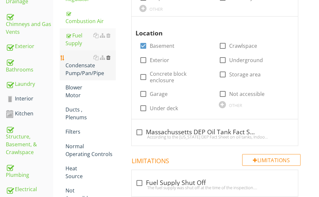
click at [111, 60] on div at bounding box center [108, 57] width 4 height 5
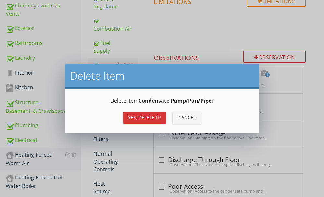
click at [133, 115] on div "Yes, Delete it!" at bounding box center [144, 117] width 33 height 7
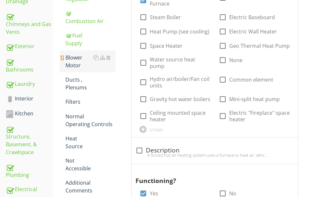
click at [100, 69] on div "Blower Motor" at bounding box center [91, 62] width 50 height 16
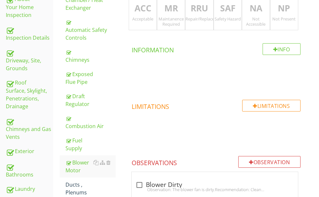
scroll to position [113, 0]
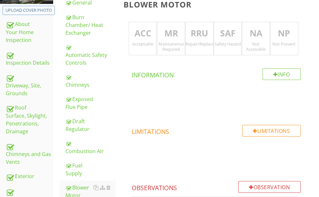
click at [157, 41] on div "Acceptable" at bounding box center [143, 43] width 28 height 5
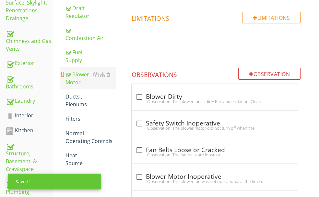
scroll to position [242, 0]
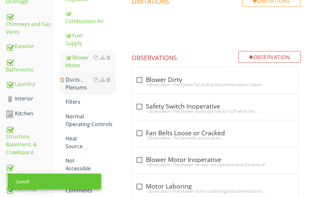
click at [100, 91] on div "Ducts , Plenums" at bounding box center [91, 84] width 50 height 16
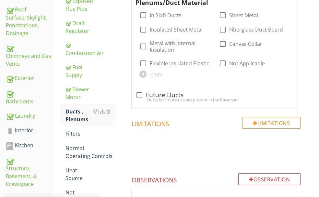
scroll to position [145, 0]
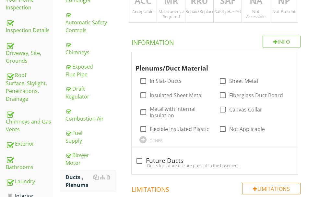
click at [157, 9] on div "Acceptable" at bounding box center [143, 11] width 28 height 5
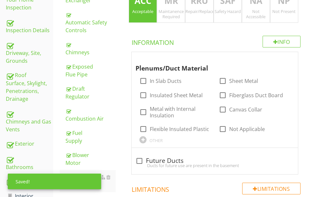
click at [265, 6] on p "NA" at bounding box center [256, 0] width 28 height 13
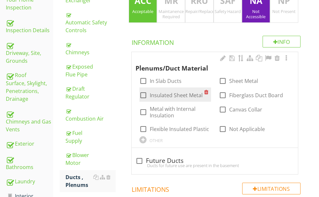
click at [149, 90] on div at bounding box center [143, 95] width 11 height 11
checkbox input "true"
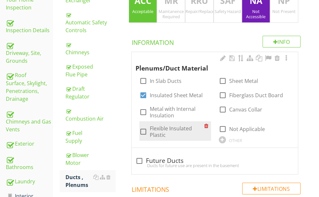
click at [149, 136] on div at bounding box center [143, 131] width 11 height 11
checkbox input "true"
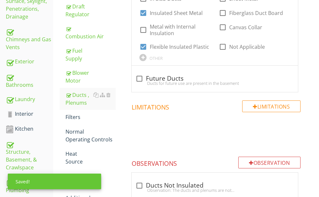
scroll to position [242, 0]
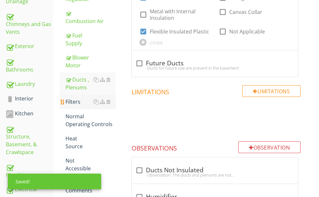
click at [103, 105] on div "Filters" at bounding box center [91, 102] width 50 height 8
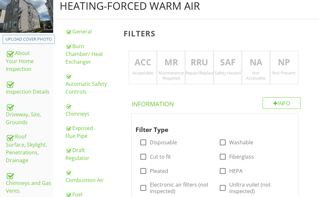
scroll to position [80, 0]
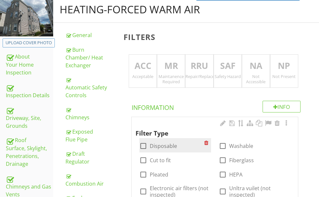
click at [149, 145] on div at bounding box center [143, 145] width 11 height 11
checkbox input "true"
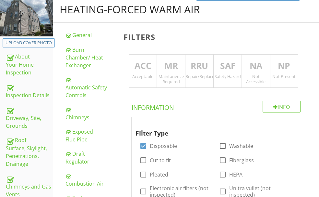
click at [157, 69] on p "ACC" at bounding box center [143, 65] width 28 height 13
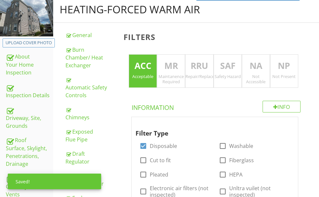
click at [258, 69] on p "NA" at bounding box center [256, 65] width 28 height 13
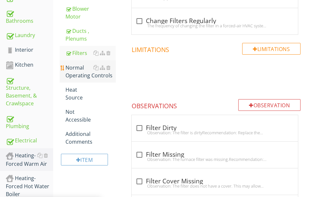
scroll to position [307, 0]
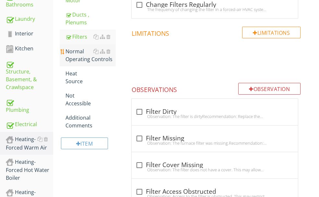
click at [105, 63] on div "Normal Operating Controls" at bounding box center [91, 55] width 50 height 16
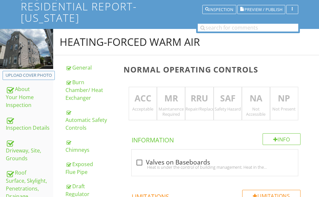
click at [157, 99] on p "ACC" at bounding box center [143, 98] width 28 height 13
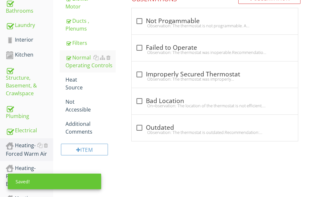
scroll to position [307, 0]
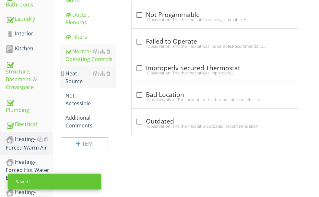
click at [102, 85] on div "Heat Source" at bounding box center [91, 77] width 50 height 16
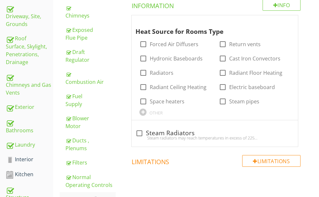
scroll to position [145, 0]
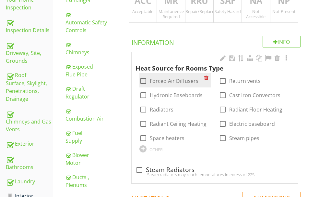
click at [149, 86] on div at bounding box center [143, 80] width 11 height 11
checkbox input "true"
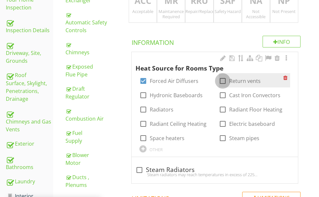
click at [217, 86] on div at bounding box center [222, 80] width 11 height 11
checkbox input "true"
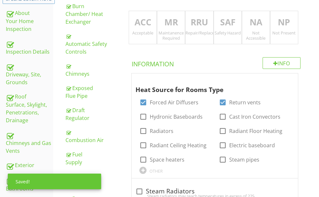
scroll to position [113, 0]
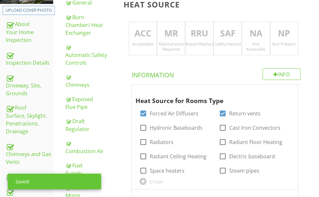
click at [157, 39] on p "ACC" at bounding box center [143, 33] width 28 height 13
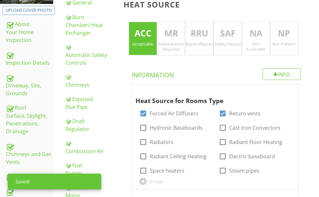
click at [259, 40] on p "NA" at bounding box center [256, 33] width 28 height 13
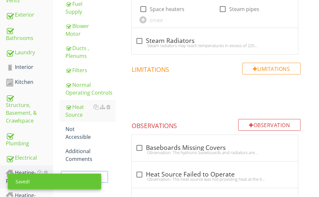
scroll to position [307, 0]
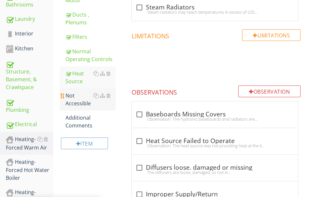
click at [101, 107] on div "Not Accessible" at bounding box center [91, 99] width 50 height 16
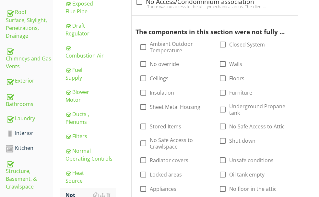
scroll to position [177, 0]
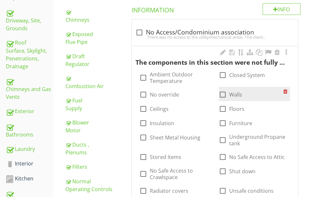
click at [217, 100] on div at bounding box center [222, 94] width 11 height 11
checkbox input "true"
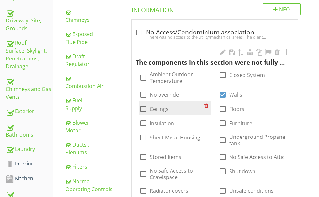
click at [149, 103] on div at bounding box center [143, 108] width 11 height 11
checkbox input "true"
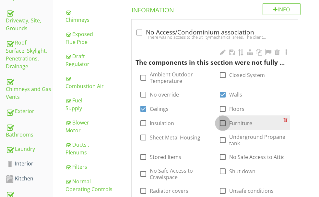
click at [217, 117] on div at bounding box center [222, 122] width 11 height 11
checkbox input "true"
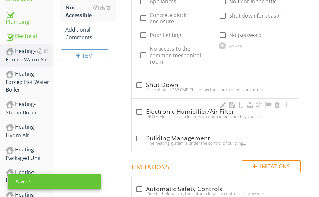
scroll to position [405, 0]
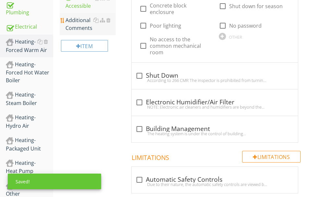
click at [105, 32] on div "Additional Comments" at bounding box center [91, 24] width 50 height 16
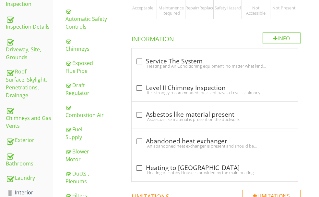
scroll to position [138, 0]
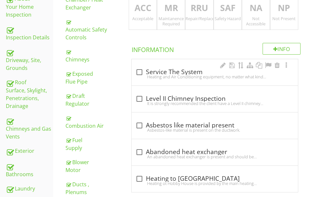
click at [191, 73] on div "check_box_outline_blank Service The System" at bounding box center [215, 72] width 159 height 8
checkbox input "true"
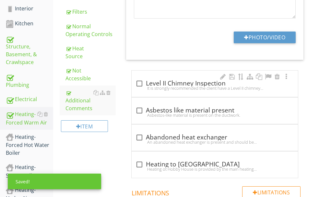
scroll to position [332, 0]
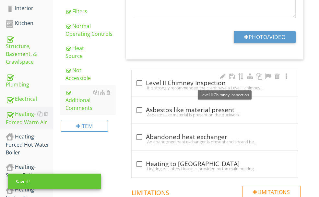
click at [189, 83] on div "check_box_outline_blank Level II Chimney Inspection" at bounding box center [215, 83] width 159 height 8
checkbox input "true"
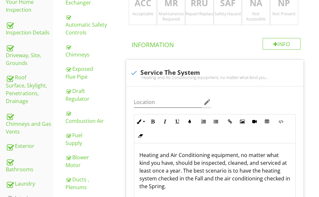
scroll to position [41, 0]
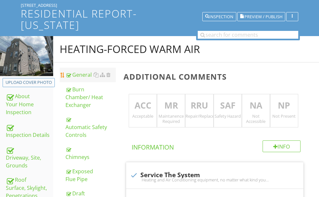
click at [102, 78] on div "General" at bounding box center [91, 75] width 50 height 8
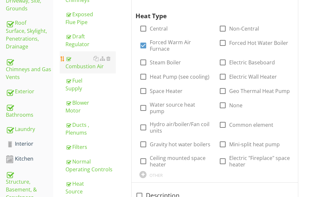
scroll to position [203, 0]
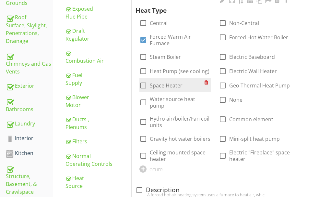
click at [149, 80] on div at bounding box center [143, 85] width 11 height 11
checkbox input "true"
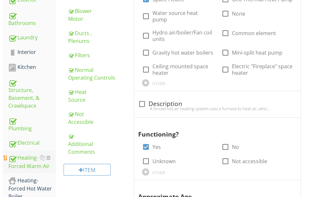
scroll to position [300, 0]
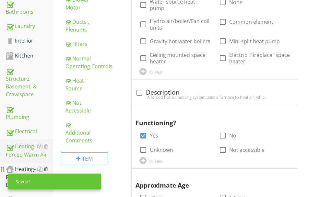
click at [48, 166] on div at bounding box center [46, 168] width 4 height 5
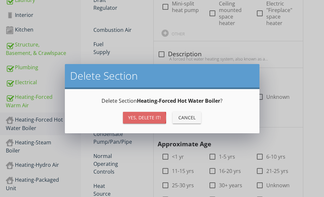
click at [132, 116] on div "Yes, Delete it!" at bounding box center [144, 117] width 33 height 7
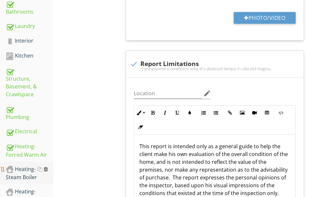
click at [48, 166] on div at bounding box center [46, 168] width 4 height 5
type textarea "<p><span class="fr-video fr-draggable" contenteditable="false" style="display: …"
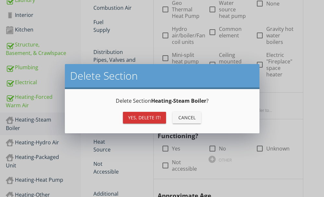
click at [132, 115] on div "Yes, Delete it!" at bounding box center [144, 117] width 33 height 7
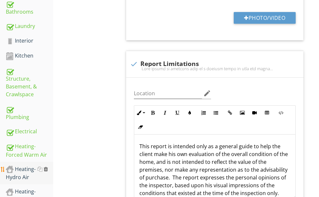
click at [48, 166] on div at bounding box center [46, 168] width 4 height 5
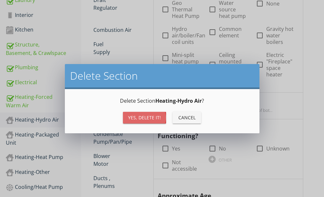
click at [129, 116] on div "Yes, Delete it!" at bounding box center [144, 117] width 33 height 7
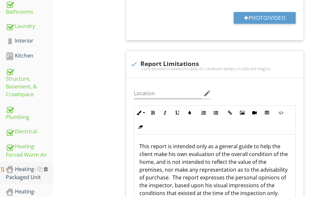
click at [48, 166] on div at bounding box center [46, 168] width 4 height 5
type textarea "<p><span class="fr-video fr-draggable" contenteditable="false" style="display: …"
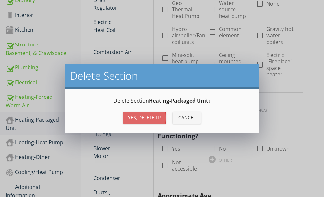
click at [127, 115] on button "Yes, Delete it!" at bounding box center [144, 118] width 43 height 12
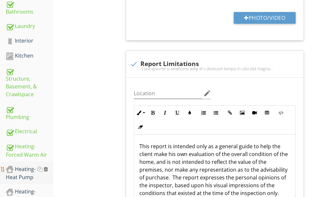
click at [48, 166] on div at bounding box center [46, 168] width 4 height 5
type textarea "<p><span class="fr-video fr-draggable" contenteditable="false" style="display: …"
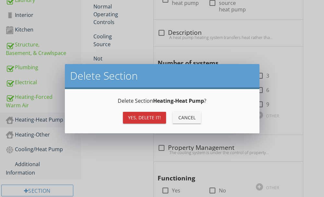
click at [129, 115] on div "Yes, Delete it!" at bounding box center [144, 117] width 33 height 7
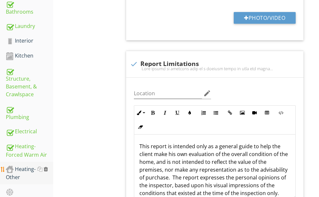
click at [48, 166] on div at bounding box center [46, 168] width 4 height 5
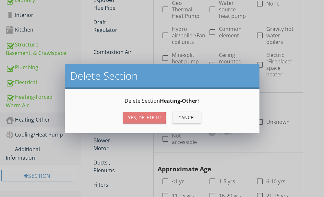
drag, startPoint x: 130, startPoint y: 117, endPoint x: 96, endPoint y: 130, distance: 36.6
click at [130, 116] on div "Yes, Delete it!" at bounding box center [144, 117] width 33 height 7
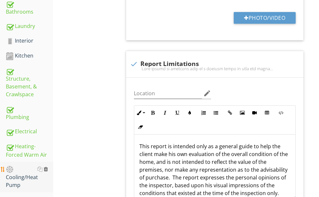
click at [48, 166] on div at bounding box center [46, 168] width 4 height 5
type textarea "<p><span class="fr-video fr-draggable" contenteditable="false" style="display: …"
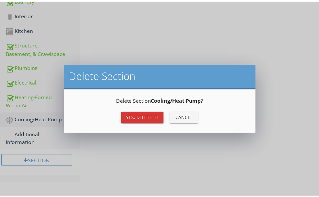
scroll to position [299, 0]
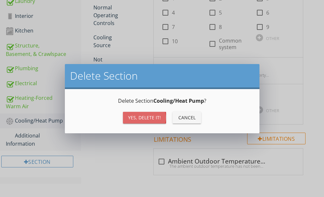
click at [131, 114] on button "Yes, Delete it!" at bounding box center [144, 118] width 43 height 12
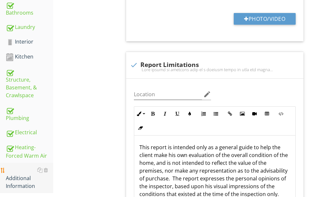
click at [22, 166] on div "Additional Information" at bounding box center [29, 178] width 47 height 24
type textarea "<p><span class="fr-video fr-draggable" contenteditable="false" style="display: …"
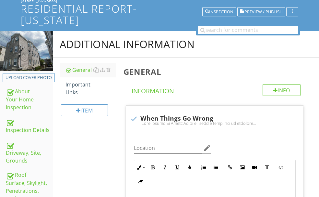
scroll to position [40, 0]
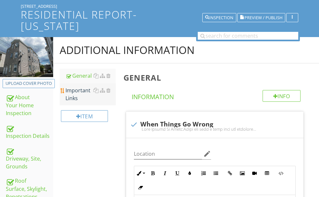
click at [100, 102] on div "Important Links" at bounding box center [91, 94] width 50 height 16
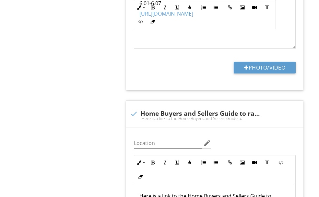
scroll to position [656, 0]
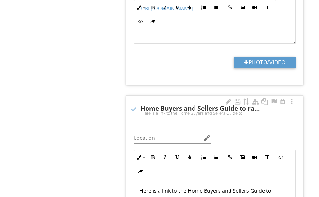
click at [139, 107] on div at bounding box center [133, 108] width 11 height 11
checkbox input "true"
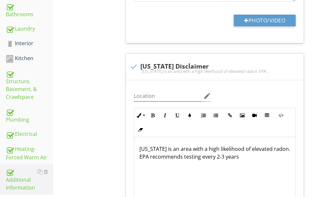
scroll to position [286, 0]
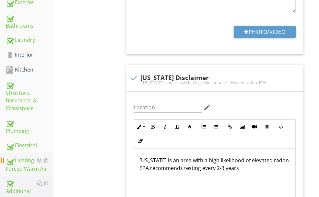
click at [20, 156] on div "Heating-Forced Warm Air" at bounding box center [29, 164] width 47 height 16
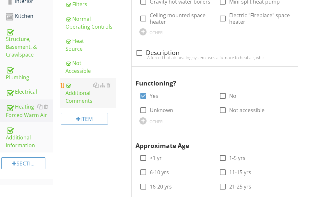
scroll to position [351, 0]
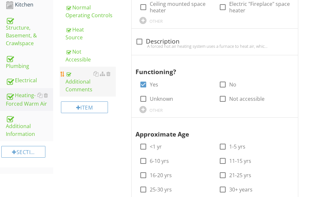
click at [104, 93] on div "Additional Comments" at bounding box center [91, 81] width 50 height 23
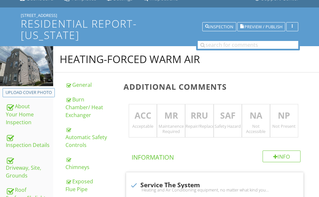
scroll to position [27, 0]
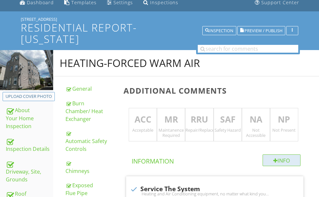
click at [279, 157] on div "Info" at bounding box center [282, 160] width 38 height 12
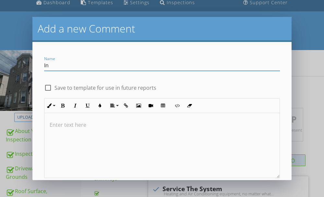
type input "I"
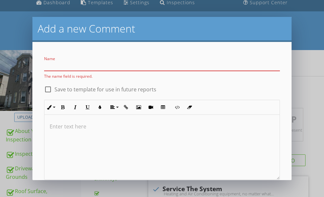
click at [304, 28] on div "Add a new Comment Name The name field is required. check_box_outline_blank Save…" at bounding box center [162, 98] width 324 height 197
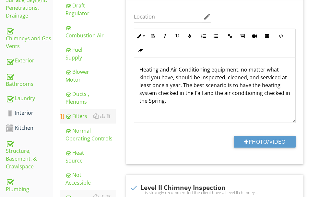
scroll to position [254, 0]
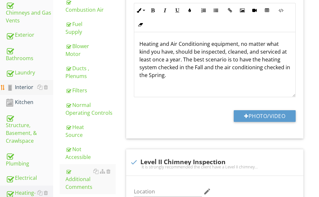
click at [28, 83] on div "Interior" at bounding box center [29, 87] width 47 height 8
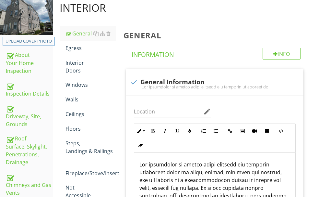
scroll to position [59, 0]
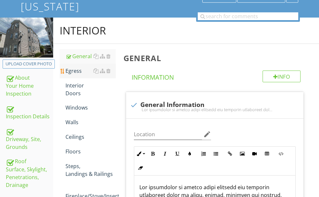
click at [100, 75] on div "Egress" at bounding box center [91, 71] width 50 height 8
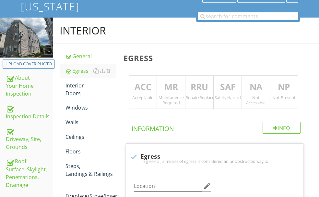
click at [157, 86] on p "ACC" at bounding box center [143, 86] width 28 height 13
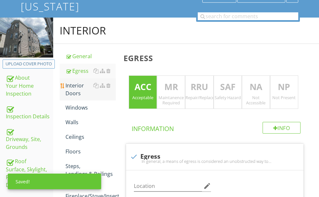
click at [101, 97] on div "Interior Doors" at bounding box center [91, 89] width 50 height 16
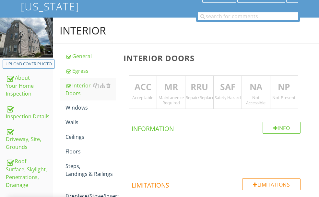
click at [157, 84] on p "ACC" at bounding box center [143, 86] width 28 height 13
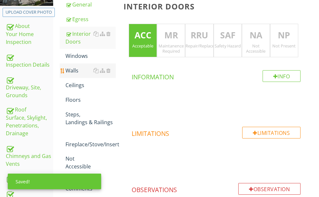
scroll to position [124, 0]
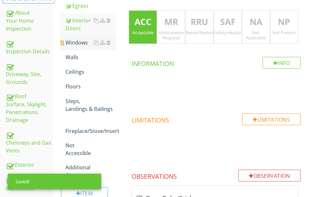
click at [106, 46] on div "Windows" at bounding box center [91, 43] width 50 height 8
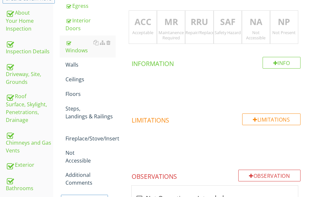
click at [210, 20] on p "RRU" at bounding box center [200, 22] width 28 height 13
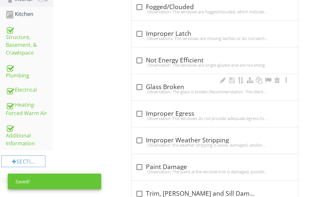
scroll to position [351, 0]
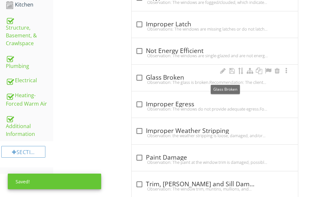
click at [196, 77] on div "check_box_outline_blank Glass Broken" at bounding box center [215, 78] width 159 height 8
checkbox input "true"
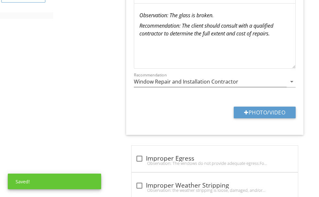
scroll to position [546, 0]
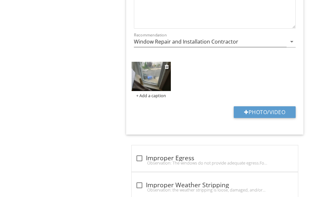
click at [171, 75] on img at bounding box center [151, 77] width 39 height 30
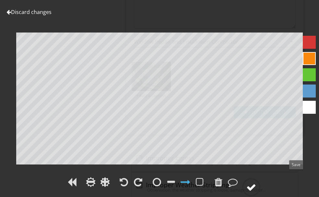
click at [256, 182] on div at bounding box center [252, 187] width 10 height 10
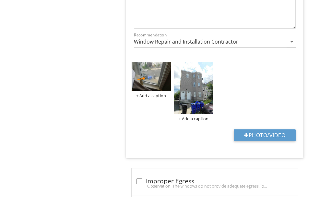
click at [208, 91] on img at bounding box center [193, 88] width 39 height 52
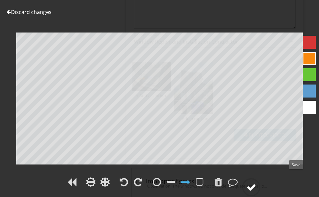
click at [256, 182] on div at bounding box center [252, 187] width 10 height 10
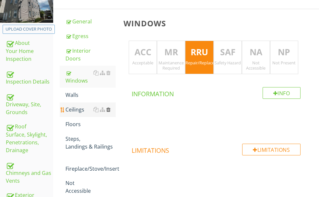
scroll to position [131, 0]
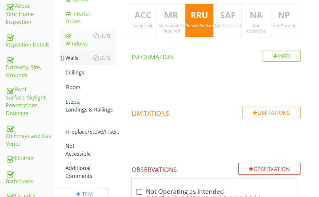
click at [100, 62] on div "Walls" at bounding box center [91, 58] width 50 height 8
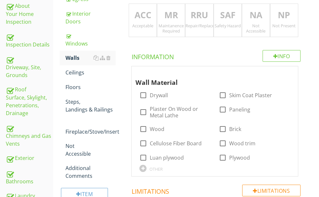
click at [157, 17] on p "ACC" at bounding box center [143, 15] width 28 height 13
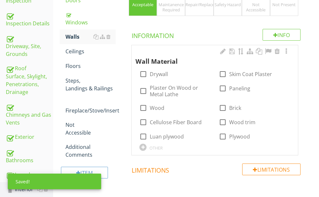
scroll to position [163, 0]
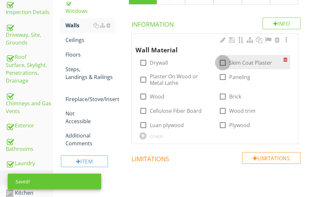
click at [217, 65] on div at bounding box center [222, 62] width 11 height 11
checkbox input "true"
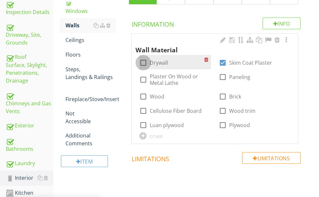
click at [149, 61] on div at bounding box center [143, 62] width 11 height 11
checkbox input "true"
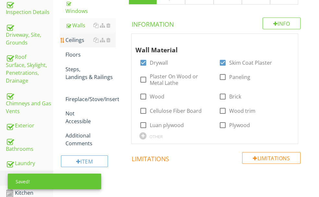
click at [100, 44] on div "Ceilings" at bounding box center [91, 40] width 50 height 8
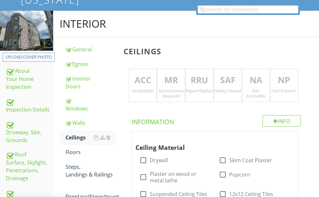
click at [157, 77] on p "ACC" at bounding box center [143, 80] width 28 height 13
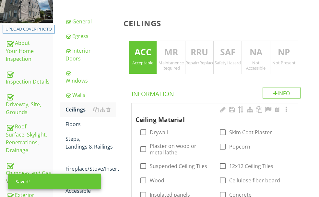
scroll to position [163, 0]
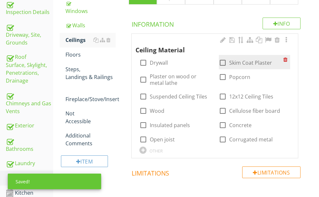
click at [217, 64] on div at bounding box center [222, 62] width 11 height 11
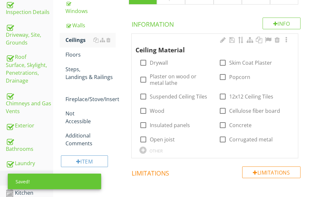
checkbox input "true"
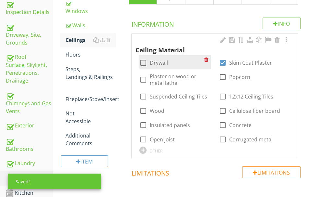
click at [149, 61] on div at bounding box center [143, 62] width 11 height 11
checkbox input "true"
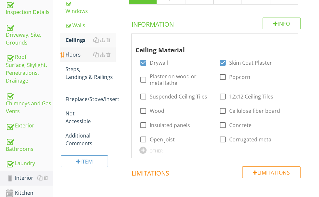
click at [104, 58] on div "Floors" at bounding box center [91, 55] width 50 height 8
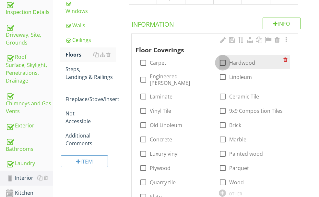
click at [217, 62] on div at bounding box center [222, 62] width 11 height 11
checkbox input "true"
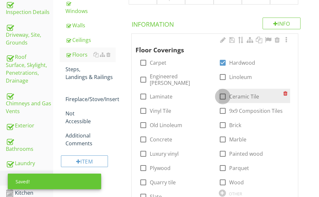
click at [228, 91] on div at bounding box center [222, 96] width 11 height 11
checkbox input "true"
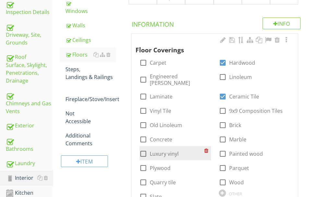
click at [149, 148] on div at bounding box center [143, 153] width 11 height 11
checkbox input "true"
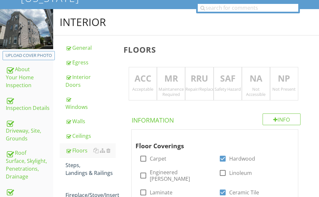
scroll to position [66, 0]
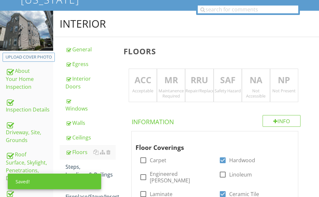
click at [181, 79] on p "MR" at bounding box center [171, 80] width 28 height 13
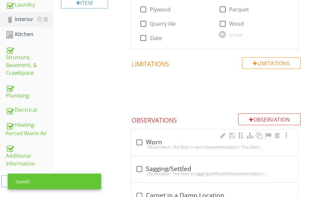
scroll to position [325, 0]
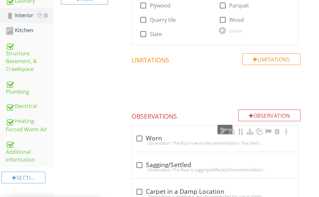
click at [174, 134] on div "check_box_outline_blank Worn" at bounding box center [215, 138] width 159 height 8
checkbox input "true"
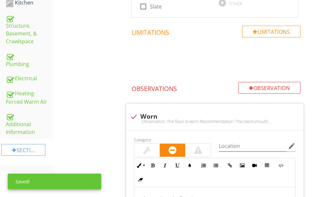
scroll to position [390, 0]
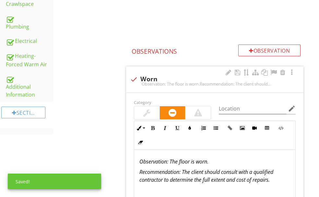
click at [192, 158] on em "Observation: The floor is worn." at bounding box center [173, 161] width 69 height 7
click at [227, 158] on em "Observation: Some of the floor is worn." at bounding box center [183, 161] width 88 height 7
click at [151, 109] on div at bounding box center [146, 113] width 7 height 8
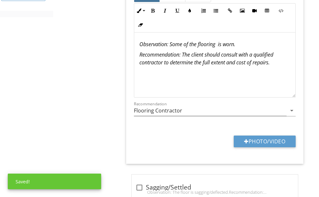
scroll to position [520, 0]
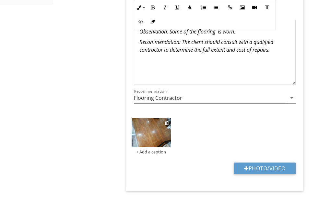
click at [171, 118] on img at bounding box center [151, 133] width 39 height 30
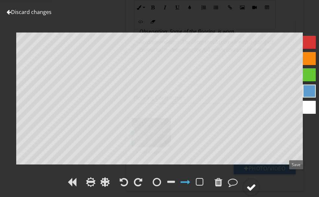
click at [256, 182] on div at bounding box center [252, 187] width 10 height 10
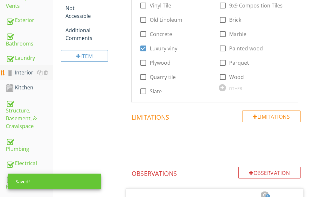
scroll to position [196, 0]
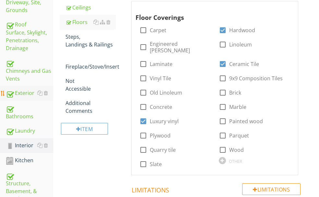
click at [31, 89] on div "Exterior" at bounding box center [29, 93] width 47 height 8
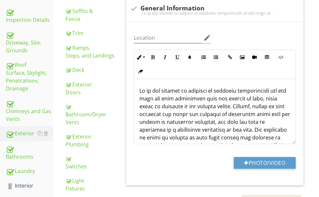
scroll to position [196, 0]
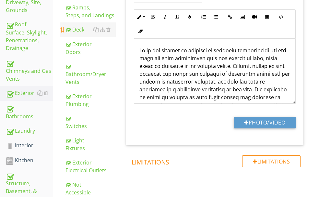
click at [103, 33] on div "Deck" at bounding box center [91, 30] width 50 height 8
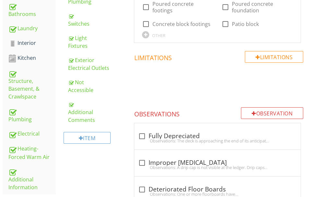
scroll to position [293, 0]
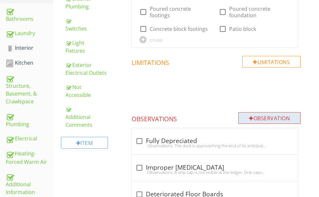
click at [259, 112] on div "Observation" at bounding box center [269, 118] width 62 height 12
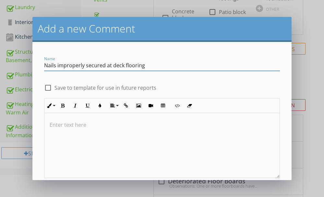
type input "Nails improperly secured at deck flooring"
click at [61, 130] on div at bounding box center [161, 145] width 235 height 65
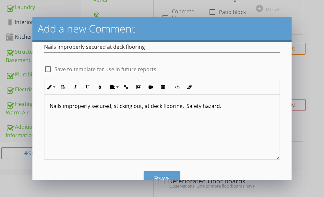
scroll to position [38, 0]
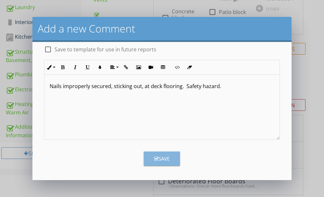
click at [151, 156] on button "Save" at bounding box center [162, 158] width 36 height 14
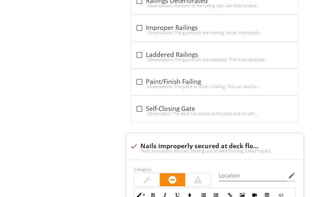
scroll to position [1163, 0]
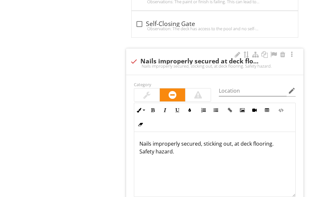
click at [202, 91] on div at bounding box center [198, 95] width 8 height 8
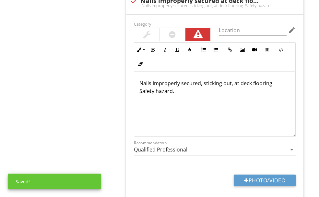
scroll to position [1228, 0]
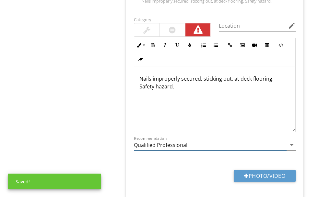
click at [220, 139] on input "Qualified Professional" at bounding box center [210, 144] width 153 height 11
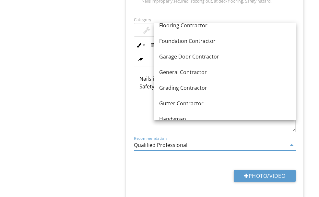
scroll to position [357, 0]
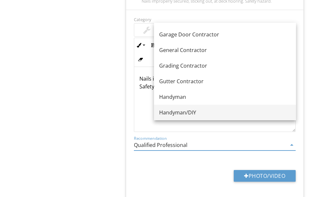
click at [182, 107] on link "Handyman/DIY" at bounding box center [225, 112] width 142 height 16
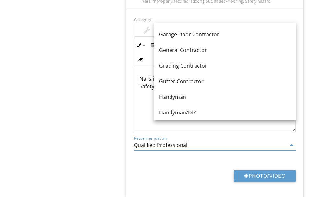
type input "Handyman/DIY"
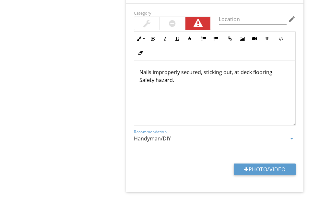
scroll to position [1237, 0]
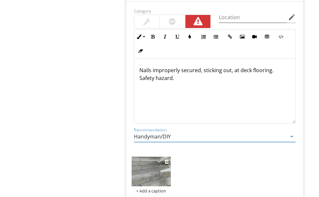
click at [167, 156] on img at bounding box center [151, 171] width 39 height 30
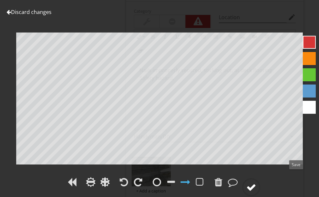
click at [260, 178] on div at bounding box center [251, 187] width 18 height 18
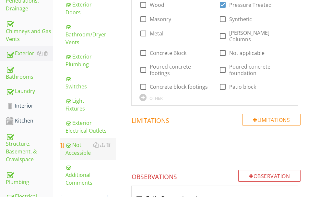
scroll to position [231, 0]
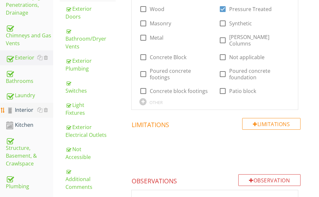
click at [24, 106] on div "Interior" at bounding box center [29, 110] width 47 height 8
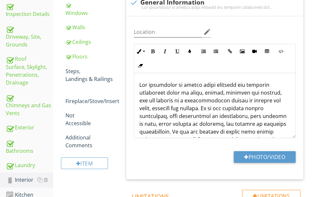
scroll to position [199, 0]
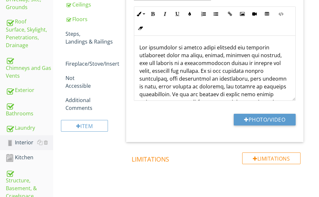
drag, startPoint x: 98, startPoint y: 72, endPoint x: 221, endPoint y: 90, distance: 124.2
click at [98, 45] on div "Steps, Landings & Railings" at bounding box center [91, 38] width 50 height 16
